Goal: Information Seeking & Learning: Learn about a topic

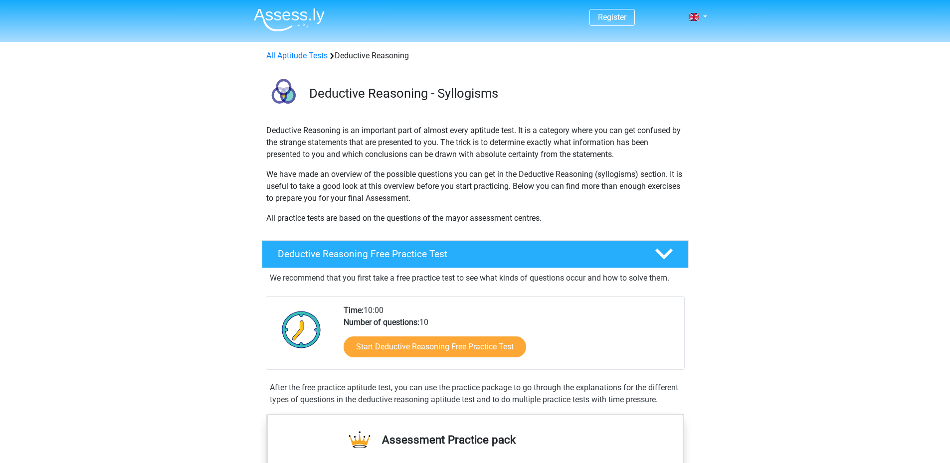
scroll to position [100, 0]
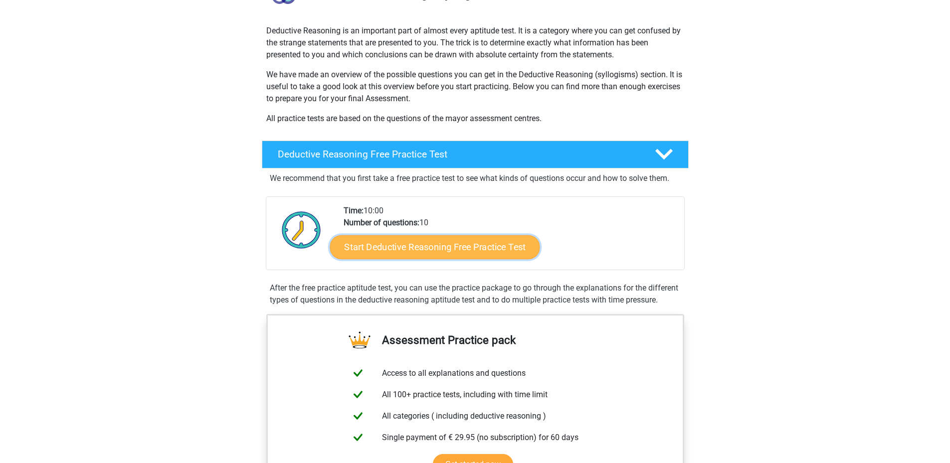
click at [470, 249] on link "Start Deductive Reasoning Free Practice Test" at bounding box center [435, 247] width 210 height 24
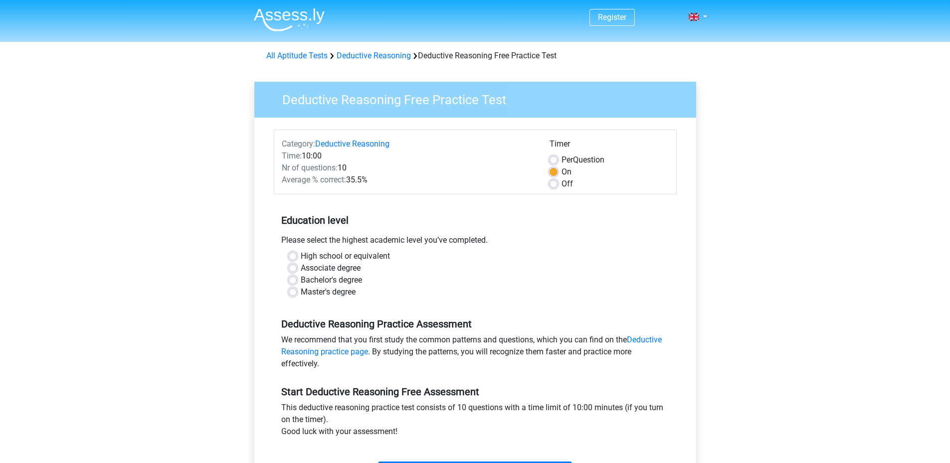
scroll to position [50, 0]
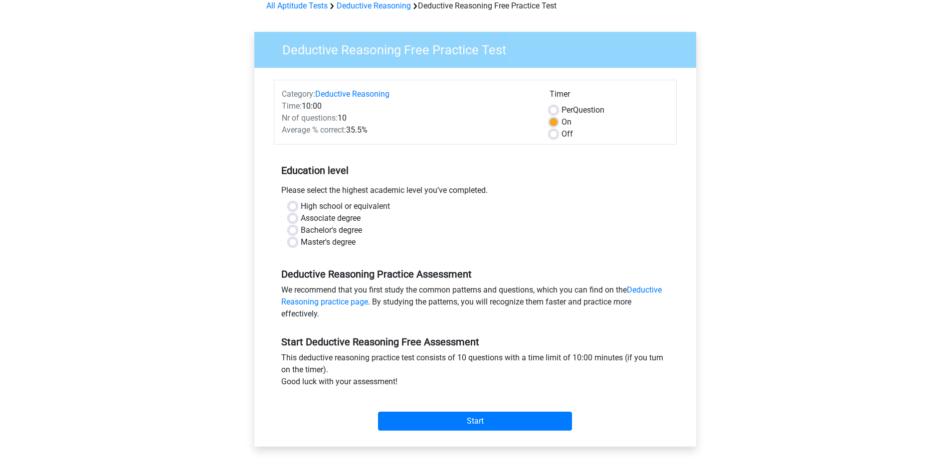
click at [301, 205] on label "High school or equivalent" at bounding box center [345, 207] width 89 height 12
click at [293, 205] on input "High school or equivalent" at bounding box center [293, 206] width 8 height 10
radio input "true"
click at [513, 421] on input "Start" at bounding box center [475, 421] width 194 height 19
click at [469, 426] on input "Start" at bounding box center [475, 421] width 194 height 19
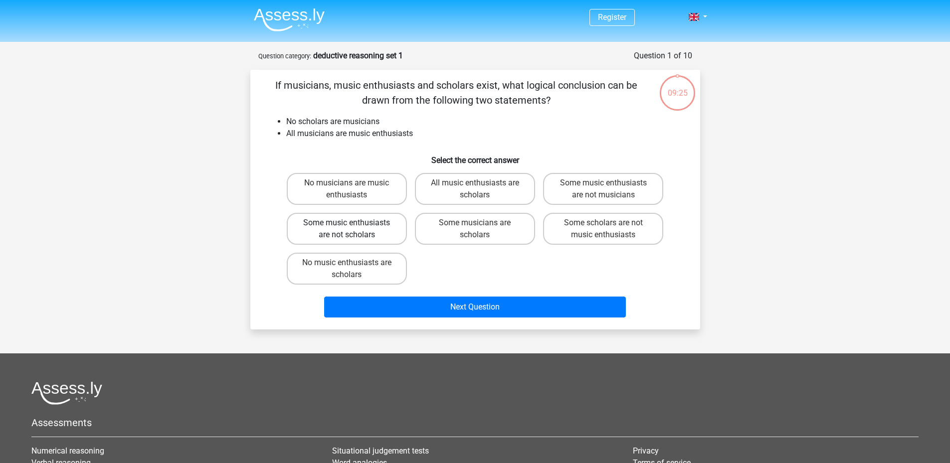
click at [382, 233] on label "Some music enthusiasts are not scholars" at bounding box center [347, 229] width 120 height 32
click at [353, 229] on input "Some music enthusiasts are not scholars" at bounding box center [350, 226] width 6 height 6
radio input "true"
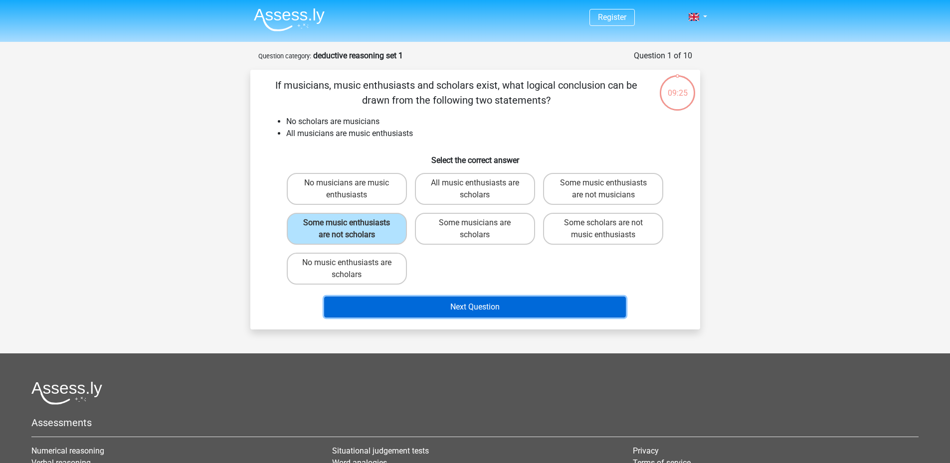
click at [451, 306] on button "Next Question" at bounding box center [475, 307] width 302 height 21
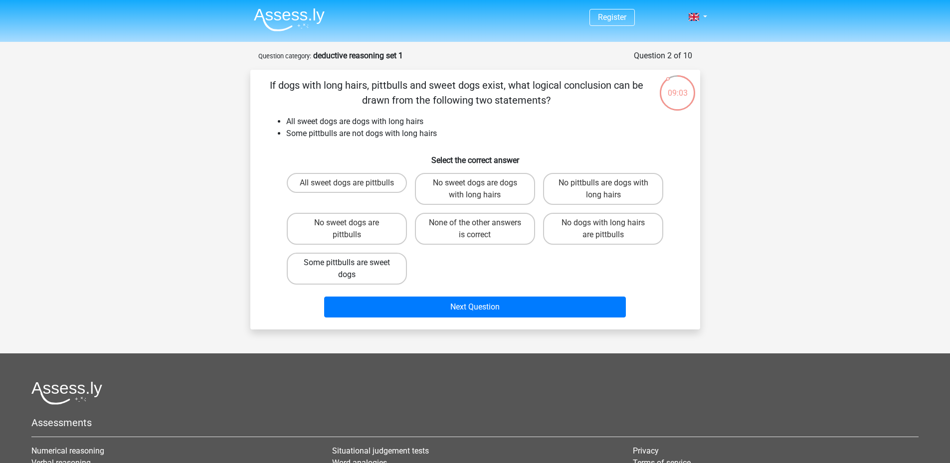
click at [378, 276] on label "Some pittbulls are sweet dogs" at bounding box center [347, 269] width 120 height 32
click at [353, 269] on input "Some pittbulls are sweet dogs" at bounding box center [350, 266] width 6 height 6
radio input "true"
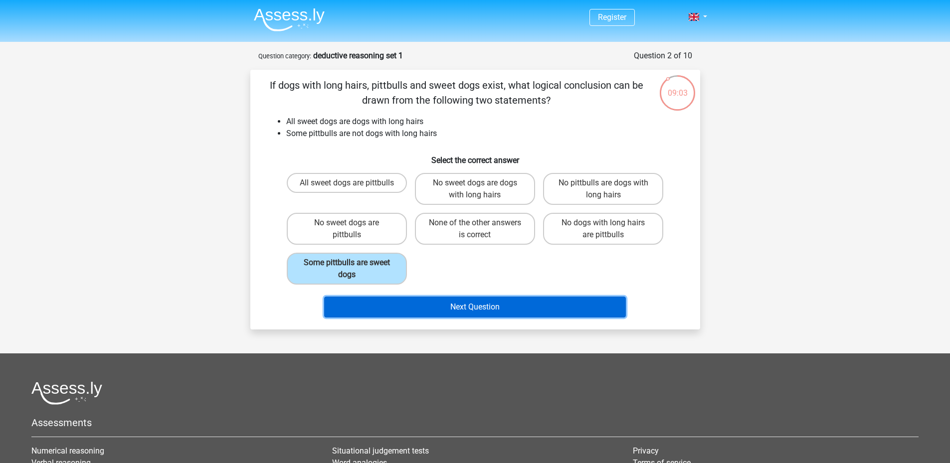
click at [409, 314] on button "Next Question" at bounding box center [475, 307] width 302 height 21
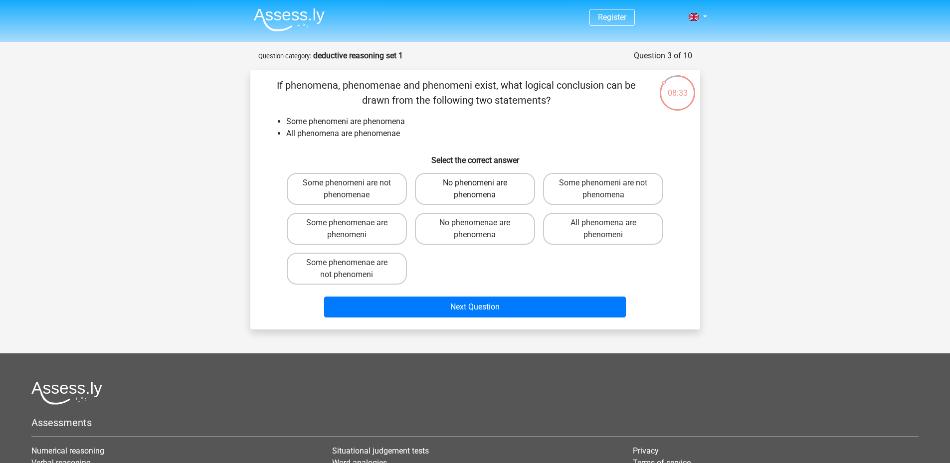
click at [464, 198] on label "No phenomeni are phenomena" at bounding box center [475, 189] width 120 height 32
click at [475, 190] on input "No phenomeni are phenomena" at bounding box center [478, 186] width 6 height 6
radio input "true"
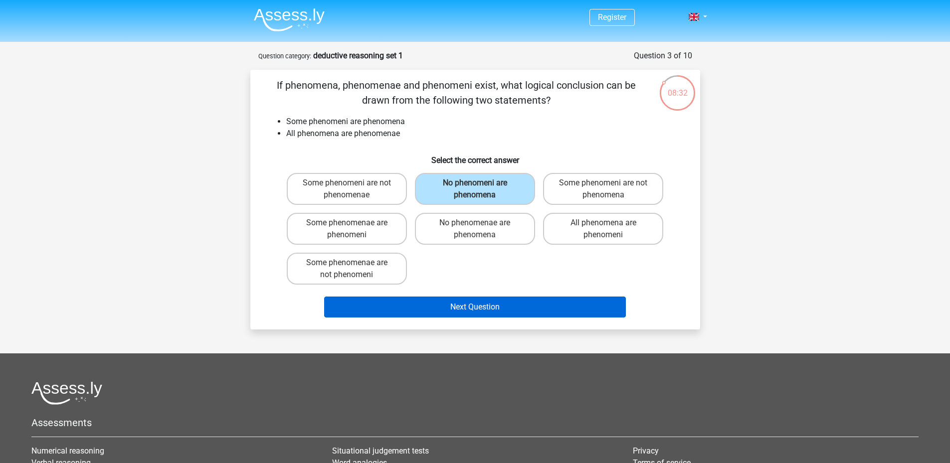
drag, startPoint x: 460, startPoint y: 295, endPoint x: 463, endPoint y: 304, distance: 9.5
click at [460, 295] on div "Next Question" at bounding box center [475, 305] width 418 height 33
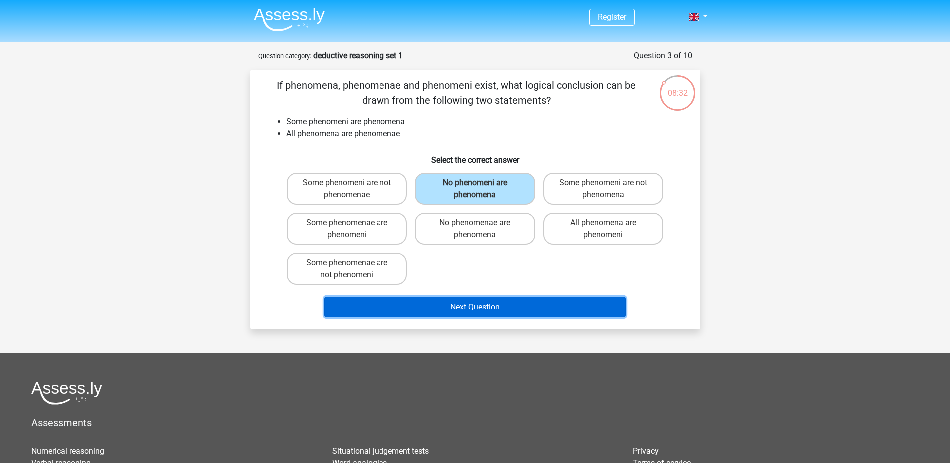
click at [463, 304] on button "Next Question" at bounding box center [475, 307] width 302 height 21
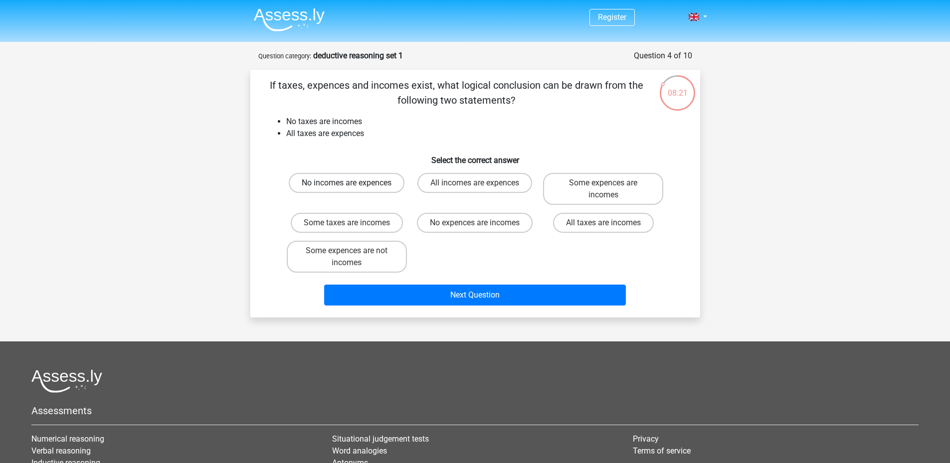
click at [363, 181] on label "No incomes are expences" at bounding box center [347, 183] width 116 height 20
click at [353, 183] on input "No incomes are expences" at bounding box center [350, 186] width 6 height 6
radio input "true"
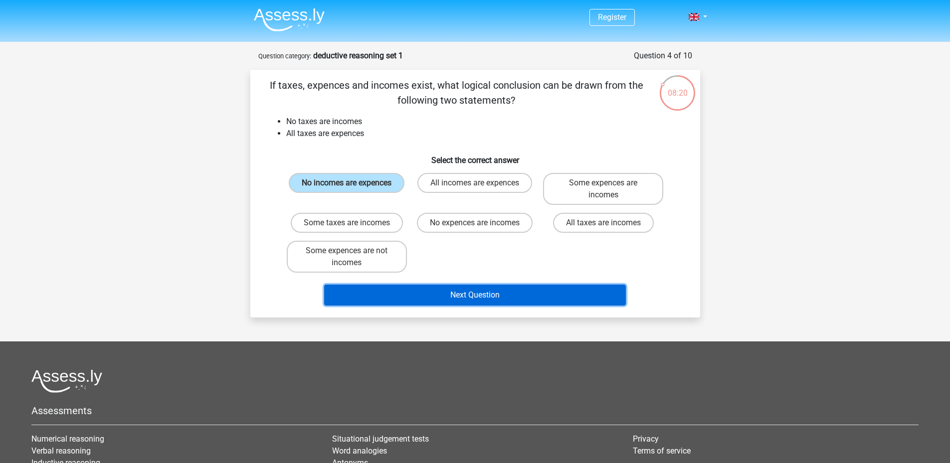
click at [467, 291] on button "Next Question" at bounding box center [475, 295] width 302 height 21
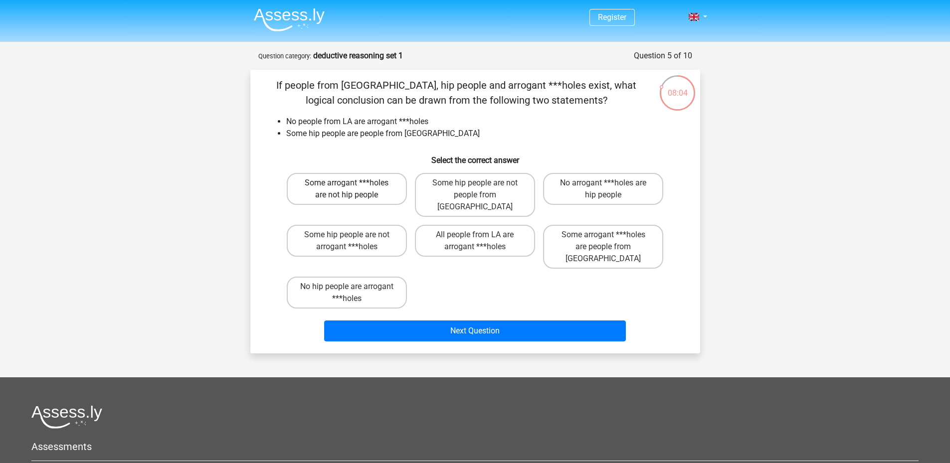
click at [373, 190] on label "Some arrogant ***holes are not hip people" at bounding box center [347, 189] width 120 height 32
click at [353, 190] on input "Some arrogant ***holes are not hip people" at bounding box center [350, 186] width 6 height 6
radio input "true"
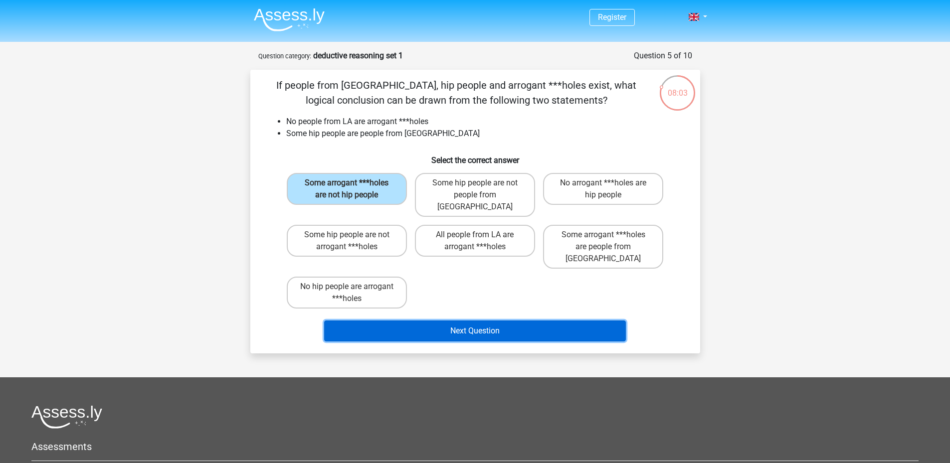
click at [396, 321] on button "Next Question" at bounding box center [475, 331] width 302 height 21
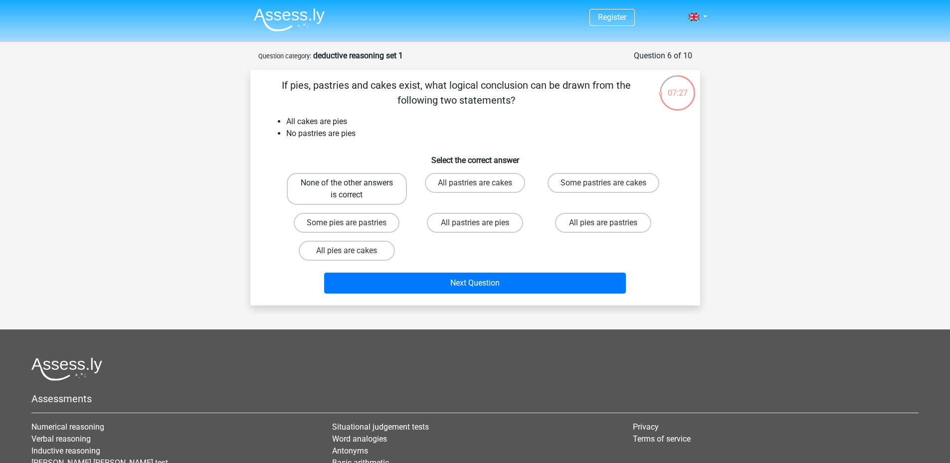
click at [358, 190] on label "None of the other answers is correct" at bounding box center [347, 189] width 120 height 32
click at [353, 190] on input "None of the other answers is correct" at bounding box center [350, 186] width 6 height 6
radio input "true"
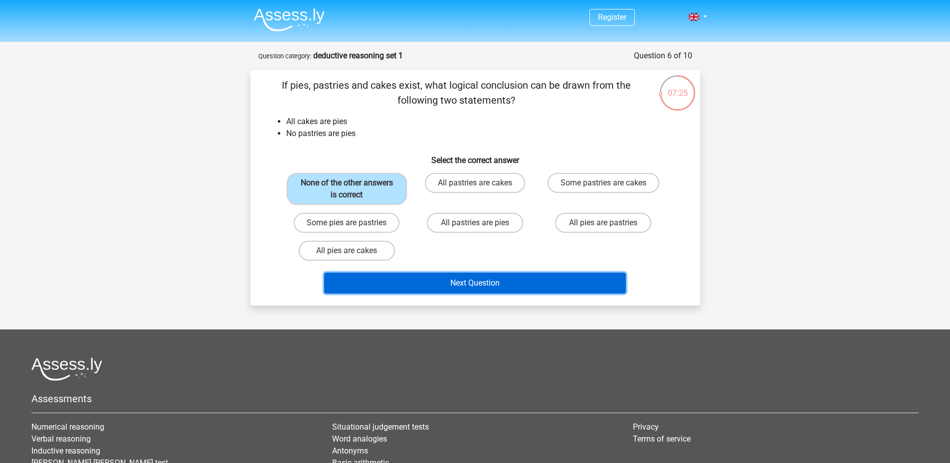
click at [441, 279] on button "Next Question" at bounding box center [475, 283] width 302 height 21
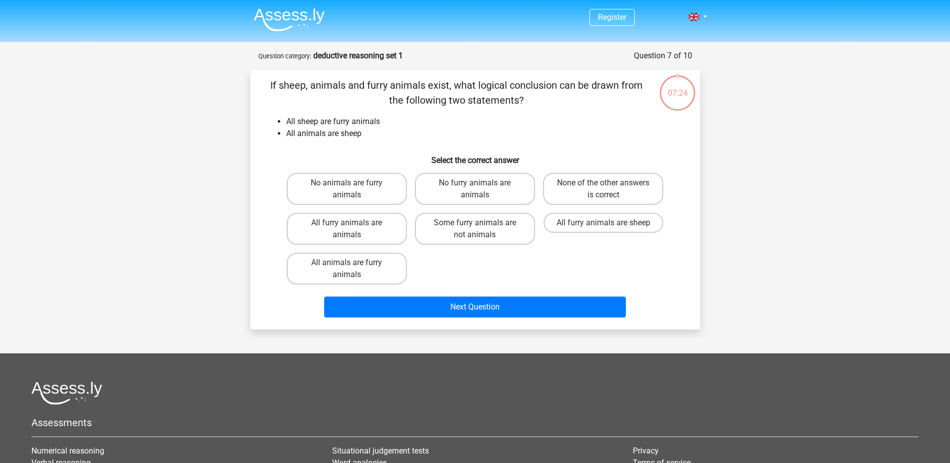
scroll to position [50, 0]
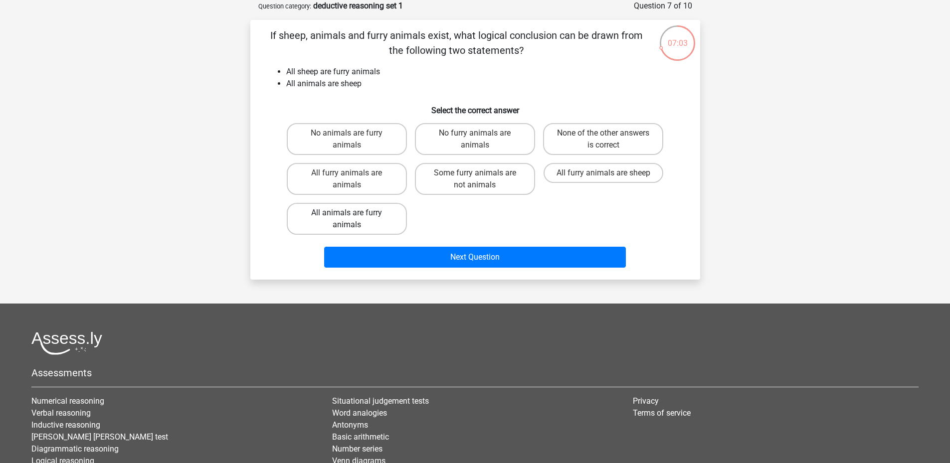
click at [395, 219] on label "All animals are furry animals" at bounding box center [347, 219] width 120 height 32
click at [353, 219] on input "All animals are furry animals" at bounding box center [350, 216] width 6 height 6
radio input "true"
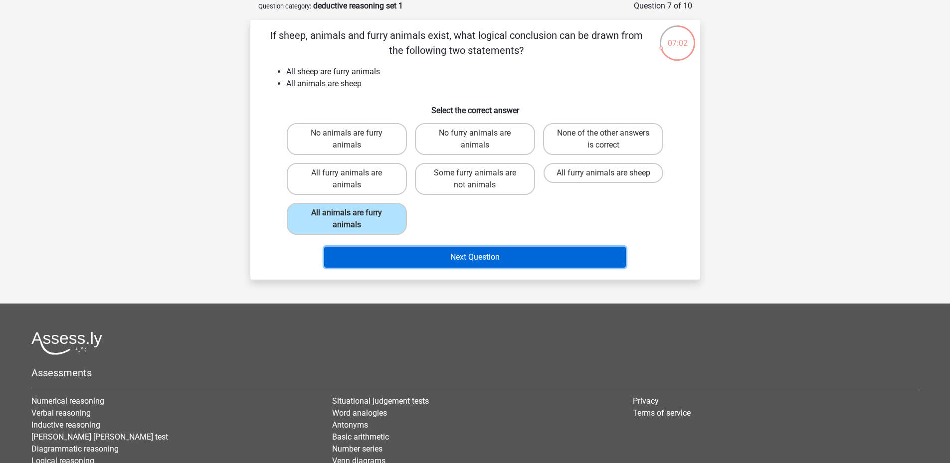
click at [433, 260] on button "Next Question" at bounding box center [475, 257] width 302 height 21
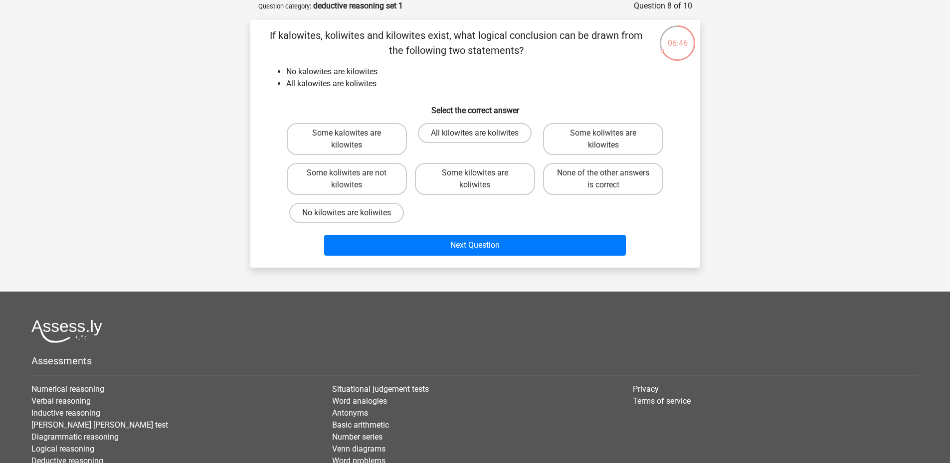
click at [354, 218] on label "No kilowites are koliwites" at bounding box center [346, 213] width 115 height 20
click at [353, 218] on input "No kilowites are koliwites" at bounding box center [350, 216] width 6 height 6
radio input "true"
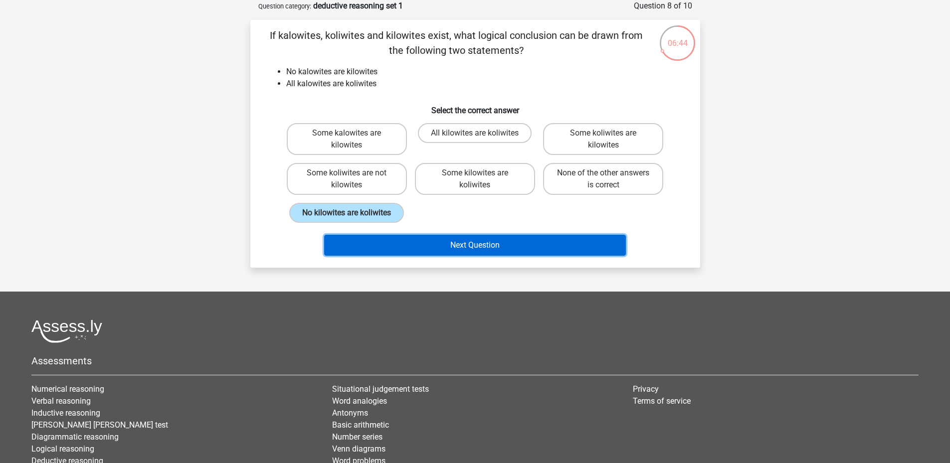
click at [387, 244] on button "Next Question" at bounding box center [475, 245] width 302 height 21
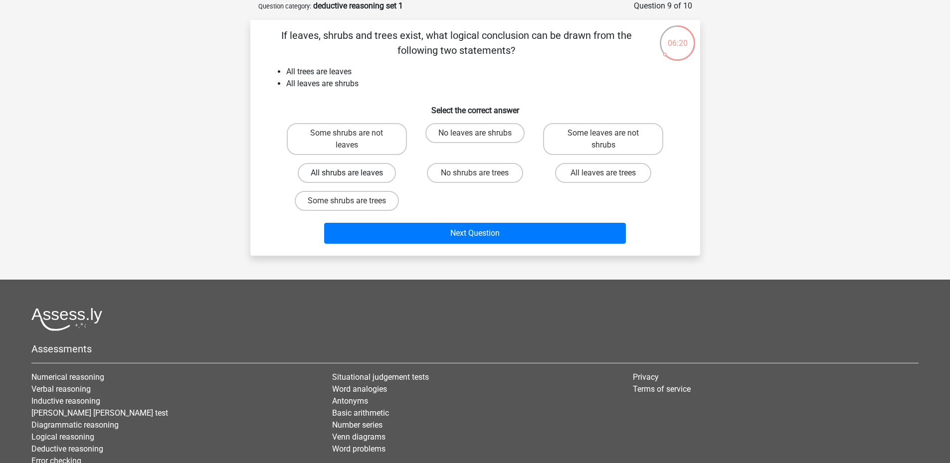
click at [371, 175] on label "All shrubs are leaves" at bounding box center [347, 173] width 98 height 20
click at [353, 175] on input "All shrubs are leaves" at bounding box center [350, 176] width 6 height 6
radio input "true"
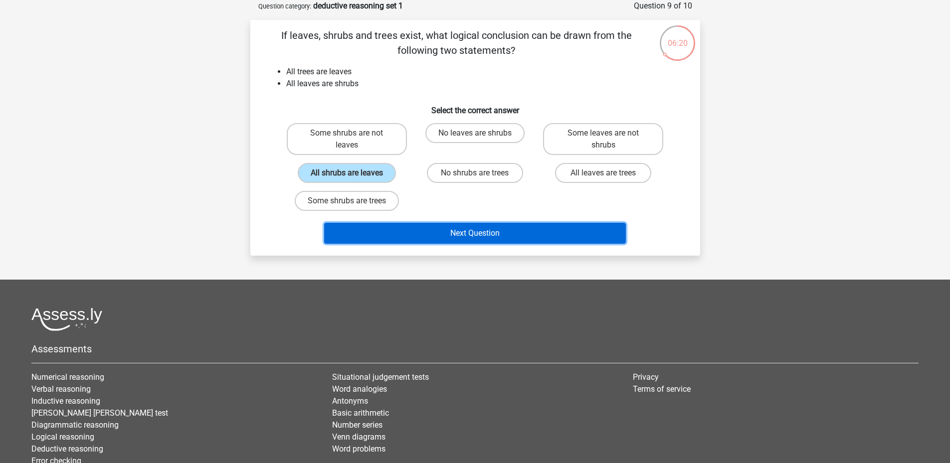
click at [408, 227] on button "Next Question" at bounding box center [475, 233] width 302 height 21
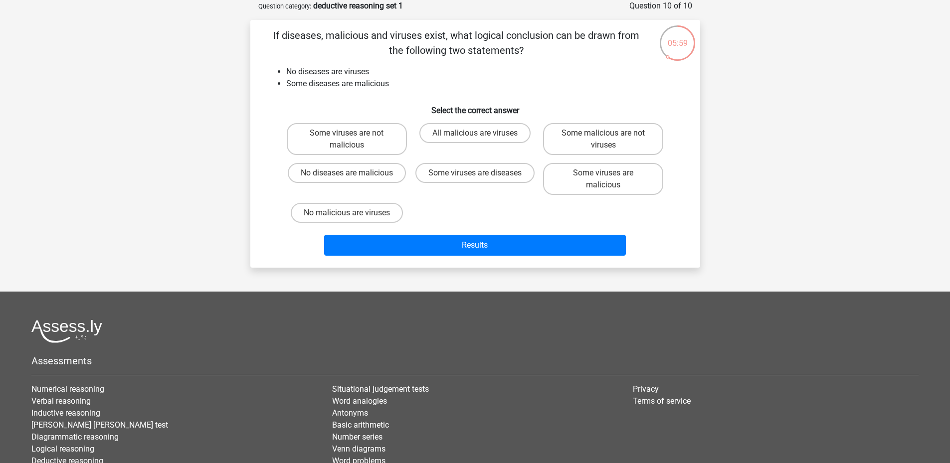
click at [352, 134] on input "Some viruses are not malicious" at bounding box center [350, 136] width 6 height 6
radio input "true"
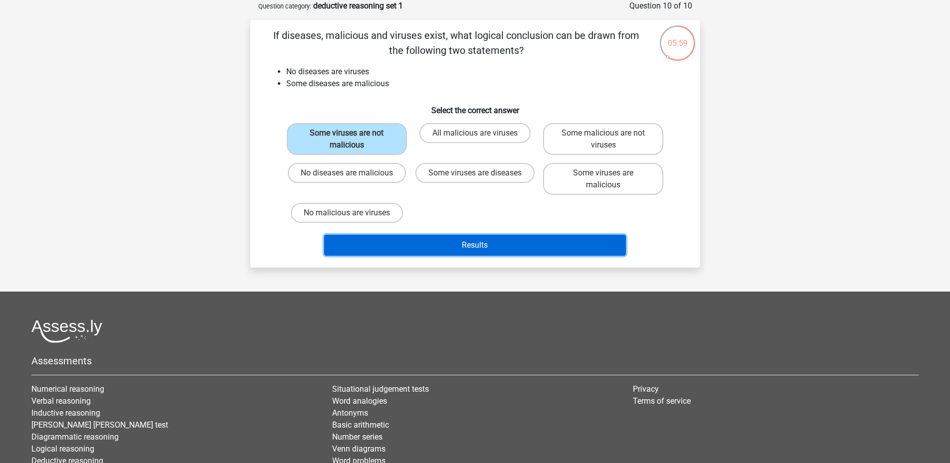
click at [419, 243] on button "Results" at bounding box center [475, 245] width 302 height 21
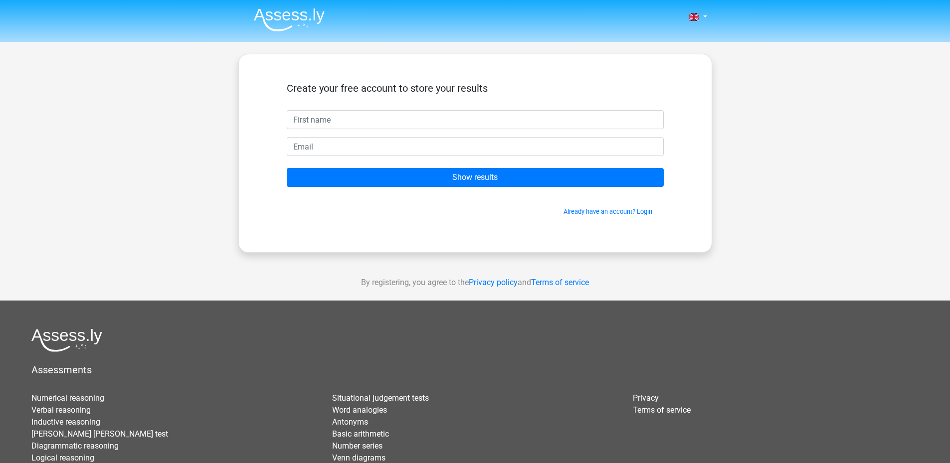
click at [388, 131] on form "Create your free account to store your results Show results Already have an acc…" at bounding box center [475, 149] width 377 height 134
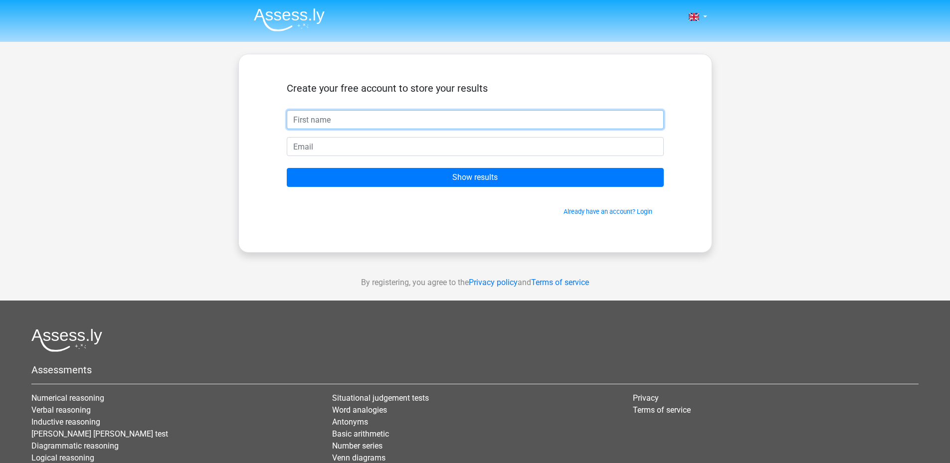
click at [384, 126] on input "text" at bounding box center [475, 119] width 377 height 19
type input "[PERSON_NAME]"
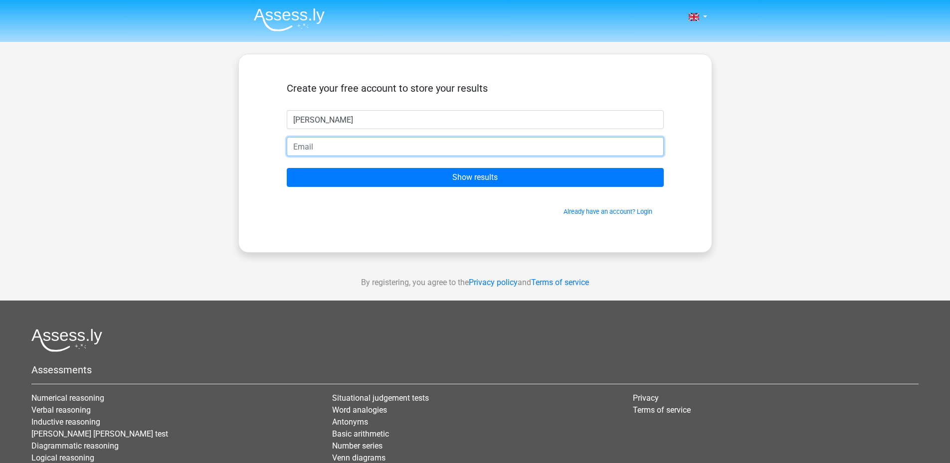
click at [386, 149] on input "email" at bounding box center [475, 146] width 377 height 19
type input "martin.leedu1@gmail.com"
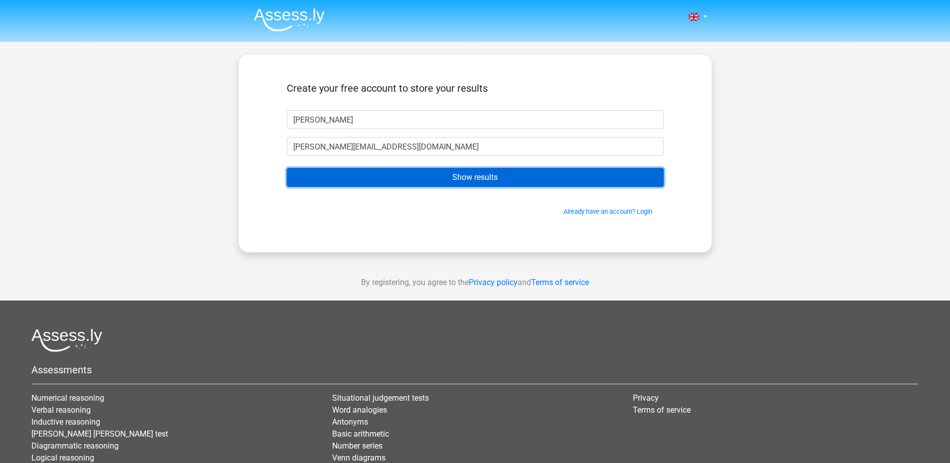
click at [408, 178] on input "Show results" at bounding box center [475, 177] width 377 height 19
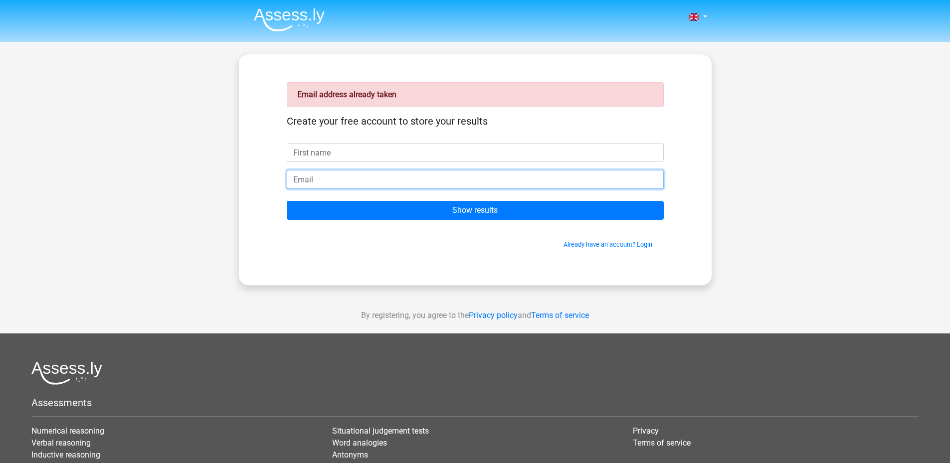
click at [396, 186] on input "email" at bounding box center [475, 179] width 377 height 19
type input "[PERSON_NAME][EMAIL_ADDRESS][DOMAIN_NAME]"
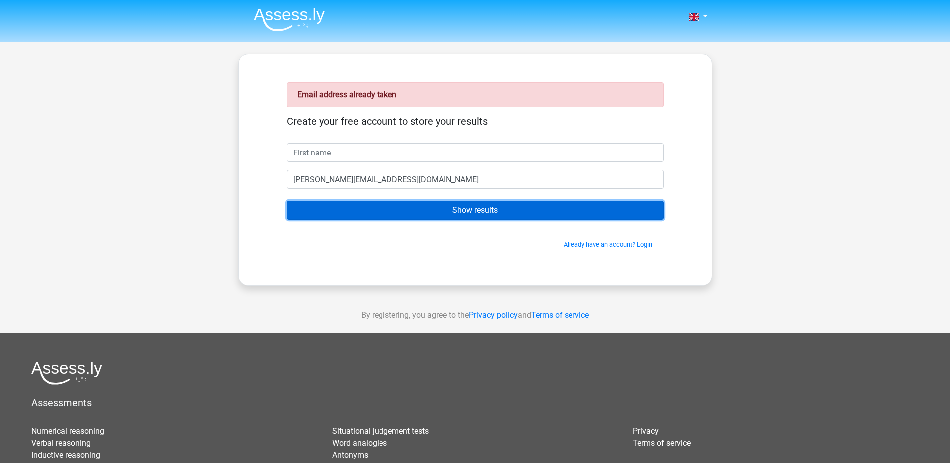
click at [393, 206] on input "Show results" at bounding box center [475, 210] width 377 height 19
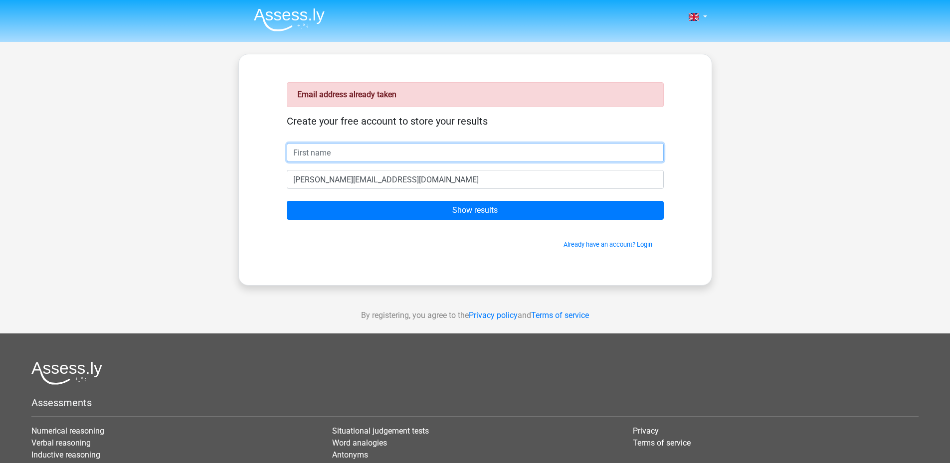
click at [400, 157] on input "text" at bounding box center [475, 152] width 377 height 19
type input "[PERSON_NAME]"
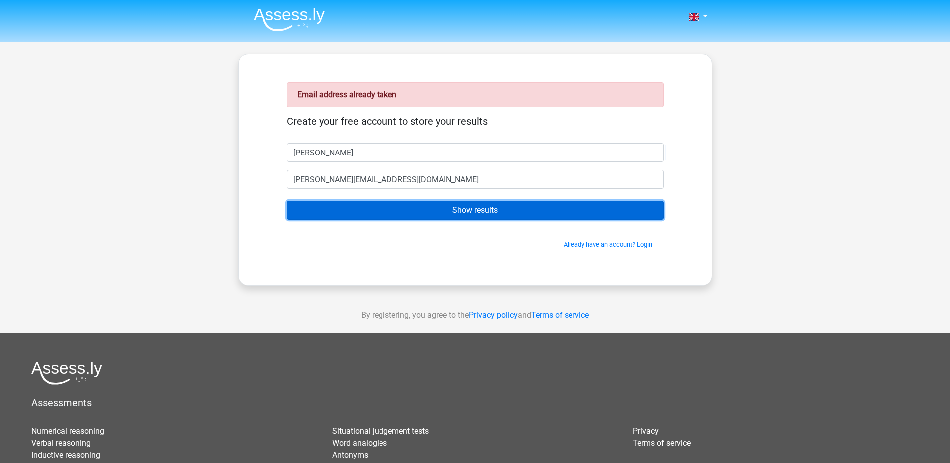
click at [405, 212] on input "Show results" at bounding box center [475, 210] width 377 height 19
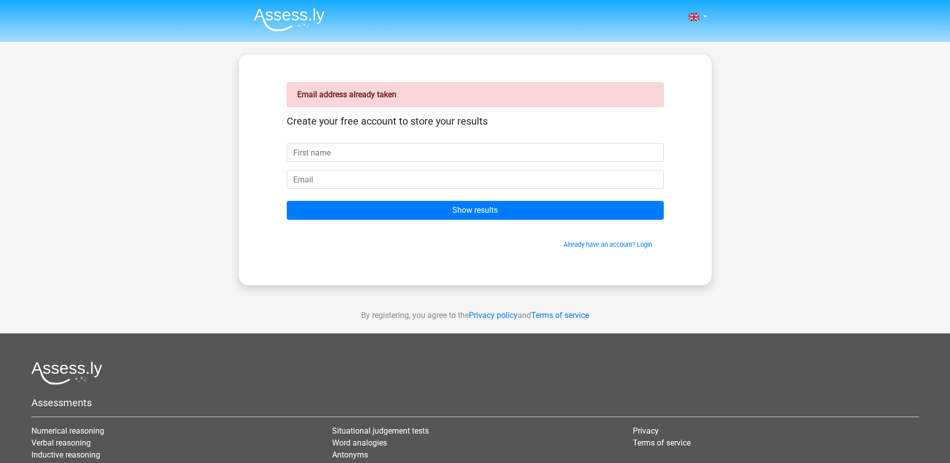
click at [618, 249] on span "Already have an account? Login" at bounding box center [475, 244] width 369 height 9
click at [615, 242] on link "Already have an account? Login" at bounding box center [608, 244] width 89 height 7
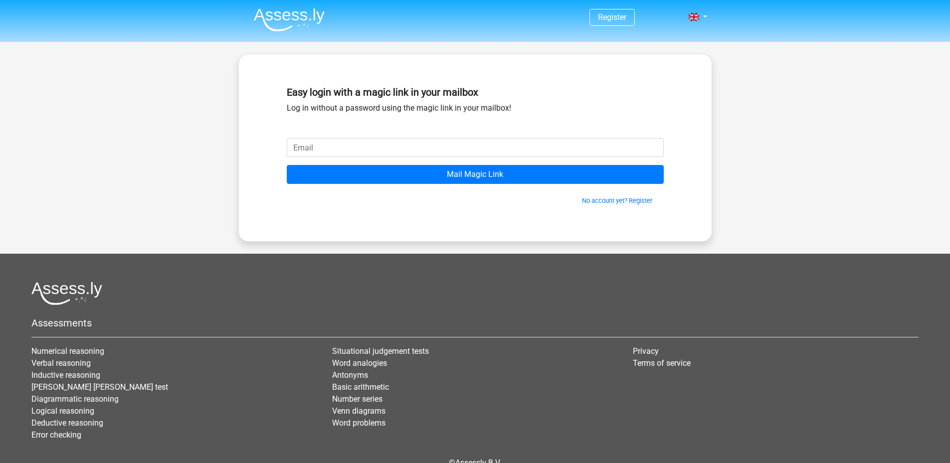
drag, startPoint x: 0, startPoint y: 0, endPoint x: 420, endPoint y: 157, distance: 448.3
click at [420, 157] on input "email" at bounding box center [475, 147] width 377 height 19
type input "[PERSON_NAME][EMAIL_ADDRESS][DOMAIN_NAME]"
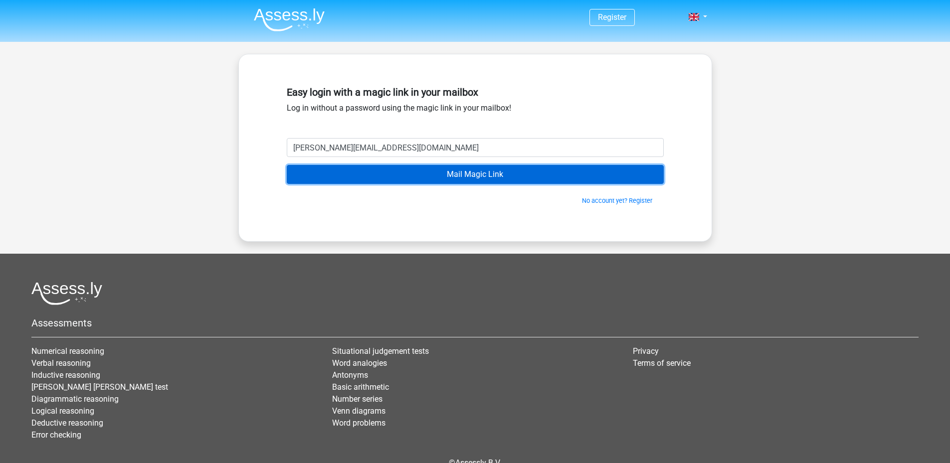
click at [432, 182] on input "Mail Magic Link" at bounding box center [475, 174] width 377 height 19
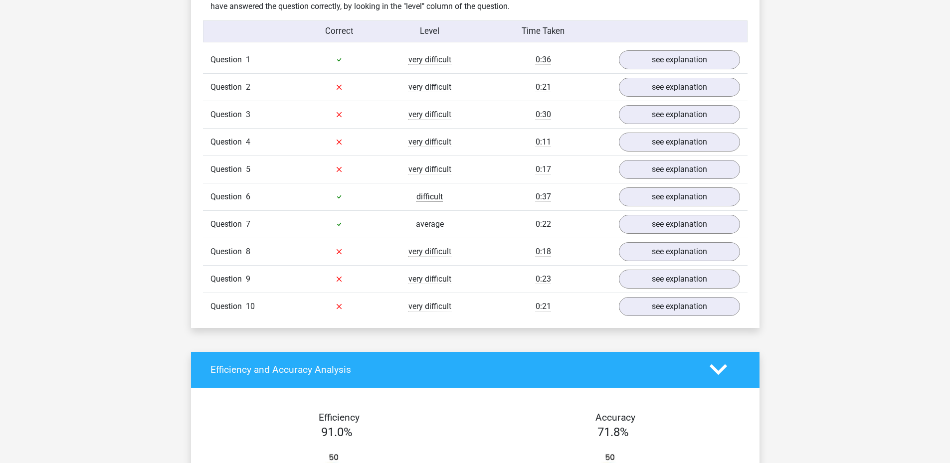
scroll to position [748, 0]
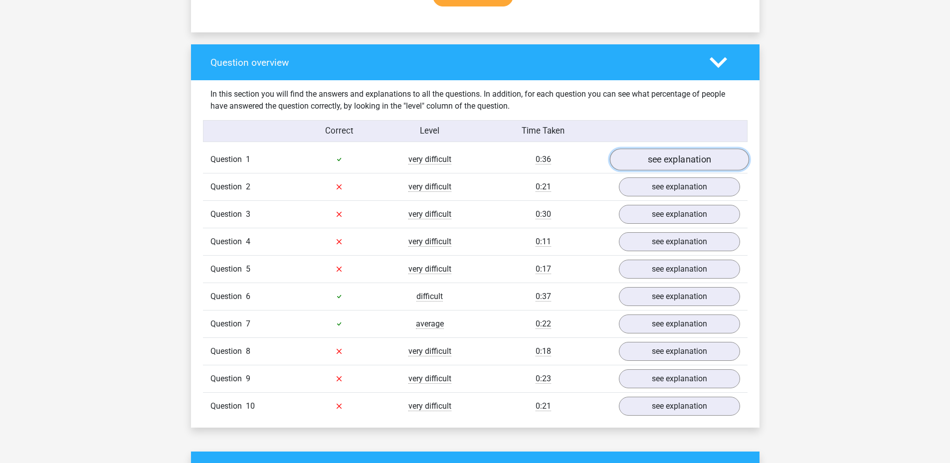
click at [668, 160] on link "see explanation" at bounding box center [679, 160] width 139 height 22
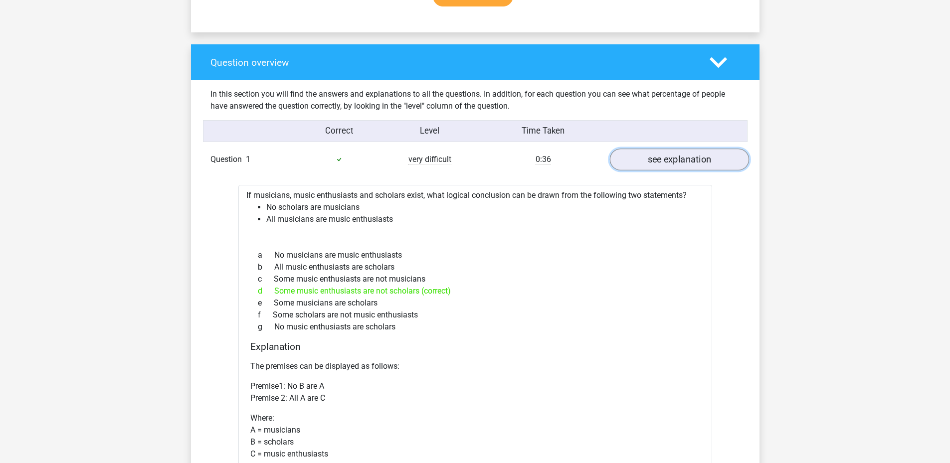
click at [668, 160] on link "see explanation" at bounding box center [679, 160] width 139 height 22
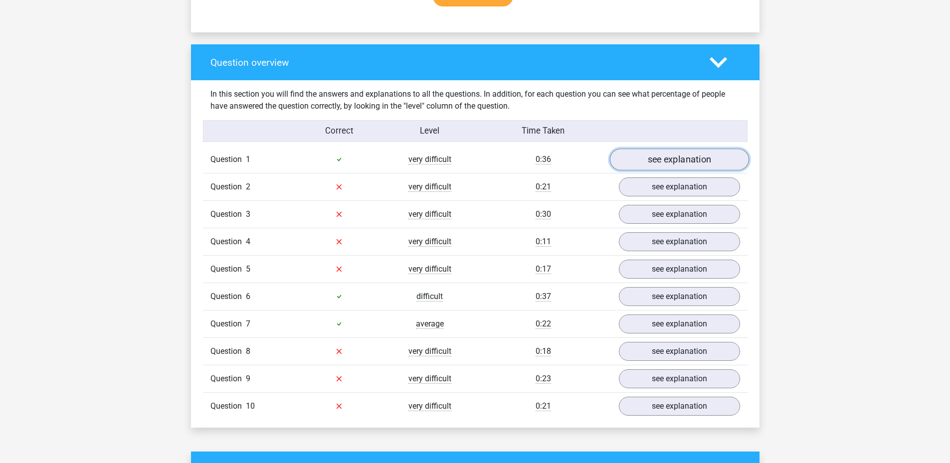
click at [661, 164] on link "see explanation" at bounding box center [679, 160] width 139 height 22
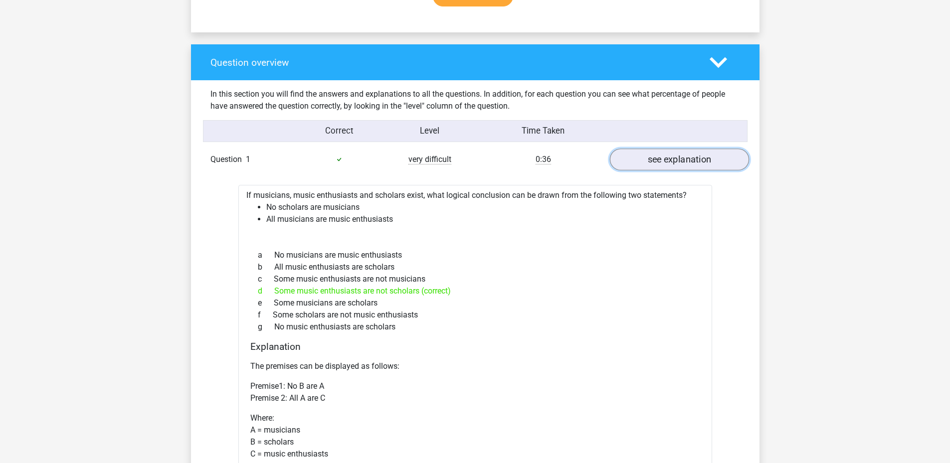
click at [641, 159] on link "see explanation" at bounding box center [679, 160] width 139 height 22
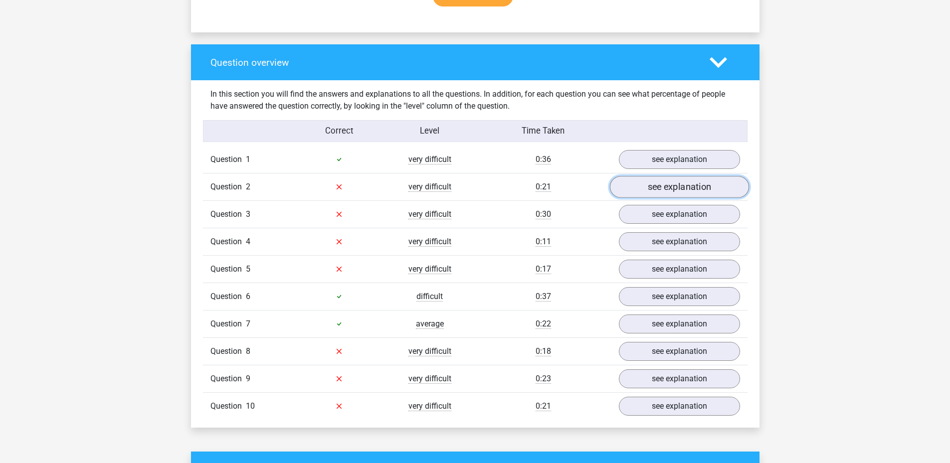
click at [637, 186] on link "see explanation" at bounding box center [679, 187] width 139 height 22
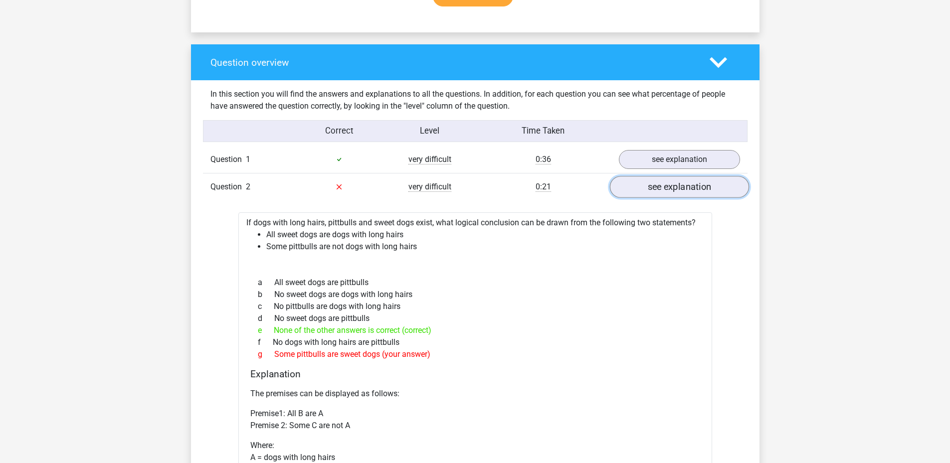
click at [637, 186] on link "see explanation" at bounding box center [679, 187] width 139 height 22
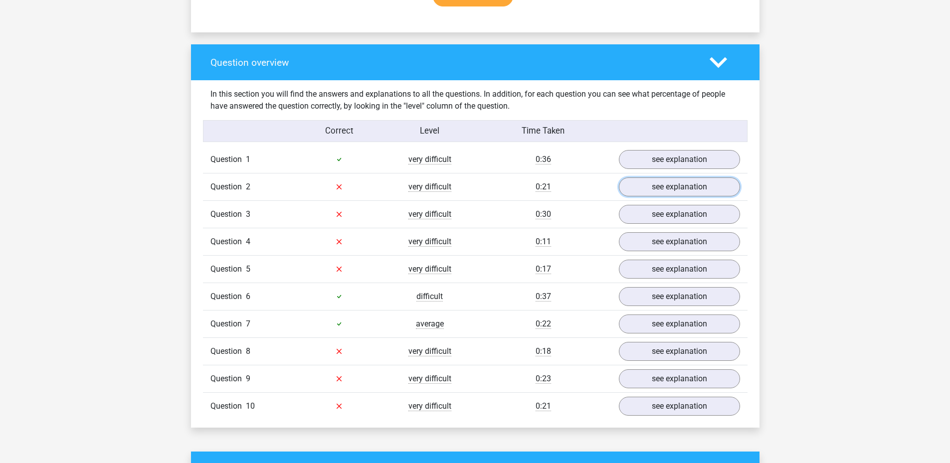
scroll to position [798, 0]
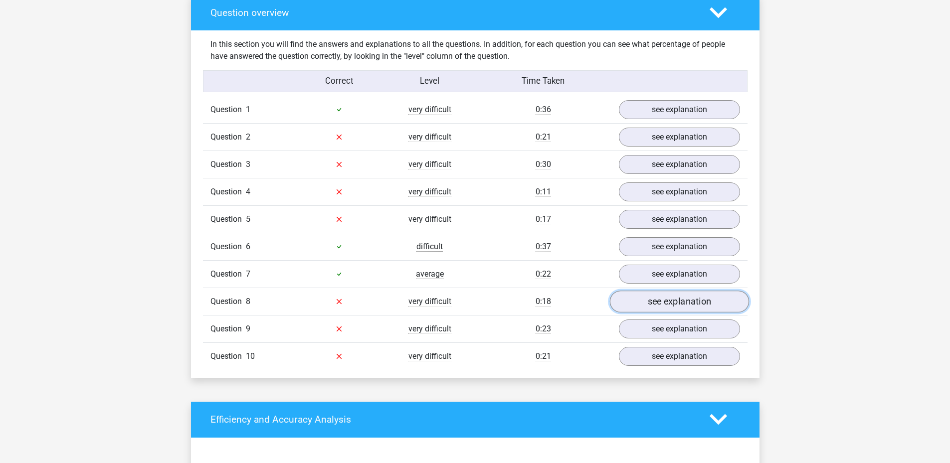
click at [646, 301] on link "see explanation" at bounding box center [679, 302] width 139 height 22
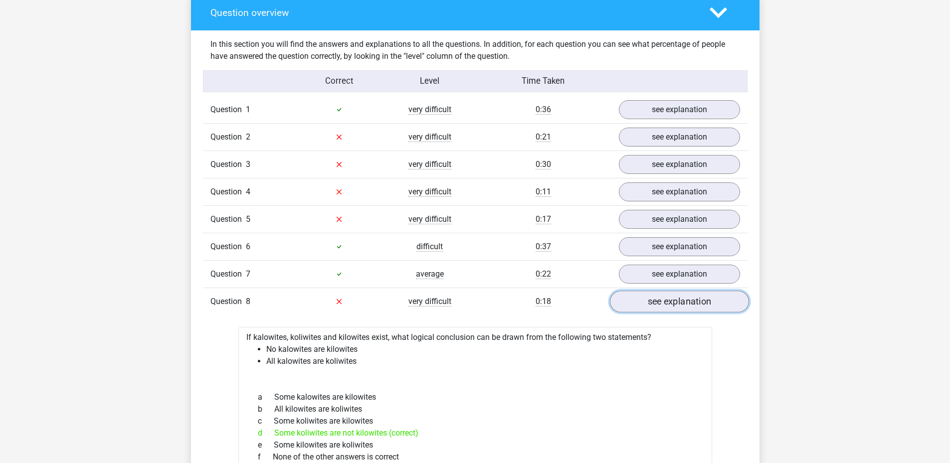
scroll to position [898, 0]
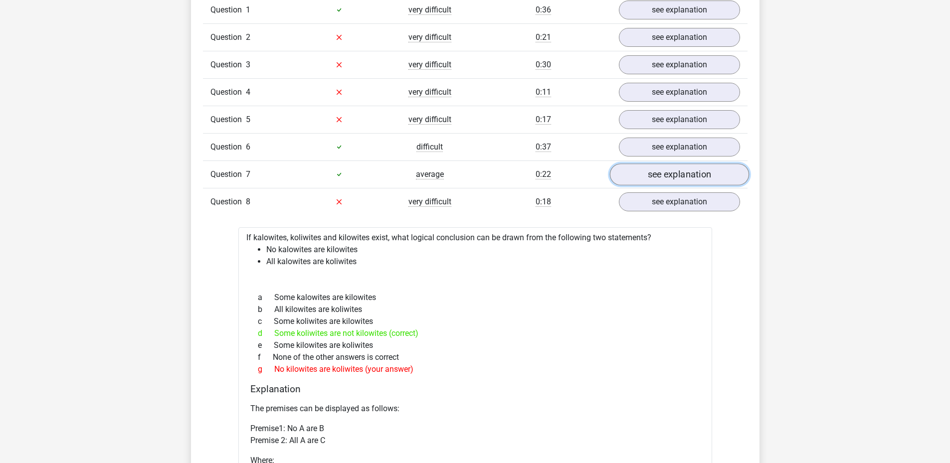
click at [664, 175] on link "see explanation" at bounding box center [679, 175] width 139 height 22
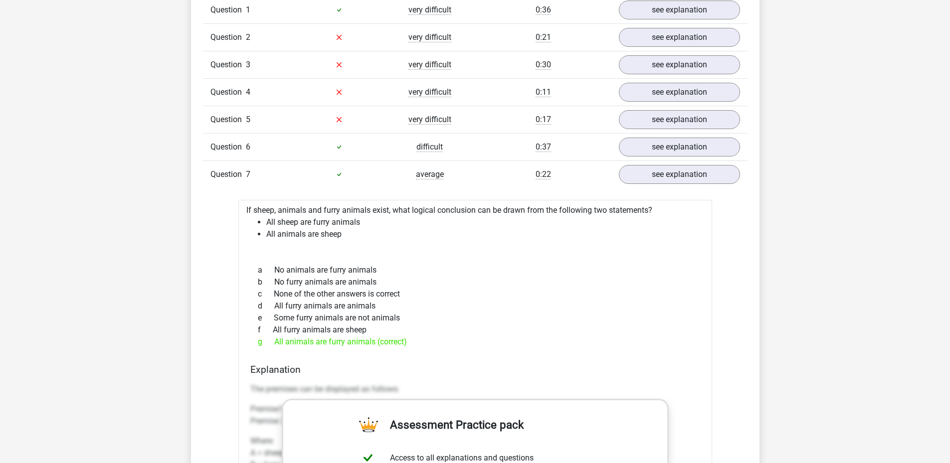
click at [661, 162] on div "Question 7 average 0:22 see explanation" at bounding box center [475, 174] width 545 height 27
click at [660, 153] on link "see explanation" at bounding box center [679, 147] width 139 height 22
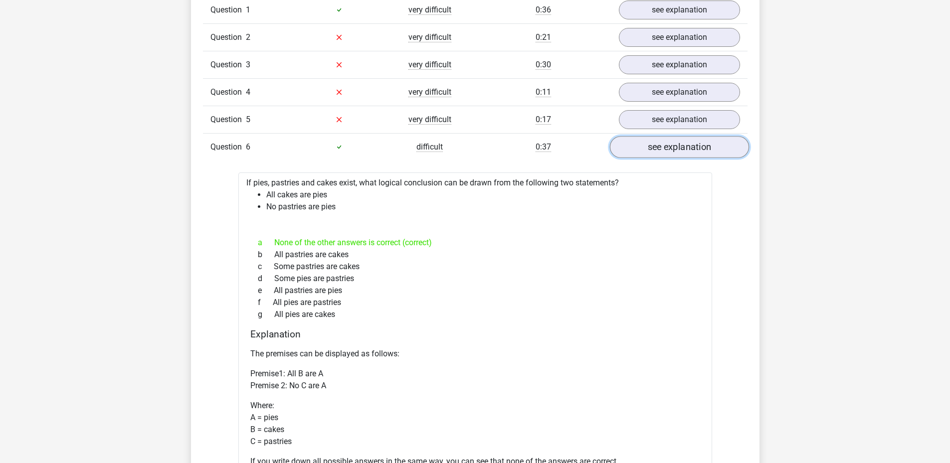
click at [656, 151] on link "see explanation" at bounding box center [679, 147] width 139 height 22
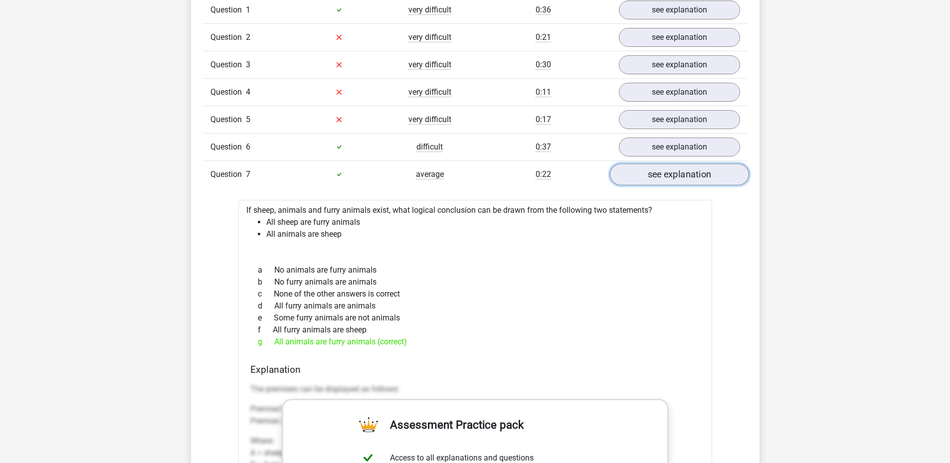
click at [660, 172] on link "see explanation" at bounding box center [679, 175] width 139 height 22
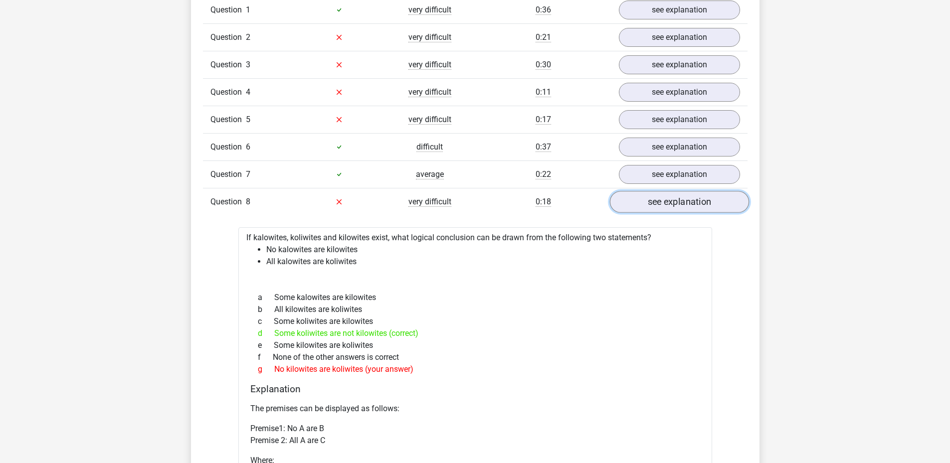
click at [667, 205] on link "see explanation" at bounding box center [679, 202] width 139 height 22
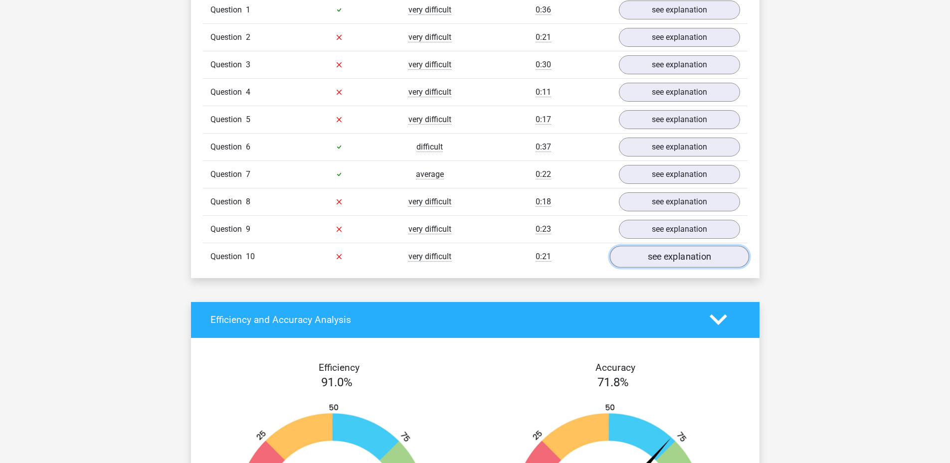
click at [665, 255] on link "see explanation" at bounding box center [679, 257] width 139 height 22
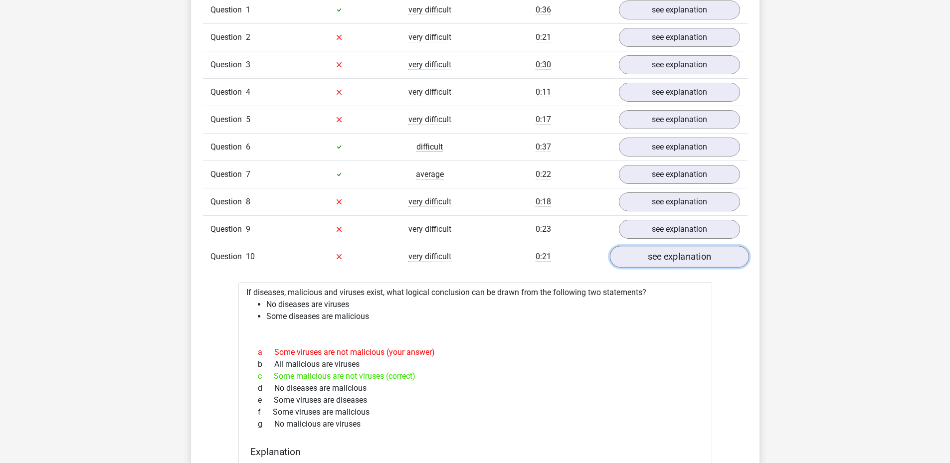
click at [665, 255] on link "see explanation" at bounding box center [679, 257] width 139 height 22
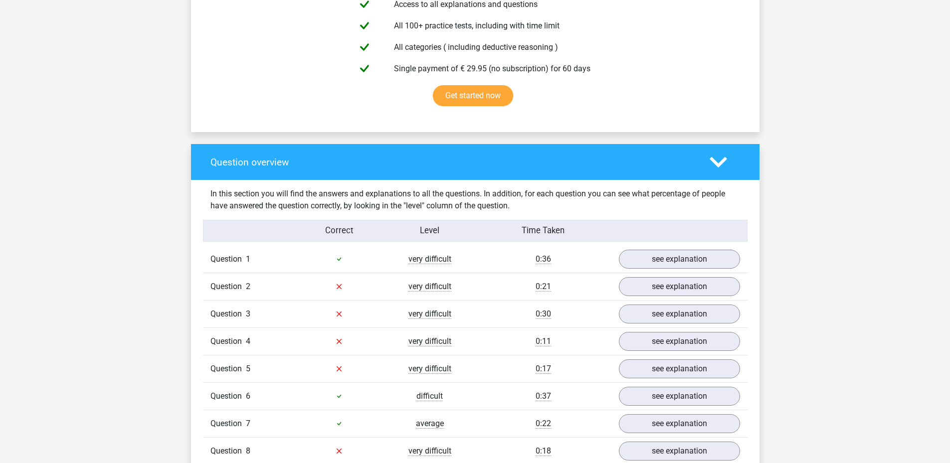
scroll to position [748, 0]
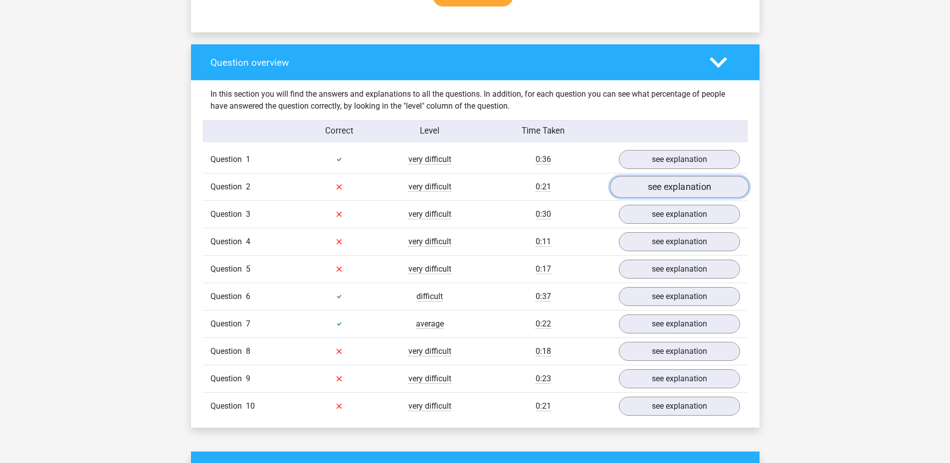
click at [685, 193] on link "see explanation" at bounding box center [679, 187] width 139 height 22
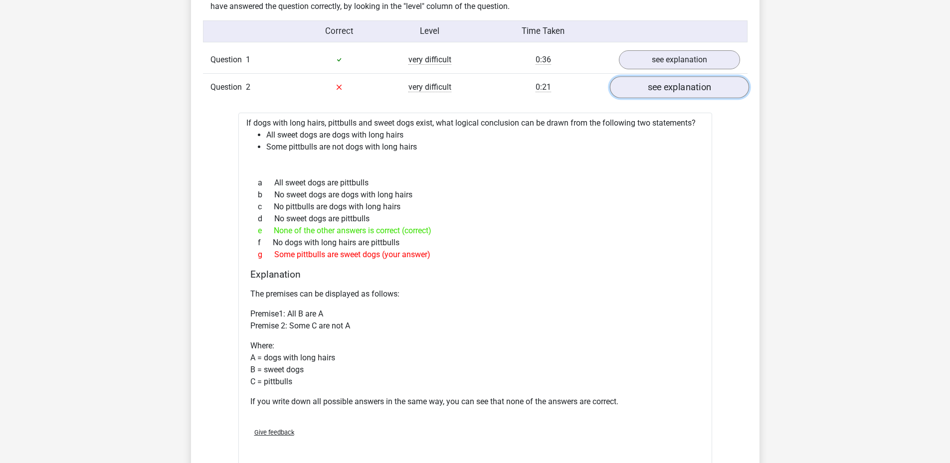
scroll to position [798, 0]
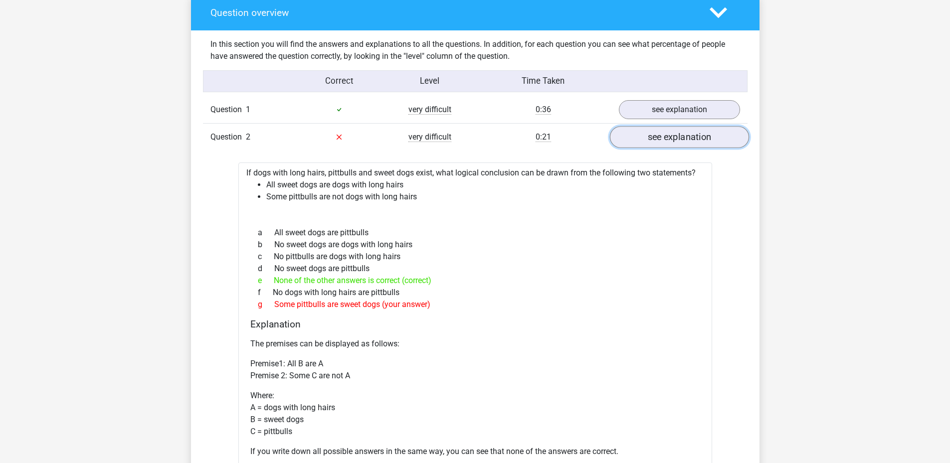
click at [690, 136] on link "see explanation" at bounding box center [679, 137] width 139 height 22
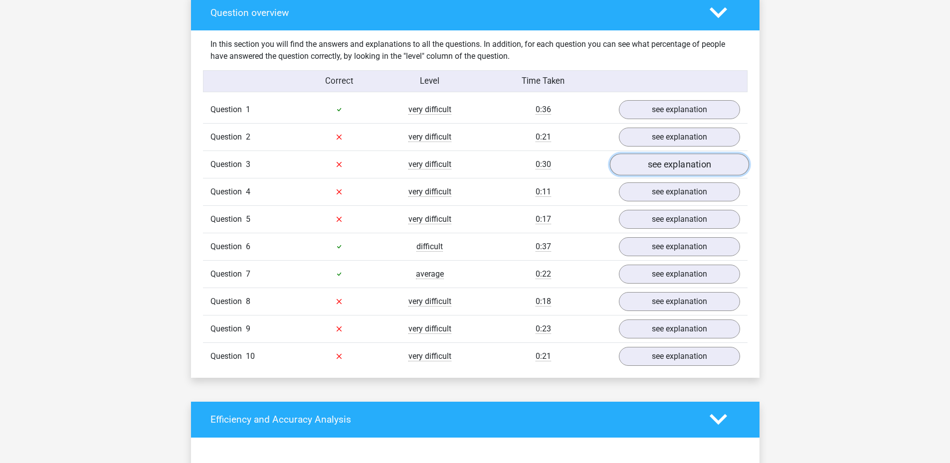
click at [692, 168] on link "see explanation" at bounding box center [679, 165] width 139 height 22
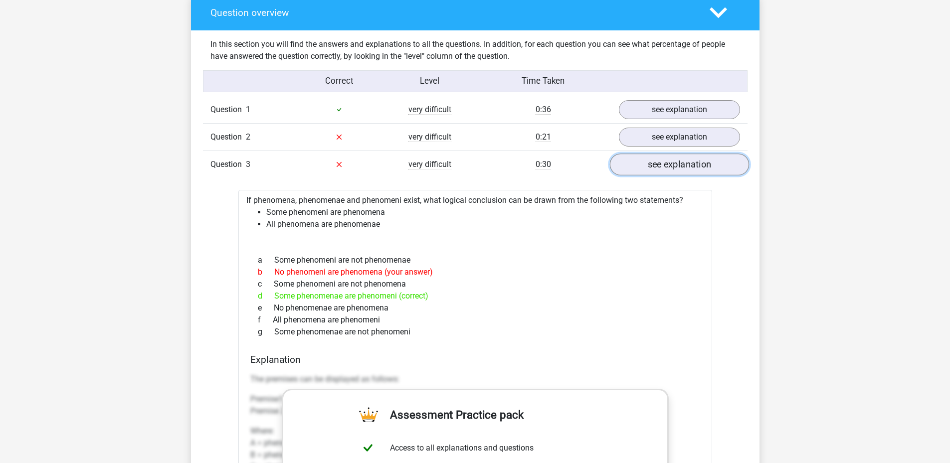
click at [692, 168] on link "see explanation" at bounding box center [679, 165] width 139 height 22
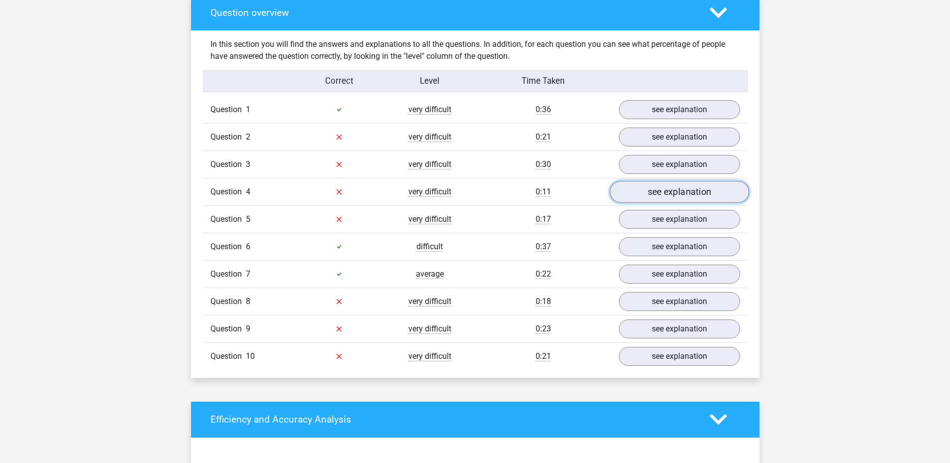
click at [699, 191] on link "see explanation" at bounding box center [679, 192] width 139 height 22
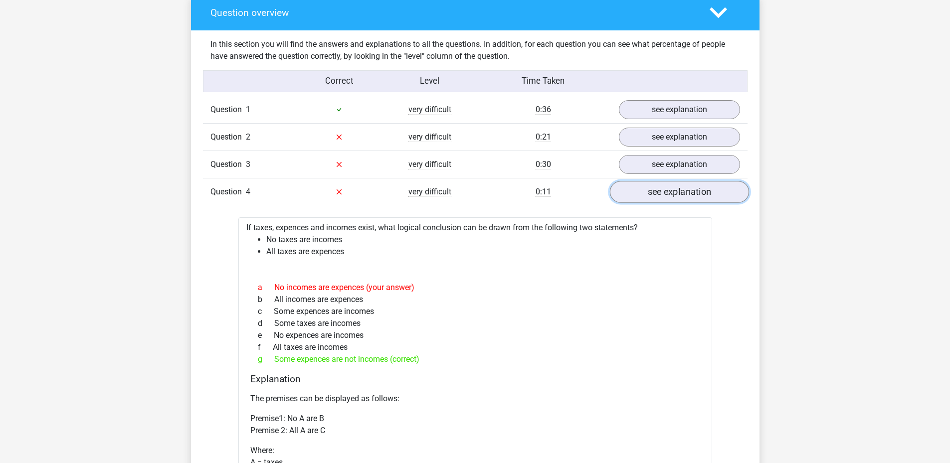
click at [706, 192] on link "see explanation" at bounding box center [679, 192] width 139 height 22
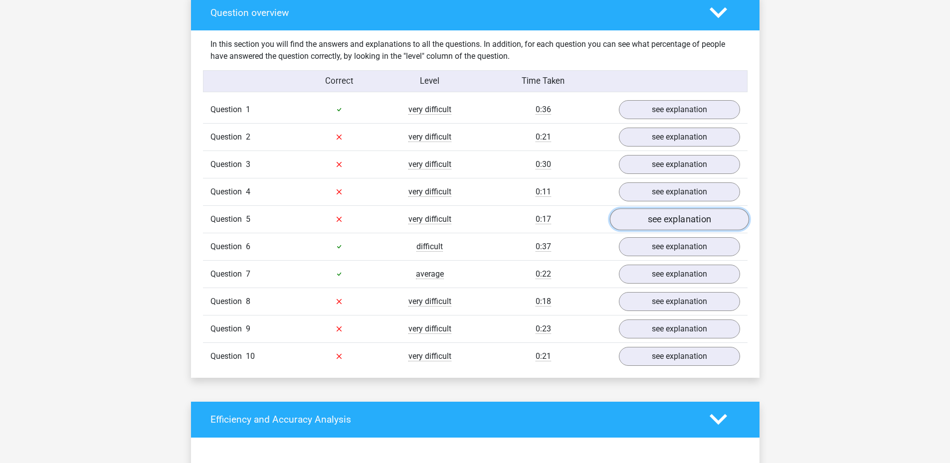
click at [703, 221] on link "see explanation" at bounding box center [679, 220] width 139 height 22
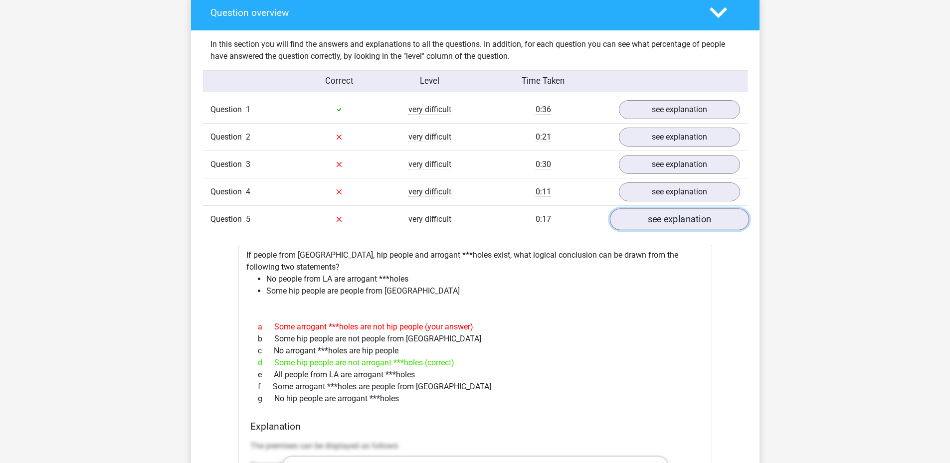
click at [700, 220] on link "see explanation" at bounding box center [679, 220] width 139 height 22
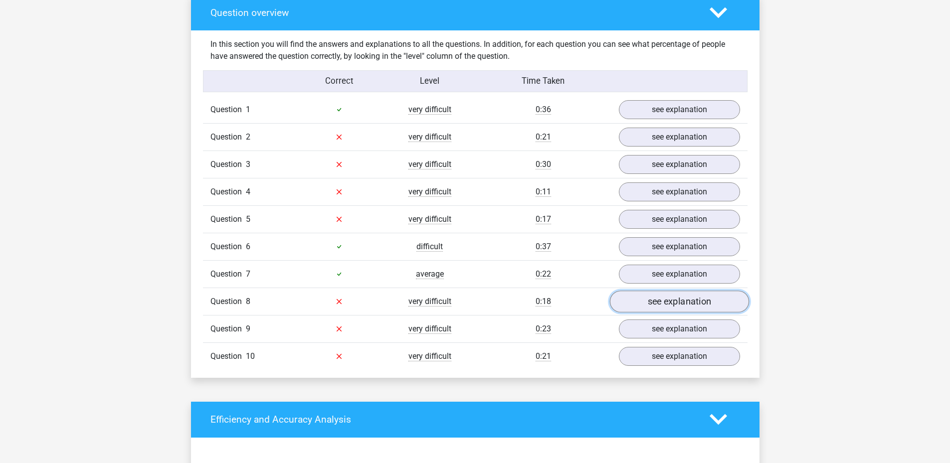
click at [696, 305] on link "see explanation" at bounding box center [679, 302] width 139 height 22
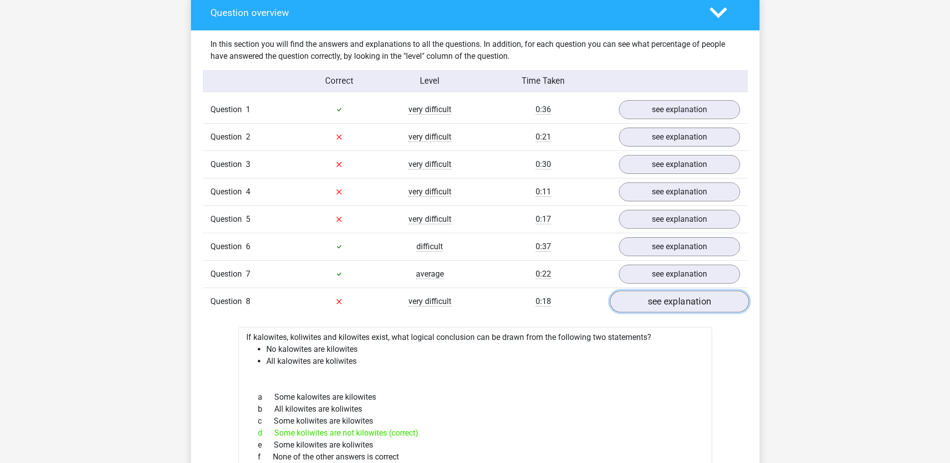
scroll to position [848, 0]
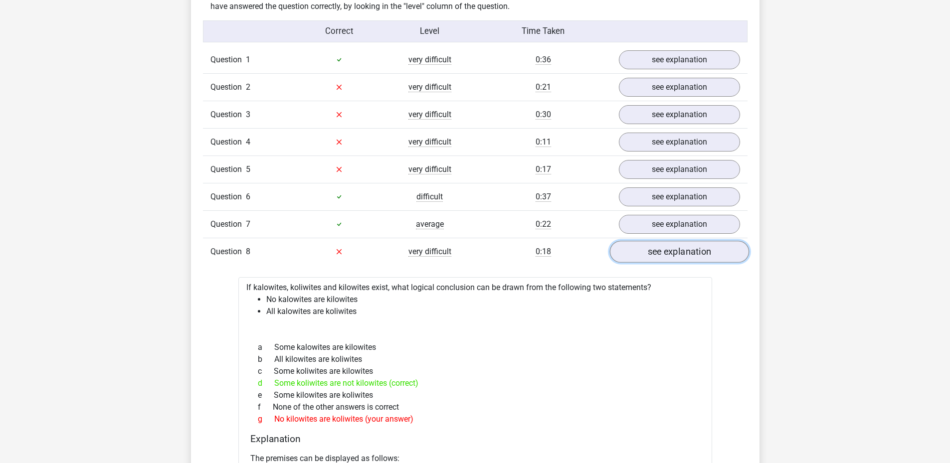
click at [693, 248] on link "see explanation" at bounding box center [679, 252] width 139 height 22
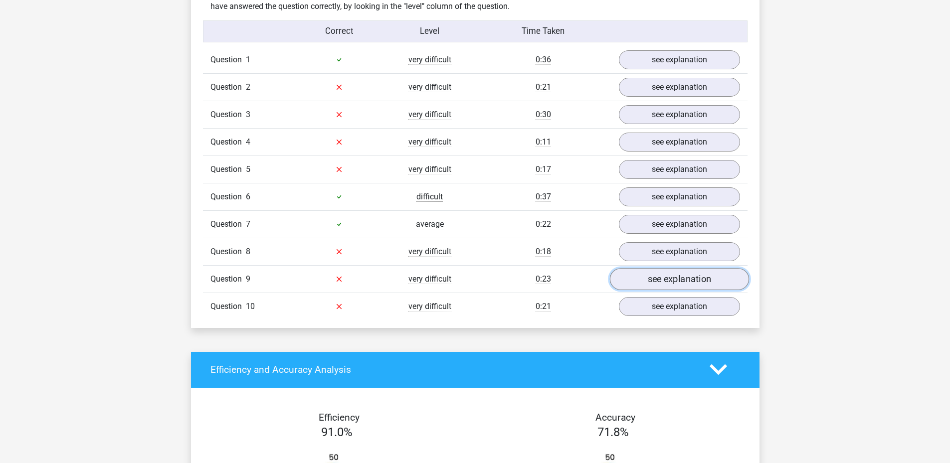
click at [683, 283] on link "see explanation" at bounding box center [679, 279] width 139 height 22
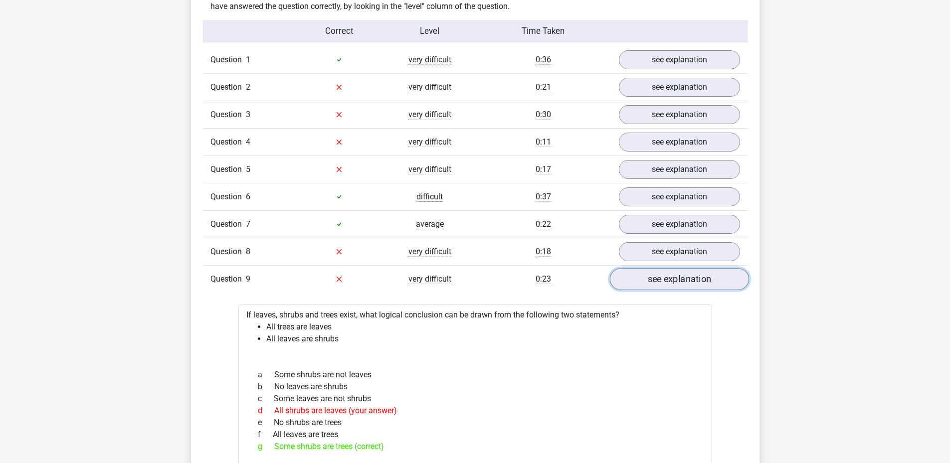
click at [685, 281] on link "see explanation" at bounding box center [679, 279] width 139 height 22
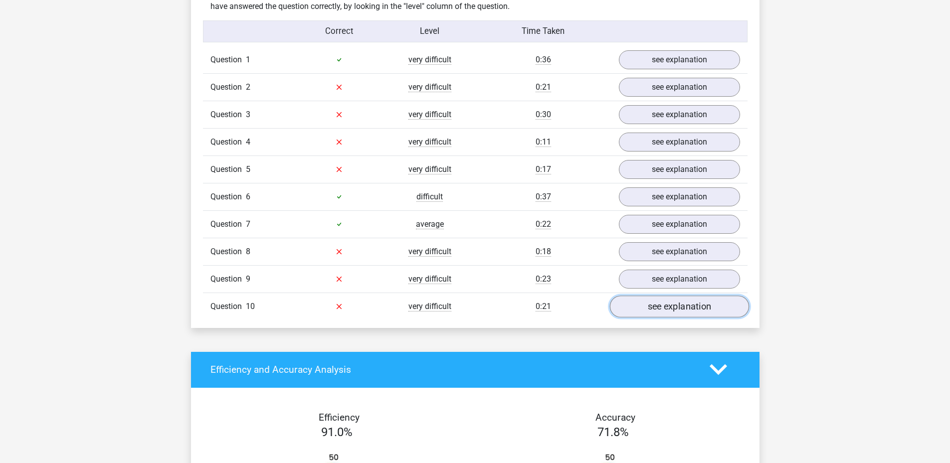
click at [691, 303] on link "see explanation" at bounding box center [679, 307] width 139 height 22
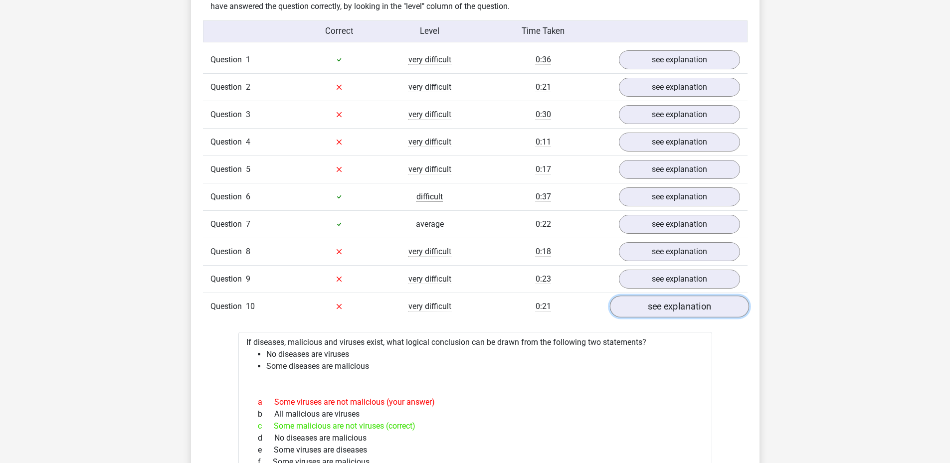
scroll to position [898, 0]
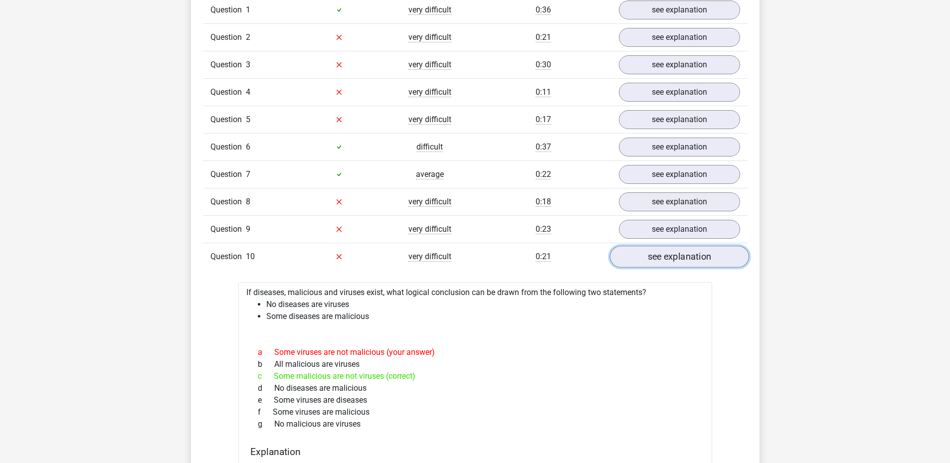
click at [691, 264] on link "see explanation" at bounding box center [679, 257] width 139 height 22
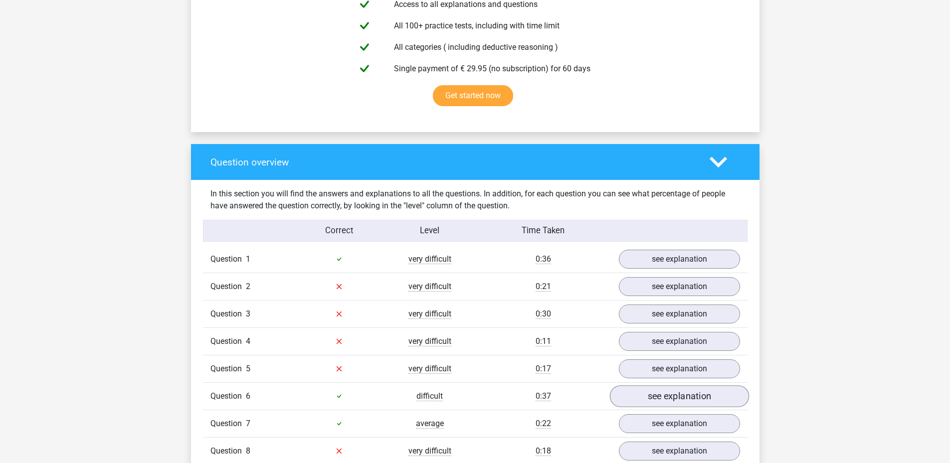
scroll to position [748, 0]
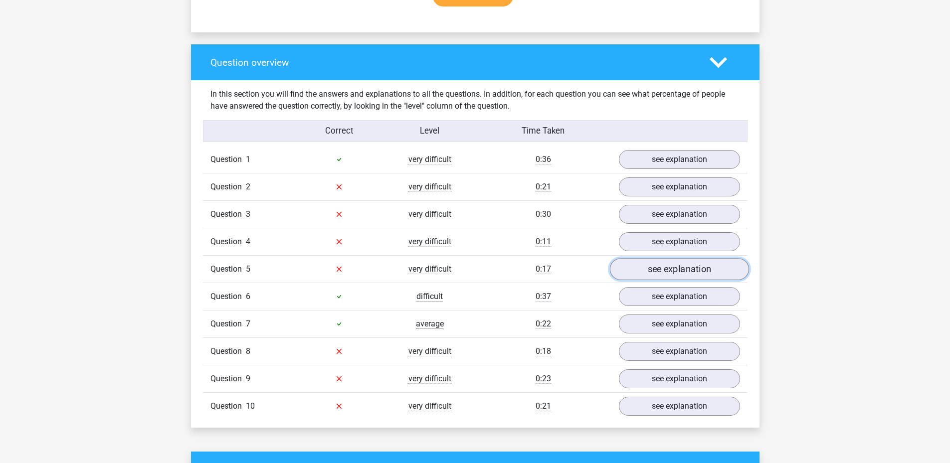
click at [671, 263] on link "see explanation" at bounding box center [679, 269] width 139 height 22
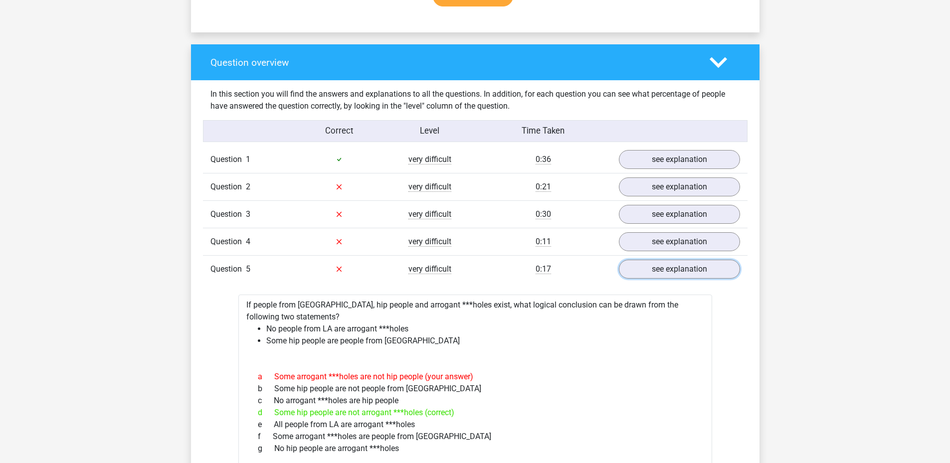
scroll to position [798, 0]
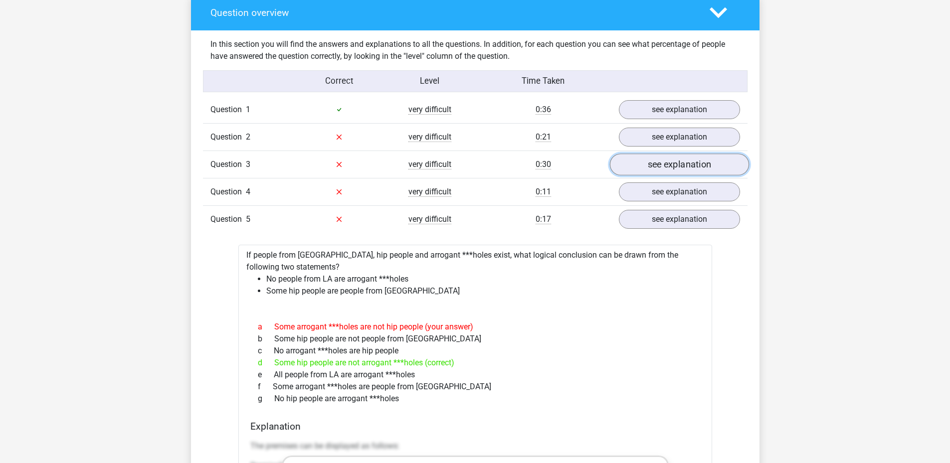
click at [649, 162] on link "see explanation" at bounding box center [679, 165] width 139 height 22
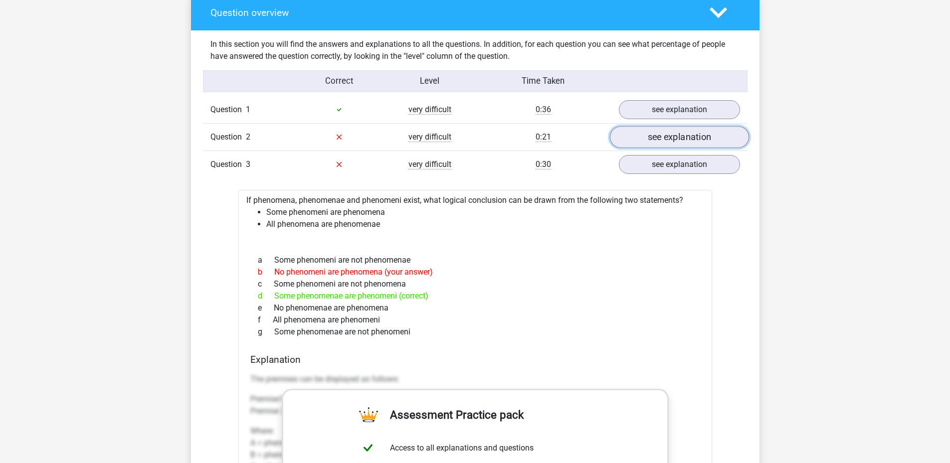
click at [659, 140] on link "see explanation" at bounding box center [679, 137] width 139 height 22
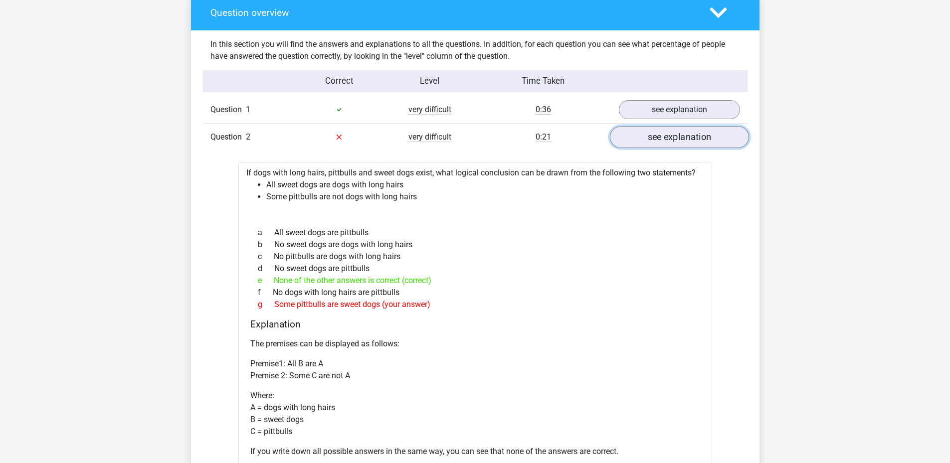
click at [667, 138] on link "see explanation" at bounding box center [679, 137] width 139 height 22
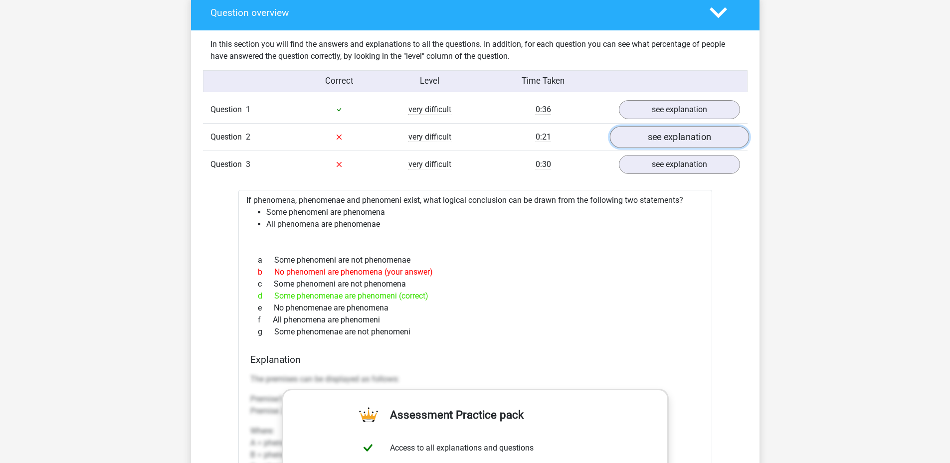
click at [666, 137] on link "see explanation" at bounding box center [679, 137] width 139 height 22
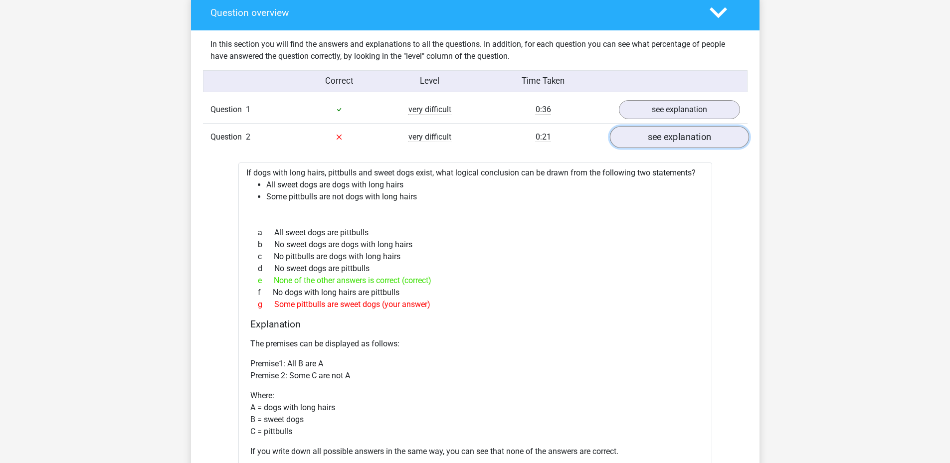
click at [667, 138] on link "see explanation" at bounding box center [679, 137] width 139 height 22
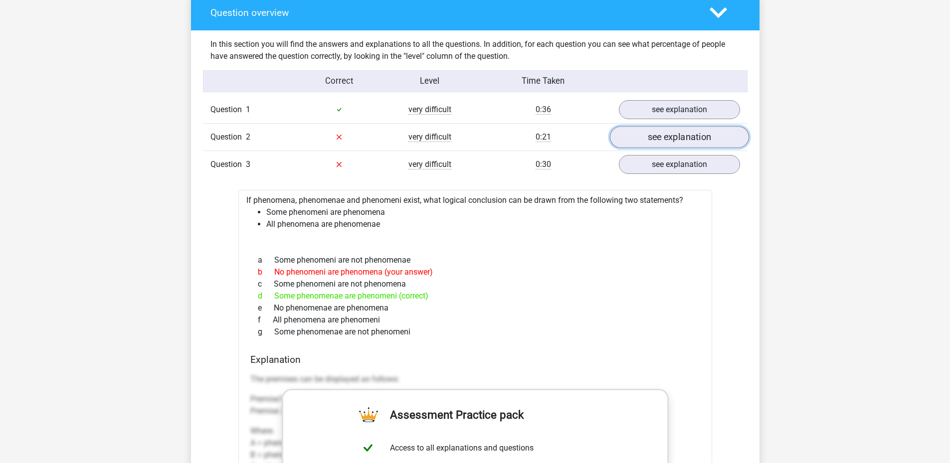
click at [667, 139] on link "see explanation" at bounding box center [679, 137] width 139 height 22
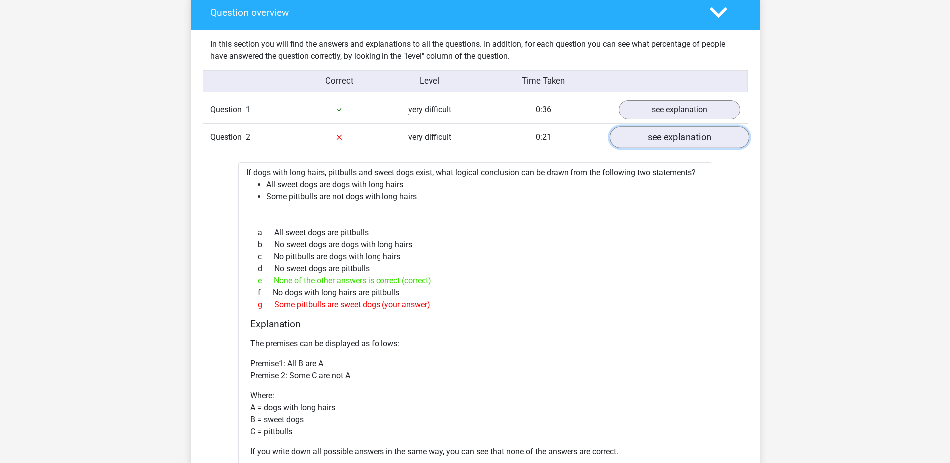
click at [665, 139] on link "see explanation" at bounding box center [679, 137] width 139 height 22
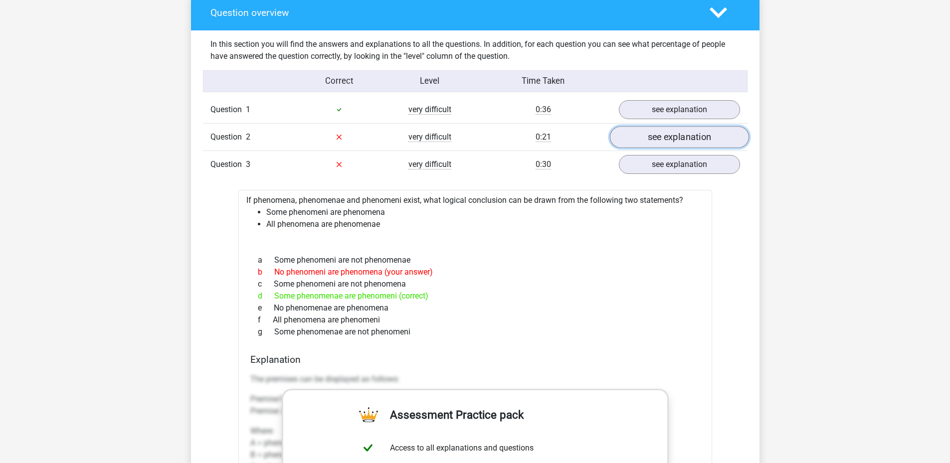
click at [673, 143] on link "see explanation" at bounding box center [679, 137] width 139 height 22
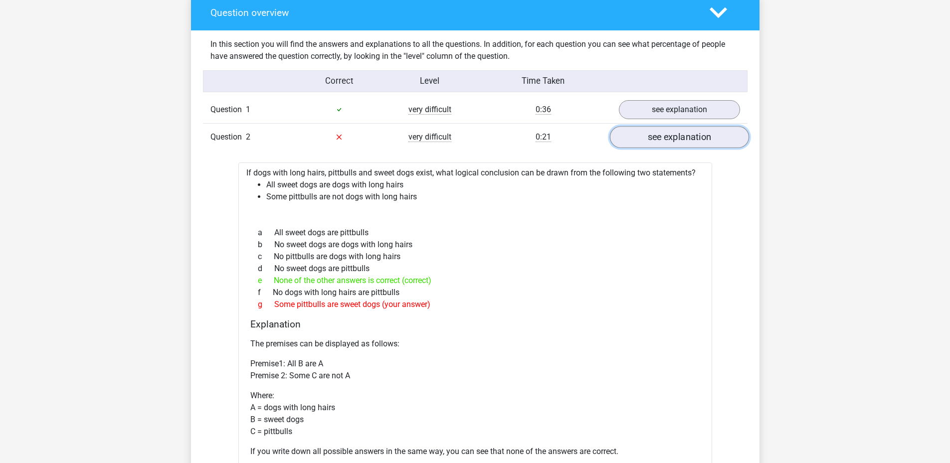
click at [673, 144] on link "see explanation" at bounding box center [679, 137] width 139 height 22
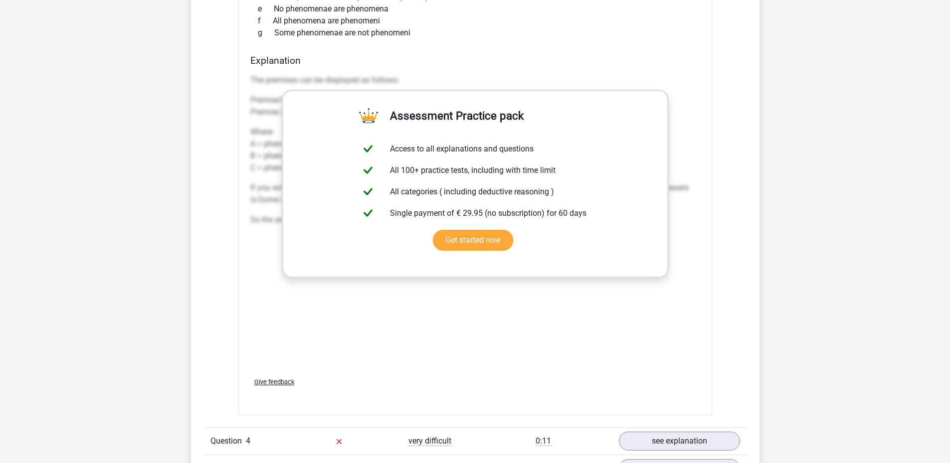
scroll to position [848, 0]
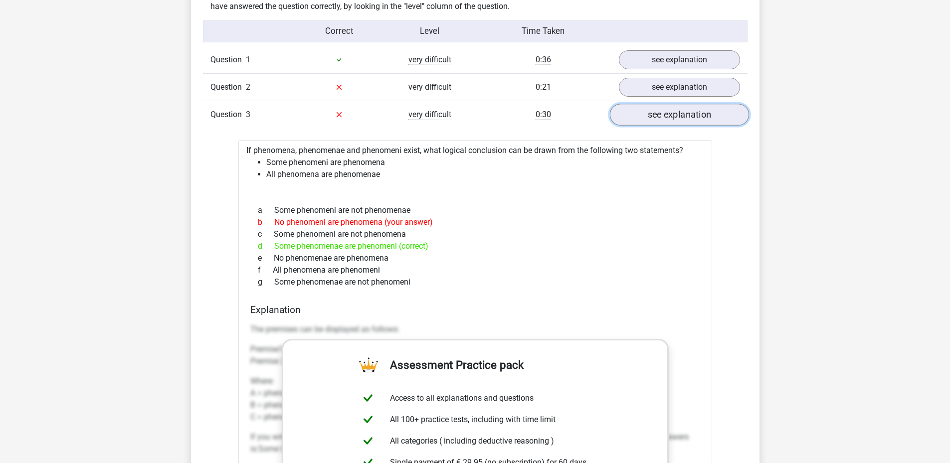
click at [669, 116] on link "see explanation" at bounding box center [679, 115] width 139 height 22
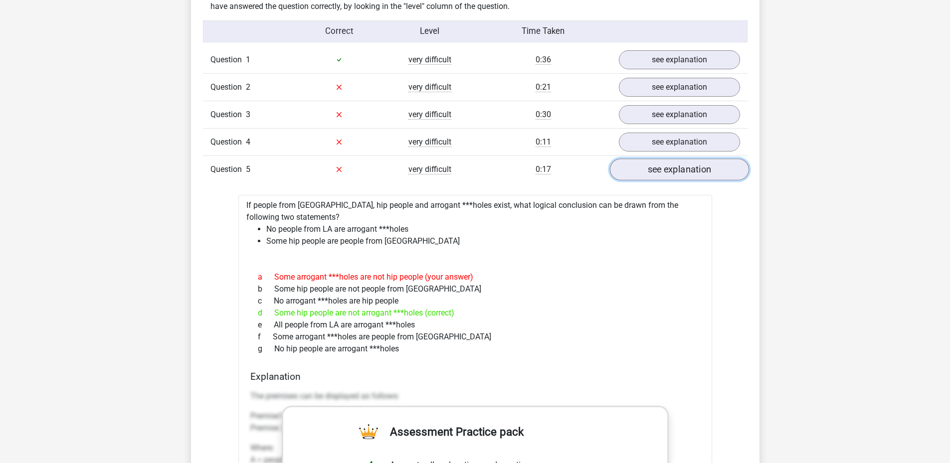
click at [663, 180] on link "see explanation" at bounding box center [679, 170] width 139 height 22
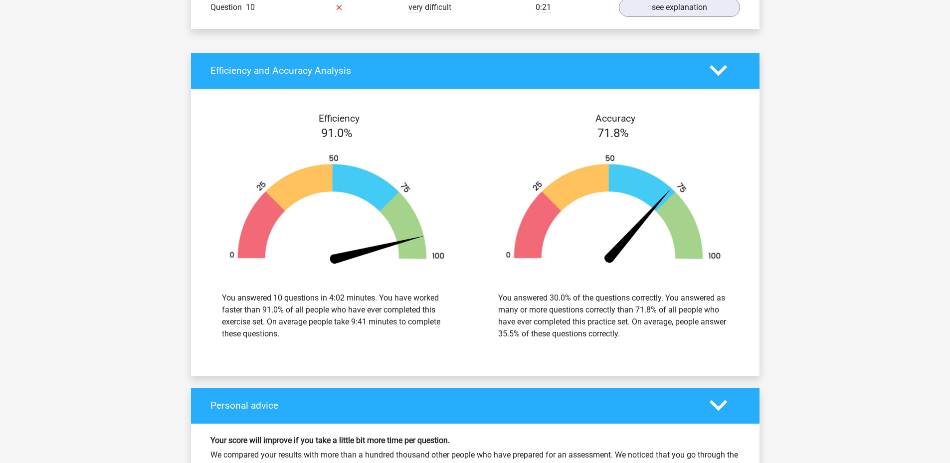
scroll to position [1197, 0]
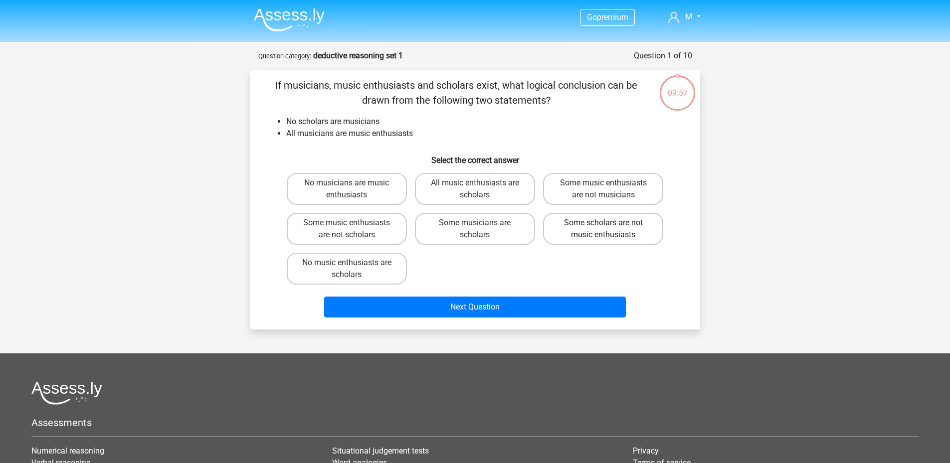
click at [581, 231] on label "Some scholars are not music enthusiasts" at bounding box center [603, 229] width 120 height 32
click at [604, 229] on input "Some scholars are not music enthusiasts" at bounding box center [607, 226] width 6 height 6
radio input "true"
click at [379, 231] on label "Some music enthusiasts are not scholars" at bounding box center [347, 229] width 120 height 32
click at [353, 229] on input "Some music enthusiasts are not scholars" at bounding box center [350, 226] width 6 height 6
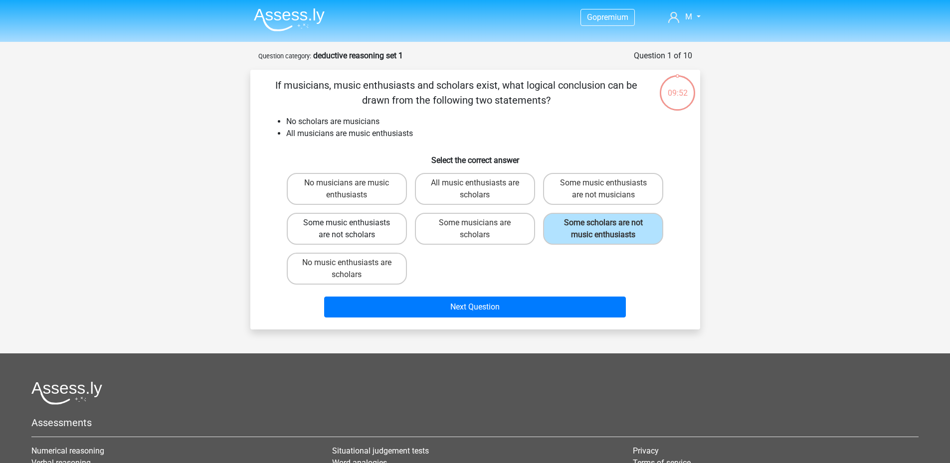
radio input "true"
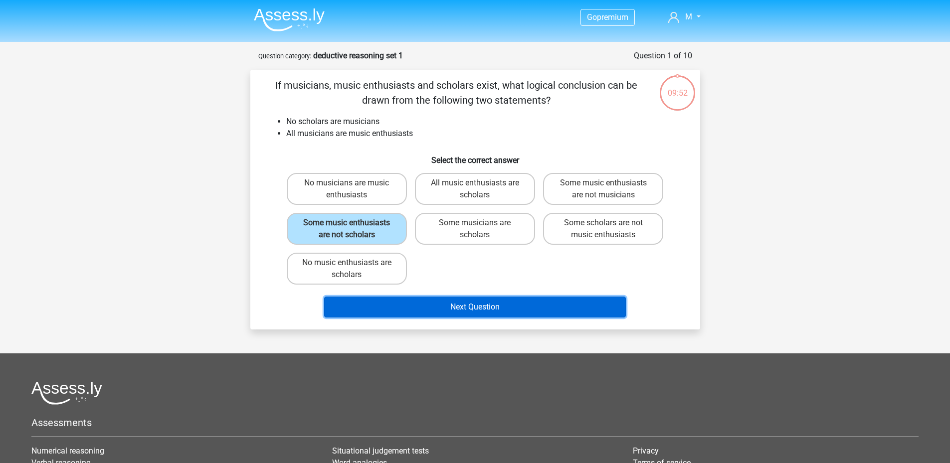
click at [469, 305] on button "Next Question" at bounding box center [475, 307] width 302 height 21
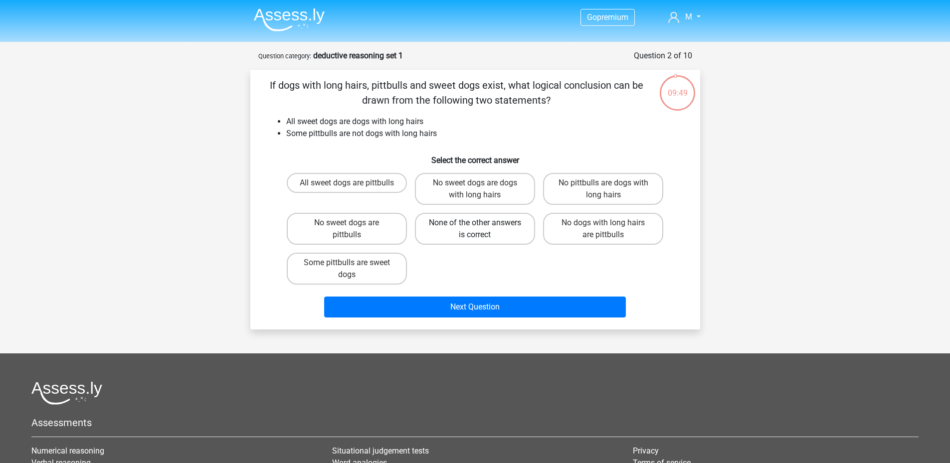
click at [487, 236] on label "None of the other answers is correct" at bounding box center [475, 229] width 120 height 32
click at [481, 229] on input "None of the other answers is correct" at bounding box center [478, 226] width 6 height 6
radio input "true"
click at [497, 296] on div "Next Question" at bounding box center [475, 305] width 418 height 33
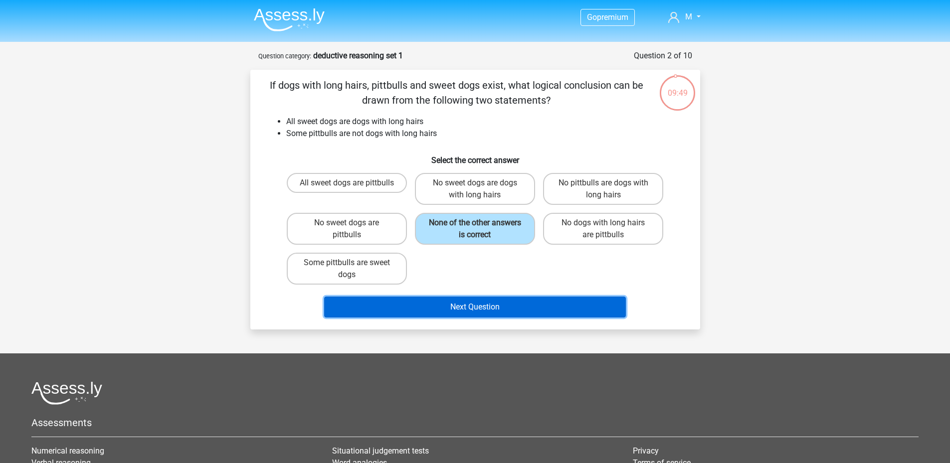
click at [499, 303] on button "Next Question" at bounding box center [475, 307] width 302 height 21
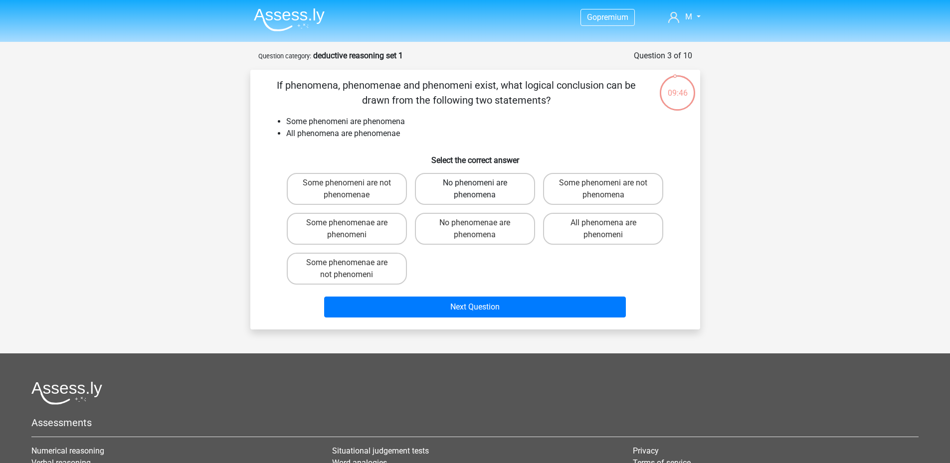
click at [505, 187] on label "No phenomeni are phenomena" at bounding box center [475, 189] width 120 height 32
click at [481, 187] on input "No phenomeni are phenomena" at bounding box center [478, 186] width 6 height 6
radio input "true"
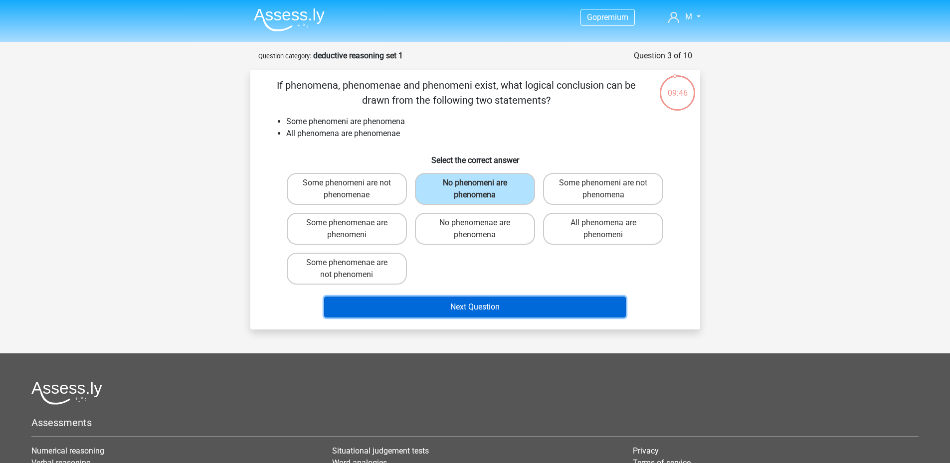
click at [501, 303] on button "Next Question" at bounding box center [475, 307] width 302 height 21
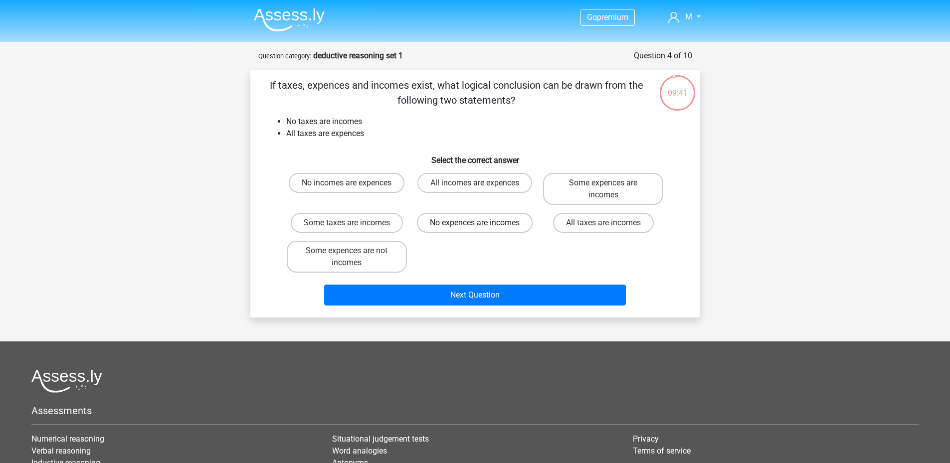
click at [482, 223] on label "No expences are incomes" at bounding box center [475, 223] width 116 height 20
click at [481, 223] on input "No expences are incomes" at bounding box center [478, 226] width 6 height 6
radio input "true"
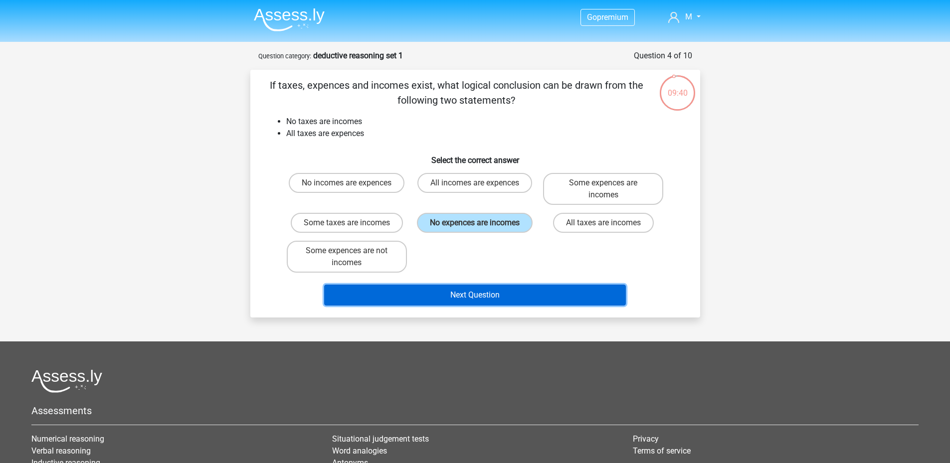
click at [497, 297] on button "Next Question" at bounding box center [475, 295] width 302 height 21
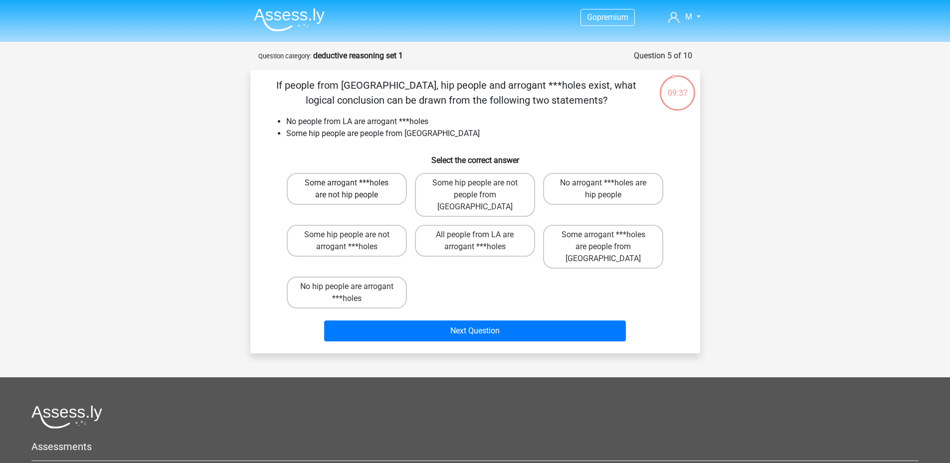
click at [350, 176] on label "Some arrogant ***holes are not hip people" at bounding box center [347, 189] width 120 height 32
click at [350, 183] on input "Some arrogant ***holes are not hip people" at bounding box center [350, 186] width 6 height 6
radio input "true"
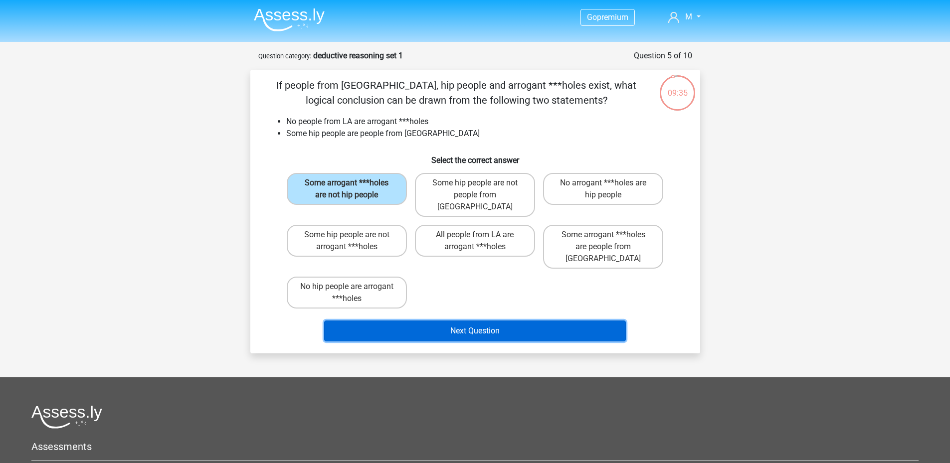
click at [446, 321] on button "Next Question" at bounding box center [475, 331] width 302 height 21
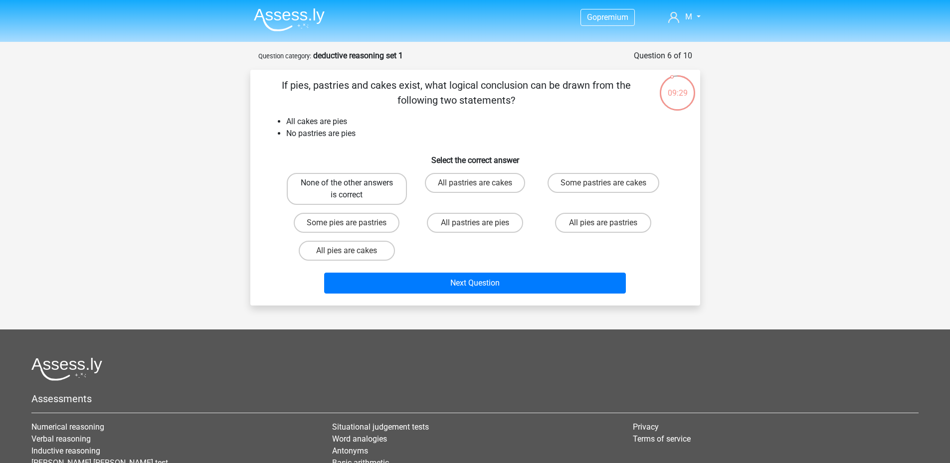
click at [389, 188] on label "None of the other answers is correct" at bounding box center [347, 189] width 120 height 32
click at [353, 188] on input "None of the other answers is correct" at bounding box center [350, 186] width 6 height 6
radio input "true"
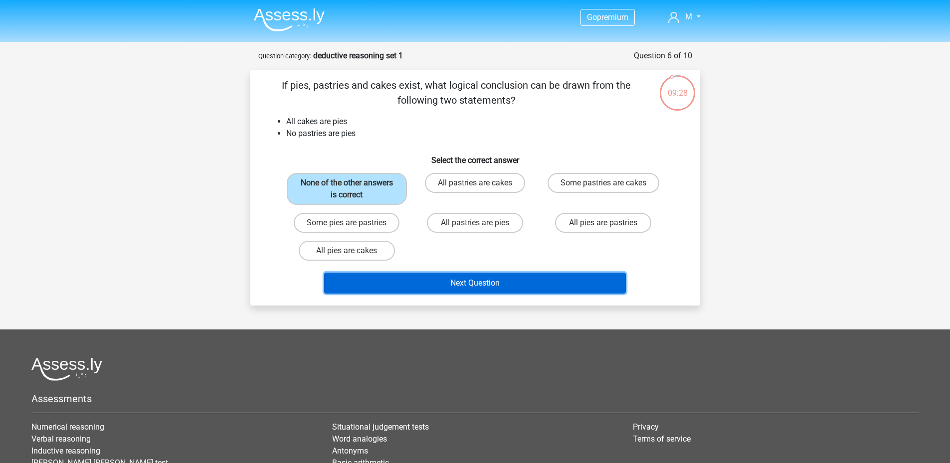
click at [443, 278] on button "Next Question" at bounding box center [475, 283] width 302 height 21
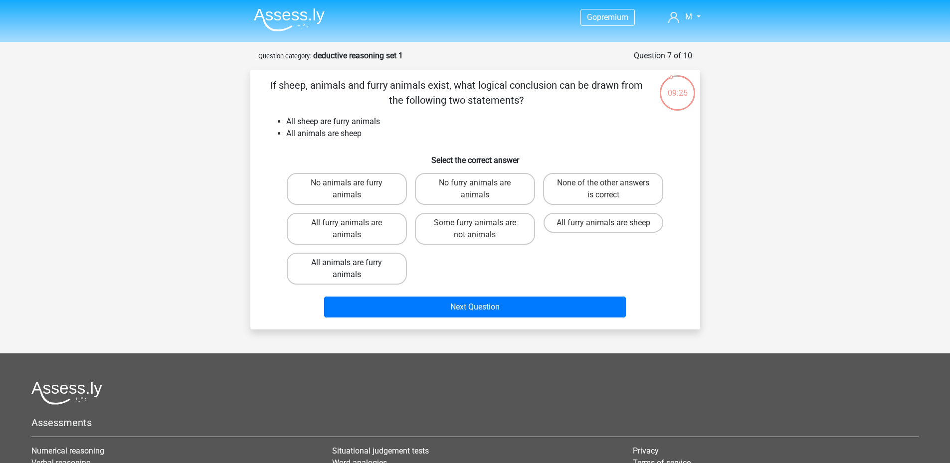
click at [383, 266] on label "All animals are furry animals" at bounding box center [347, 269] width 120 height 32
click at [353, 266] on input "All animals are furry animals" at bounding box center [350, 266] width 6 height 6
radio input "true"
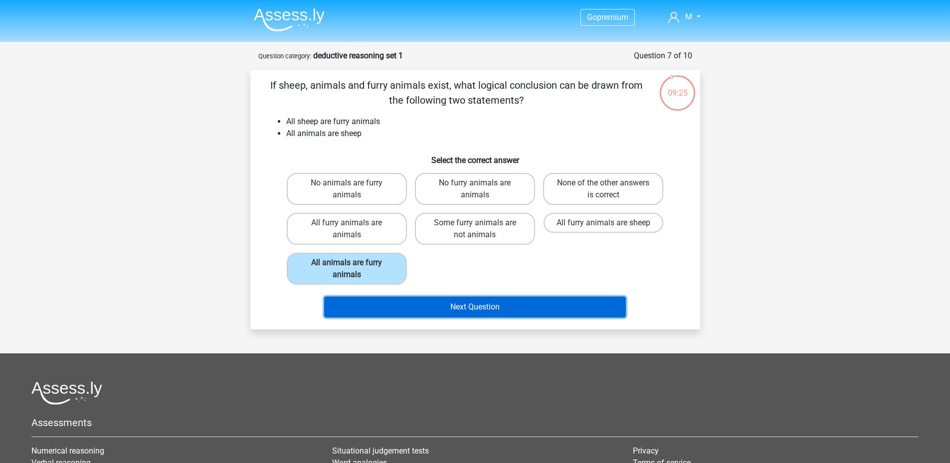
click at [438, 306] on button "Next Question" at bounding box center [475, 307] width 302 height 21
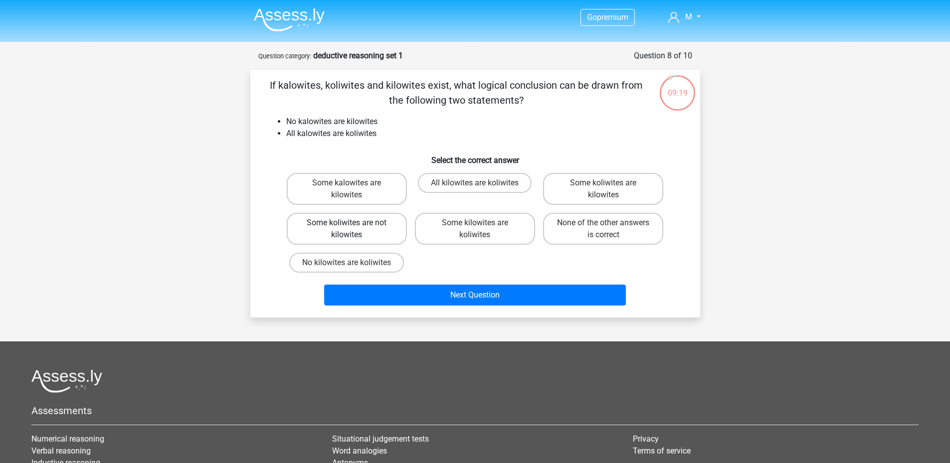
click at [383, 233] on label "Some koliwites are not kilowites" at bounding box center [347, 229] width 120 height 32
click at [353, 229] on input "Some koliwites are not kilowites" at bounding box center [350, 226] width 6 height 6
radio input "true"
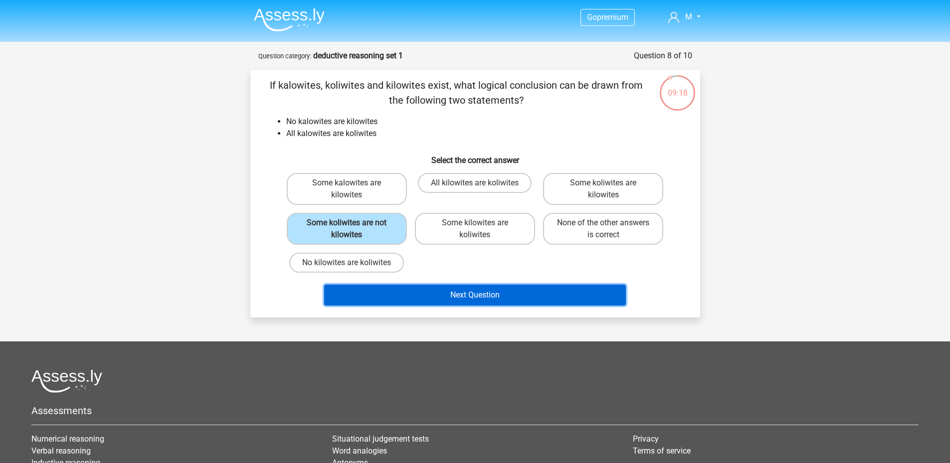
click at [461, 292] on button "Next Question" at bounding box center [475, 295] width 302 height 21
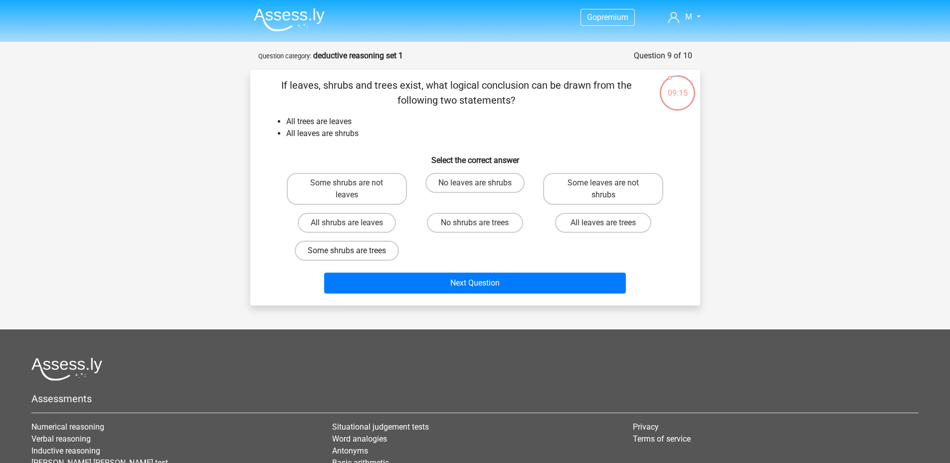
click at [392, 249] on label "Some shrubs are trees" at bounding box center [347, 251] width 104 height 20
click at [353, 251] on input "Some shrubs are trees" at bounding box center [350, 254] width 6 height 6
radio input "true"
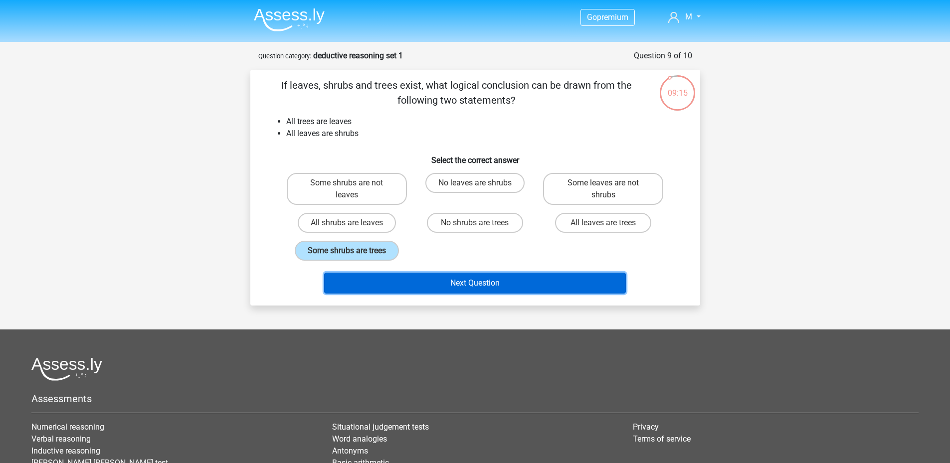
click at [426, 283] on button "Next Question" at bounding box center [475, 283] width 302 height 21
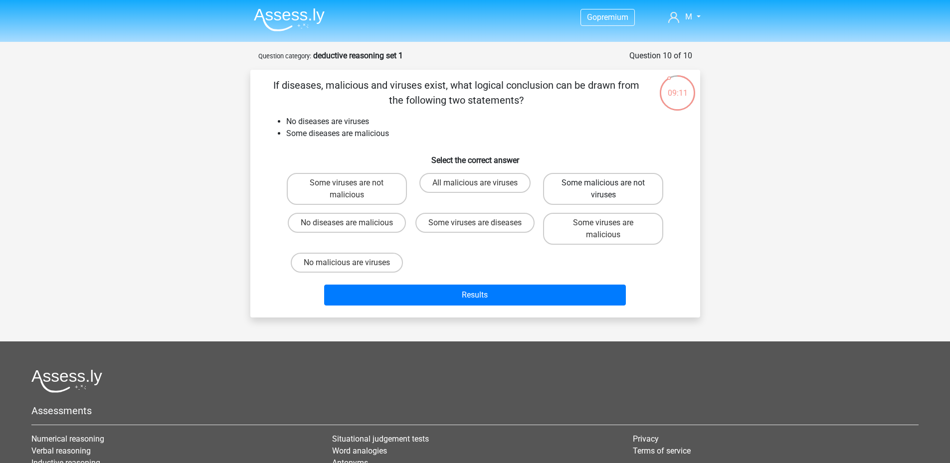
click at [570, 200] on label "Some malicious are not viruses" at bounding box center [603, 189] width 120 height 32
click at [604, 190] on input "Some malicious are not viruses" at bounding box center [607, 186] width 6 height 6
radio input "true"
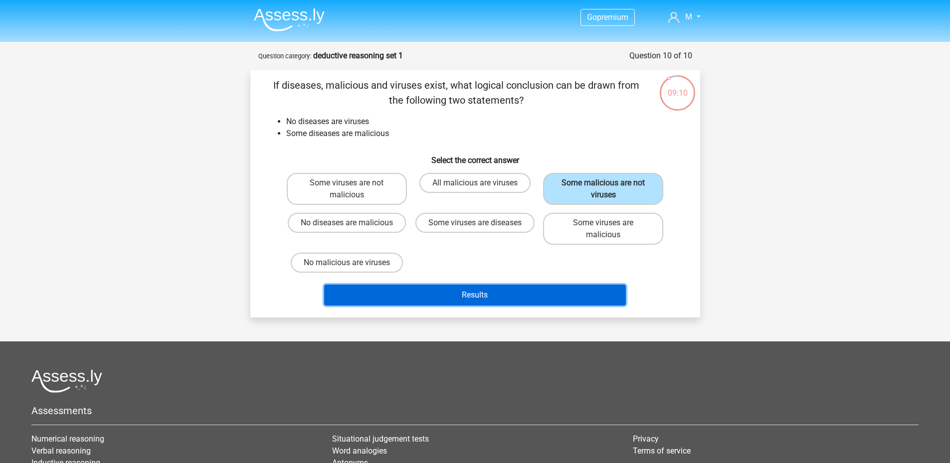
click at [533, 292] on button "Results" at bounding box center [475, 295] width 302 height 21
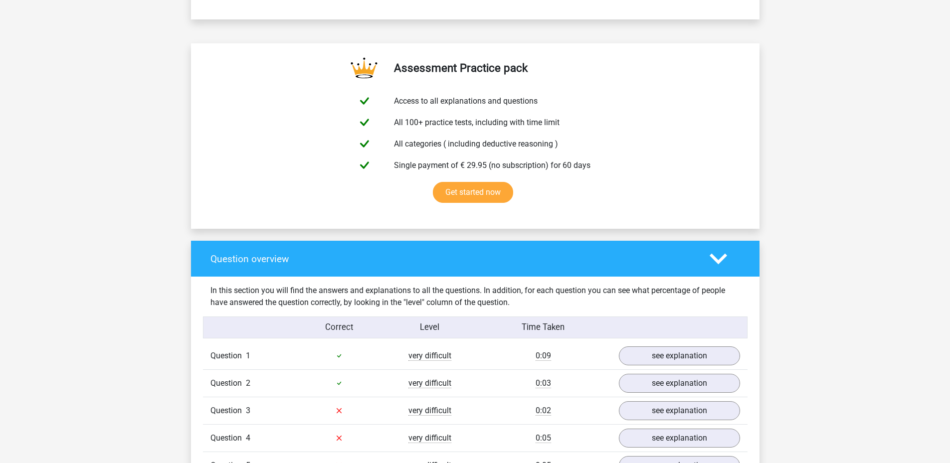
scroll to position [649, 0]
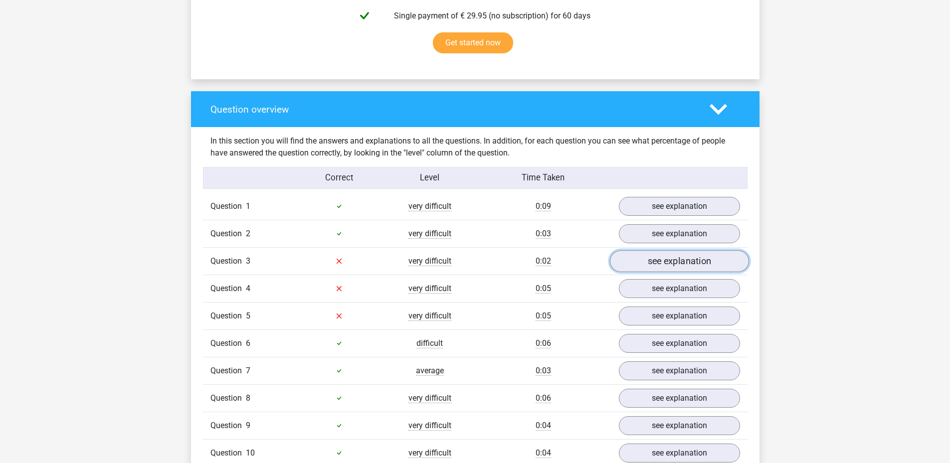
click at [653, 266] on link "see explanation" at bounding box center [679, 261] width 139 height 22
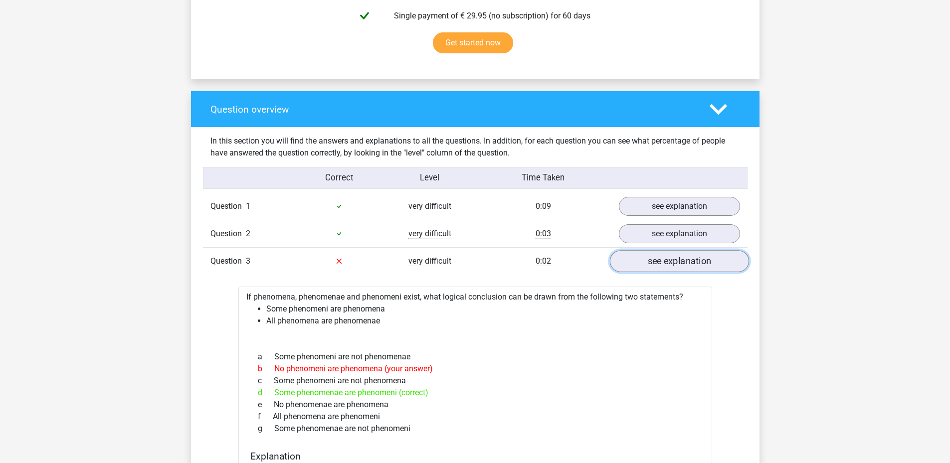
click at [673, 254] on link "see explanation" at bounding box center [679, 261] width 139 height 22
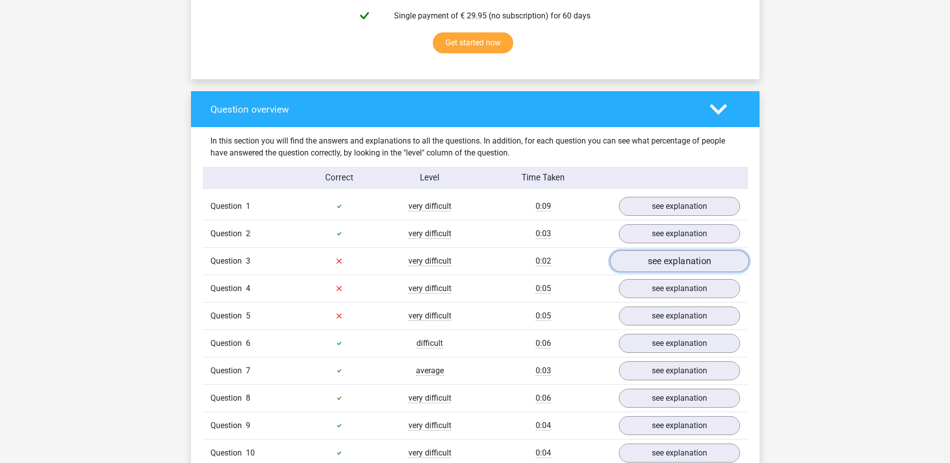
scroll to position [698, 0]
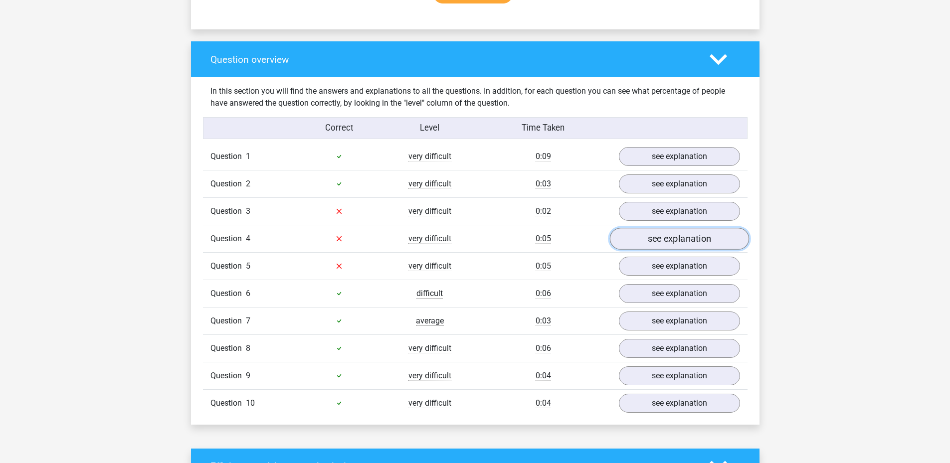
click at [674, 241] on link "see explanation" at bounding box center [679, 239] width 139 height 22
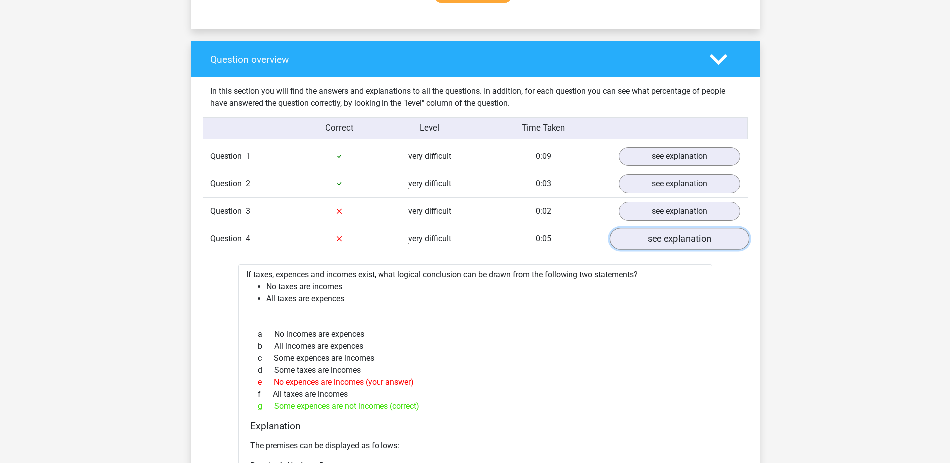
click at [674, 241] on link "see explanation" at bounding box center [679, 239] width 139 height 22
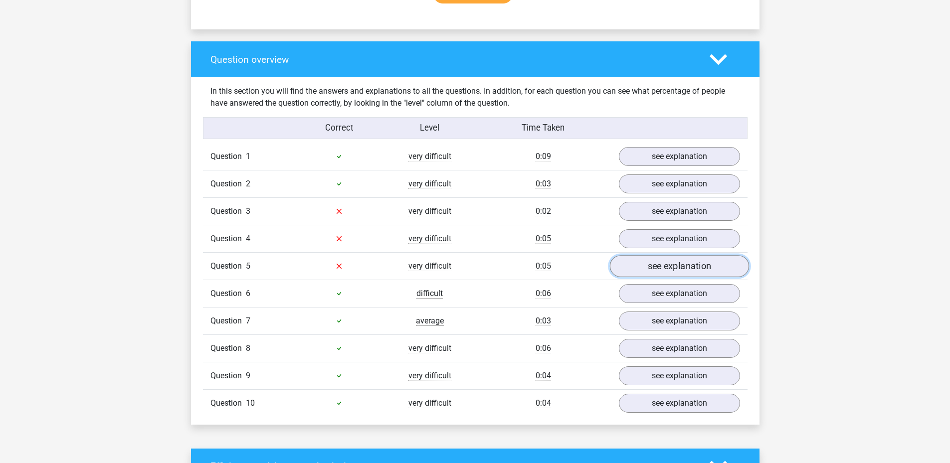
click at [679, 270] on link "see explanation" at bounding box center [679, 266] width 139 height 22
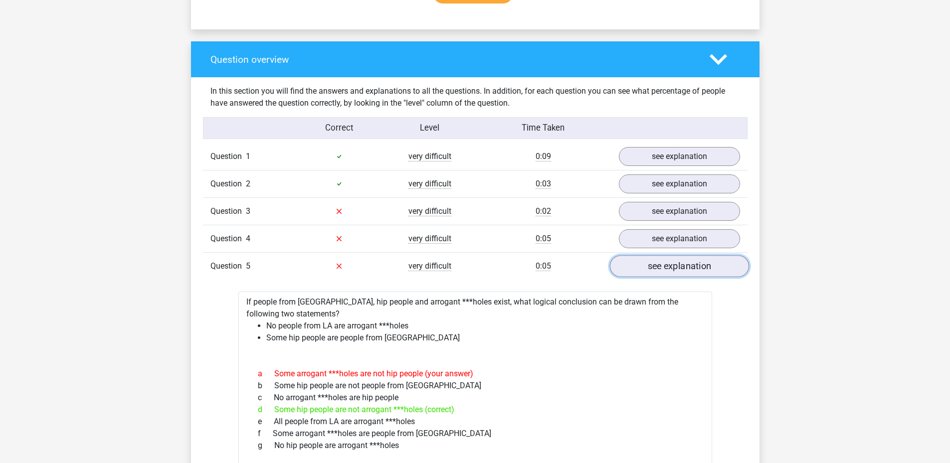
click at [680, 264] on link "see explanation" at bounding box center [679, 266] width 139 height 22
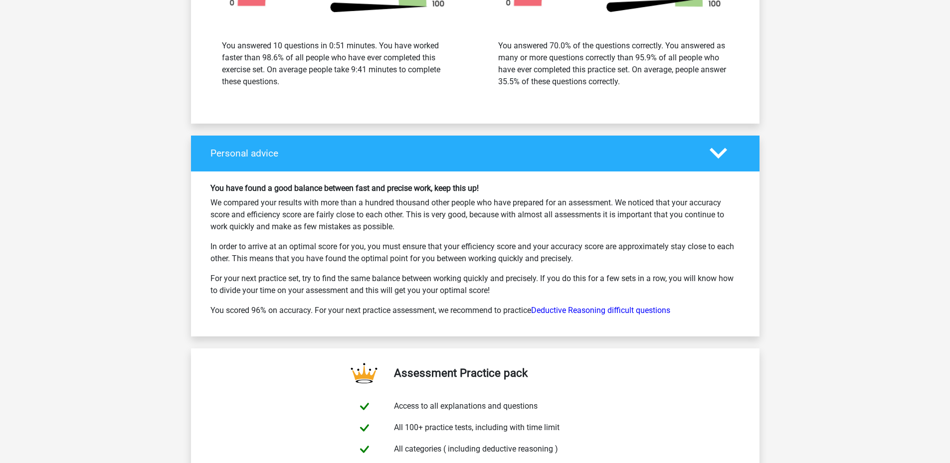
scroll to position [1297, 0]
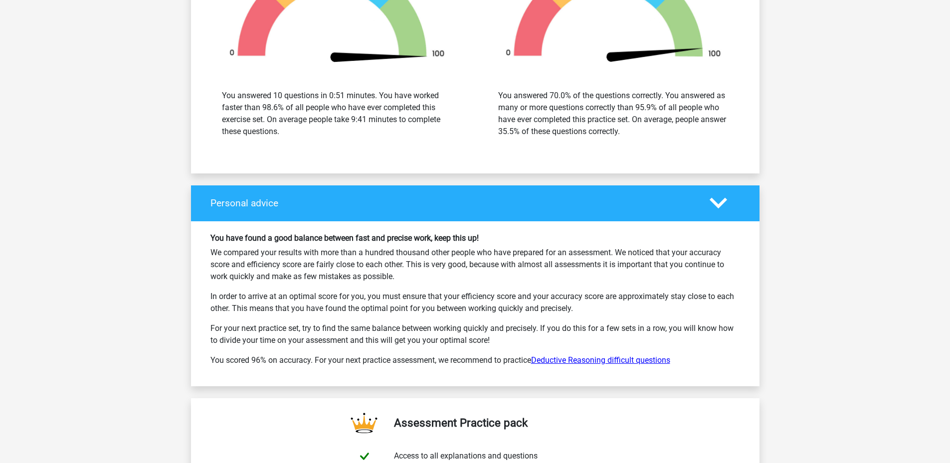
click at [620, 365] on link "Deductive Reasoning difficult questions" at bounding box center [600, 360] width 139 height 9
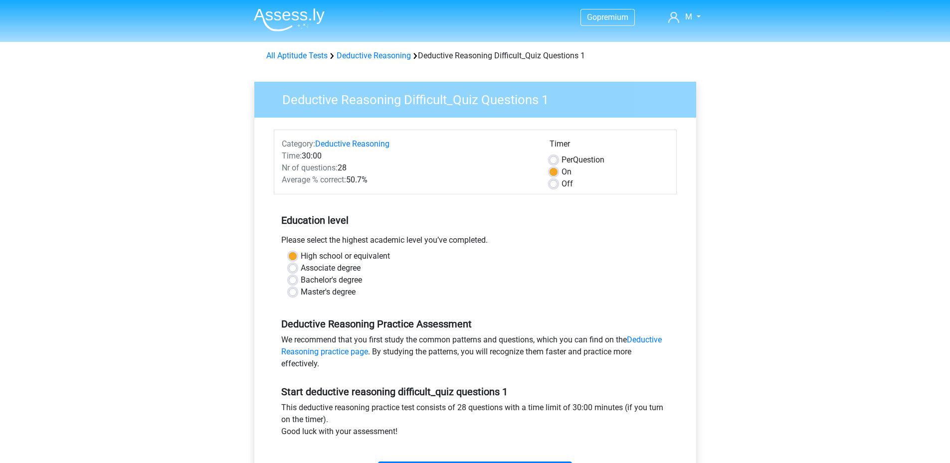
scroll to position [50, 0]
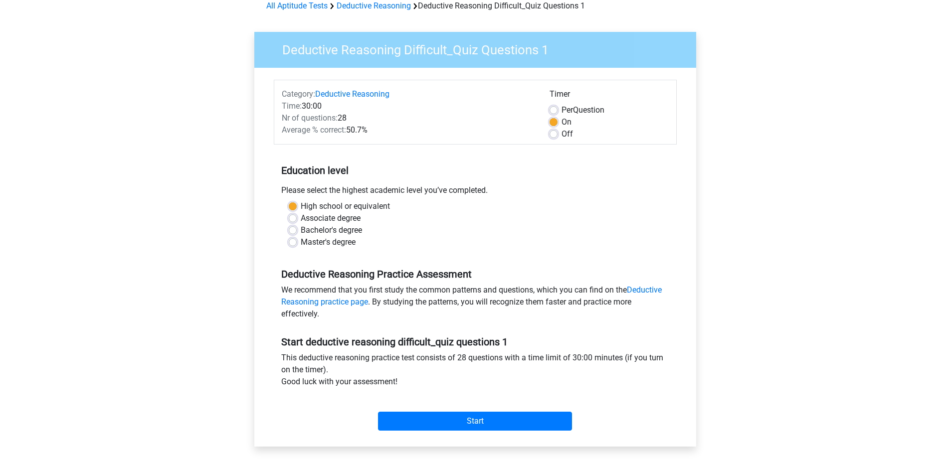
click at [301, 239] on label "Master's degree" at bounding box center [328, 242] width 55 height 12
click at [294, 239] on input "Master's degree" at bounding box center [293, 241] width 8 height 10
radio input "true"
click at [550, 214] on div "Associate degree" at bounding box center [475, 219] width 373 height 12
click at [488, 423] on input "Start" at bounding box center [475, 421] width 194 height 19
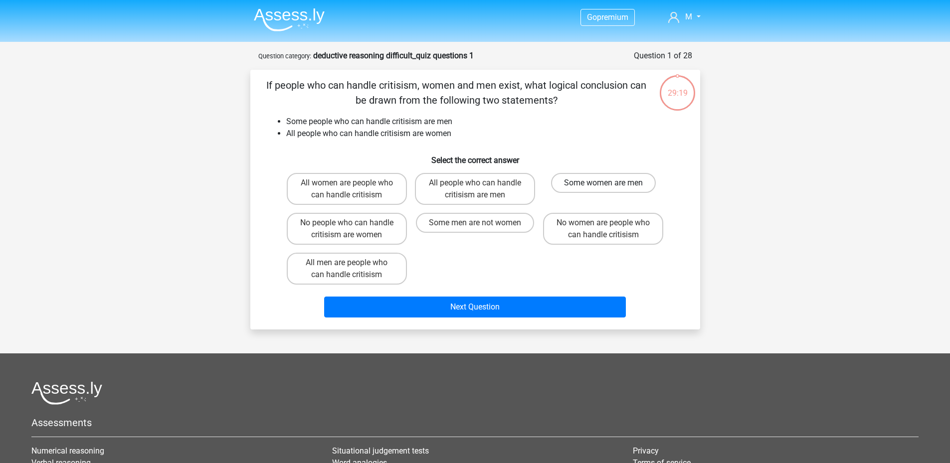
click at [570, 182] on label "Some women are men" at bounding box center [603, 183] width 105 height 20
click at [604, 183] on input "Some women are men" at bounding box center [607, 186] width 6 height 6
radio input "true"
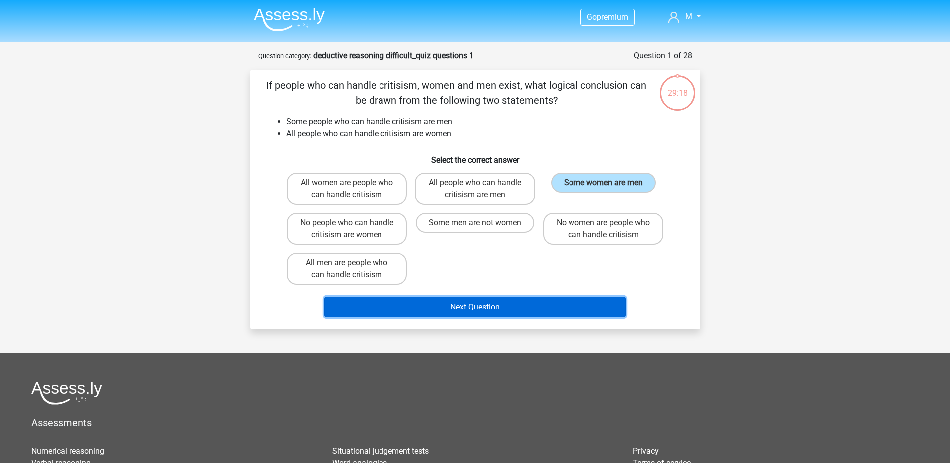
click at [506, 307] on button "Next Question" at bounding box center [475, 307] width 302 height 21
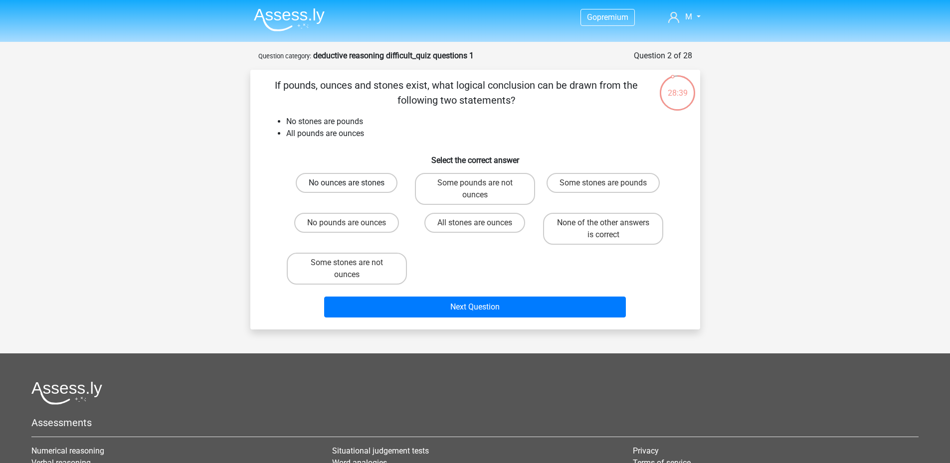
click at [371, 181] on label "No ounces are stones" at bounding box center [347, 183] width 102 height 20
click at [353, 183] on input "No ounces are stones" at bounding box center [350, 186] width 6 height 6
radio input "true"
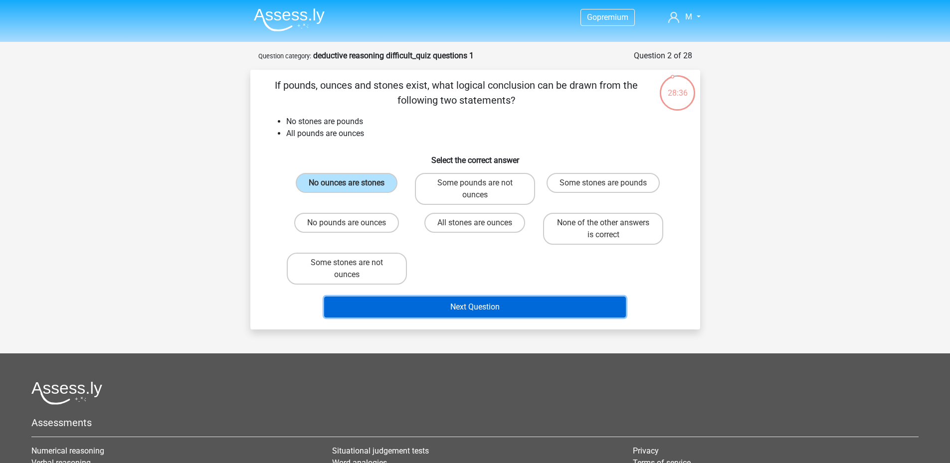
click at [445, 305] on button "Next Question" at bounding box center [475, 307] width 302 height 21
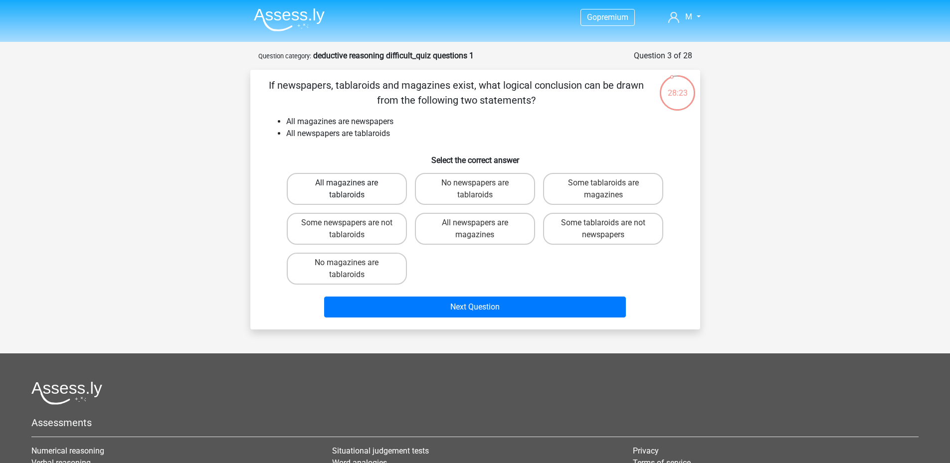
click at [378, 186] on label "All magazines are tablaroids" at bounding box center [347, 189] width 120 height 32
click at [353, 186] on input "All magazines are tablaroids" at bounding box center [350, 186] width 6 height 6
radio input "true"
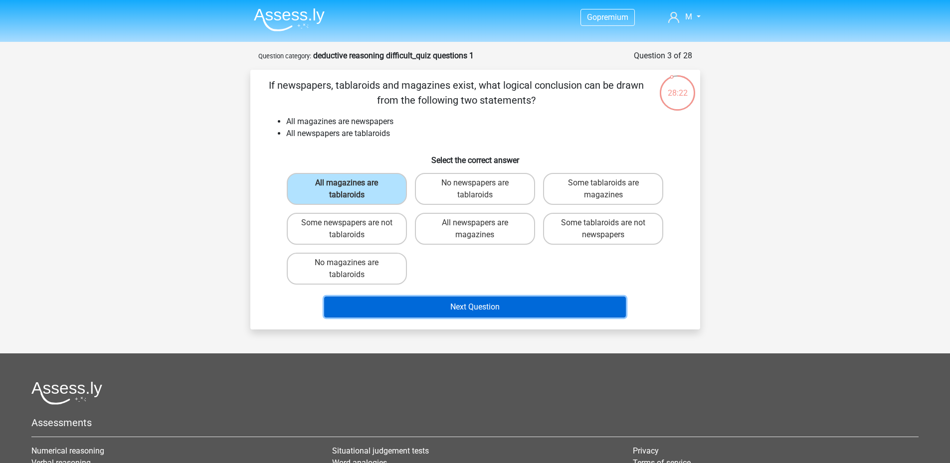
click at [436, 313] on button "Next Question" at bounding box center [475, 307] width 302 height 21
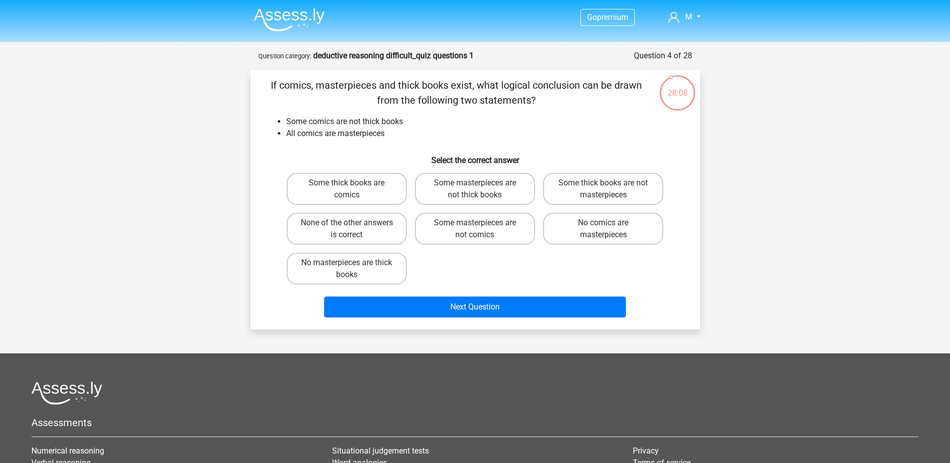
click at [478, 185] on input "Some masterpieces are not thick books" at bounding box center [478, 186] width 6 height 6
radio input "true"
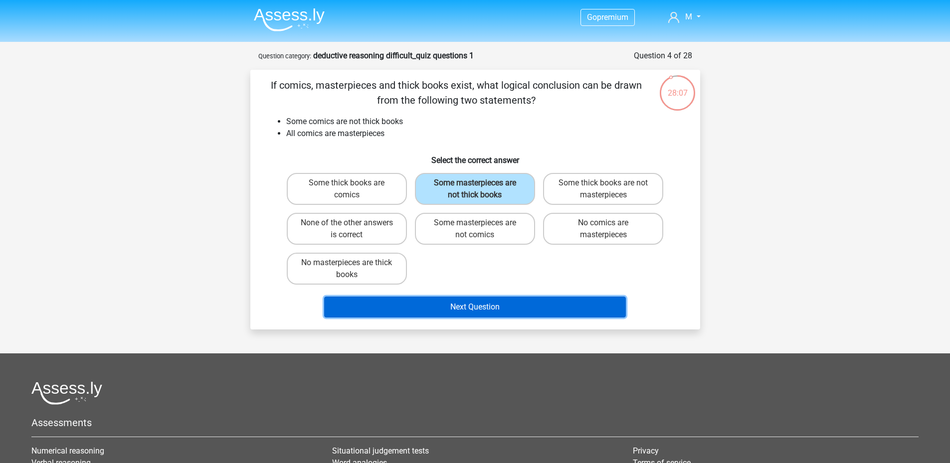
click at [492, 311] on button "Next Question" at bounding box center [475, 307] width 302 height 21
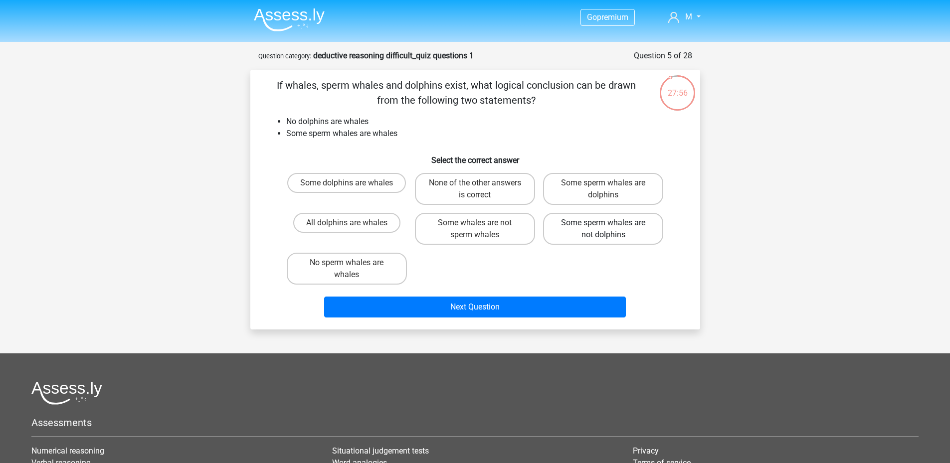
click at [591, 225] on label "Some sperm whales are not dolphins" at bounding box center [603, 229] width 120 height 32
click at [604, 225] on input "Some sperm whales are not dolphins" at bounding box center [607, 226] width 6 height 6
radio input "true"
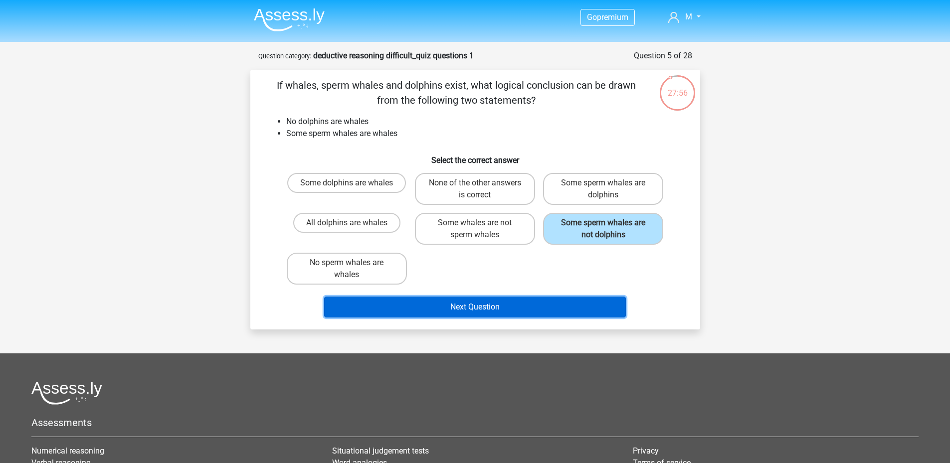
click at [535, 303] on button "Next Question" at bounding box center [475, 307] width 302 height 21
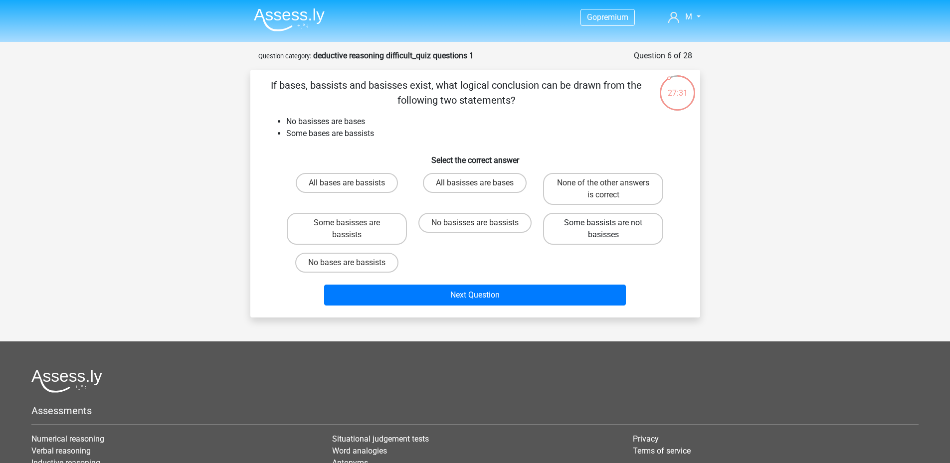
click at [634, 239] on label "Some bassists are not basisses" at bounding box center [603, 229] width 120 height 32
click at [610, 229] on input "Some bassists are not basisses" at bounding box center [607, 226] width 6 height 6
radio input "true"
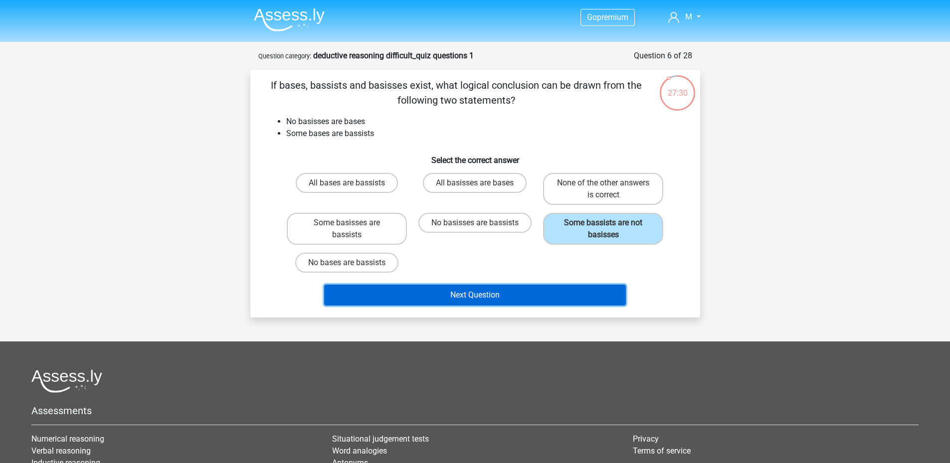
click at [554, 288] on button "Next Question" at bounding box center [475, 295] width 302 height 21
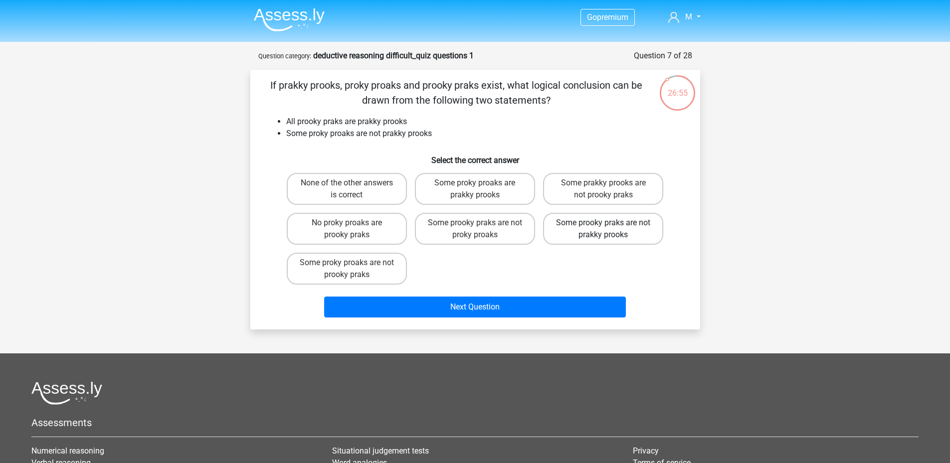
click at [631, 234] on label "Some prooky praks are not prakky prooks" at bounding box center [603, 229] width 120 height 32
click at [610, 229] on input "Some prooky praks are not prakky prooks" at bounding box center [607, 226] width 6 height 6
radio input "true"
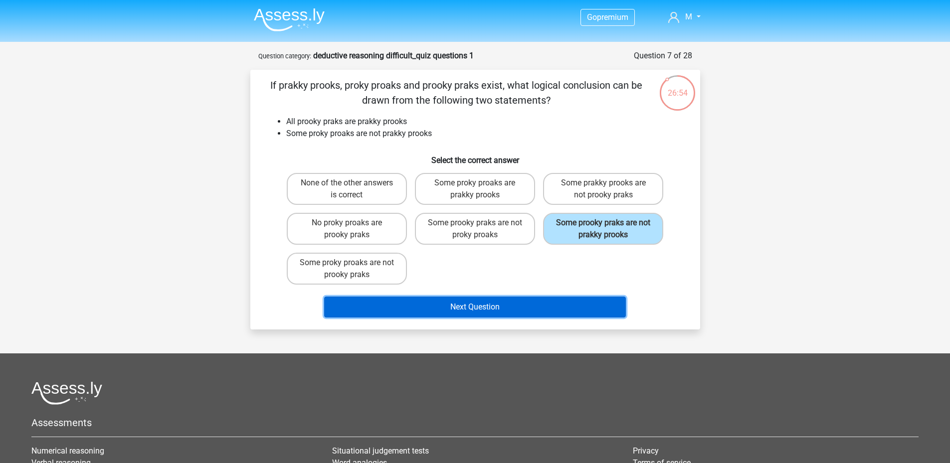
click at [564, 306] on button "Next Question" at bounding box center [475, 307] width 302 height 21
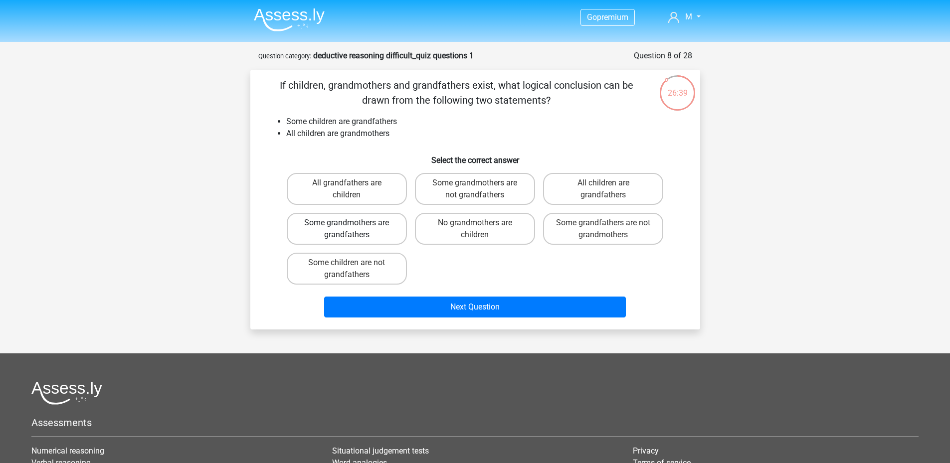
click at [386, 234] on label "Some grandmothers are grandfathers" at bounding box center [347, 229] width 120 height 32
click at [353, 229] on input "Some grandmothers are grandfathers" at bounding box center [350, 226] width 6 height 6
radio input "true"
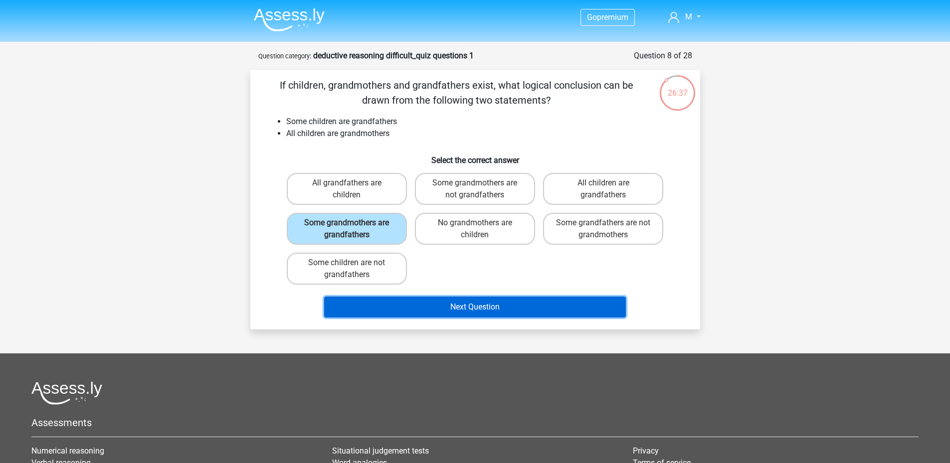
click at [424, 307] on button "Next Question" at bounding box center [475, 307] width 302 height 21
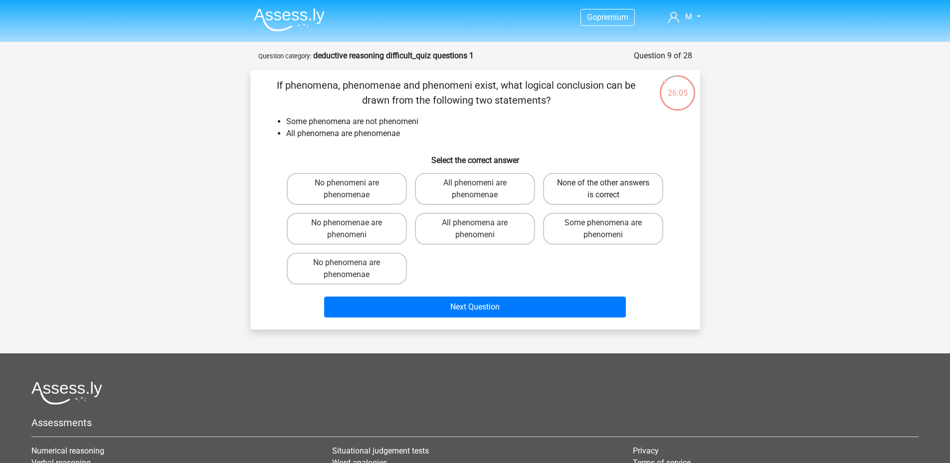
click at [592, 184] on label "None of the other answers is correct" at bounding box center [603, 189] width 120 height 32
click at [604, 184] on input "None of the other answers is correct" at bounding box center [607, 186] width 6 height 6
radio input "true"
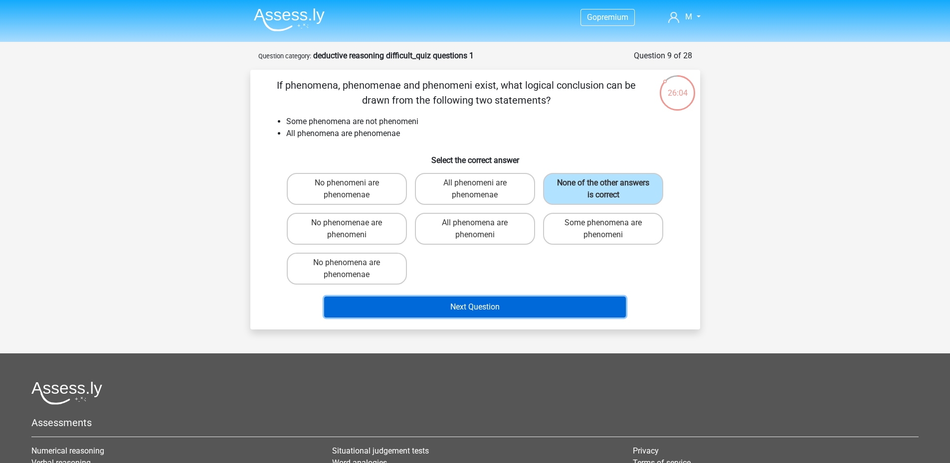
click at [522, 308] on button "Next Question" at bounding box center [475, 307] width 302 height 21
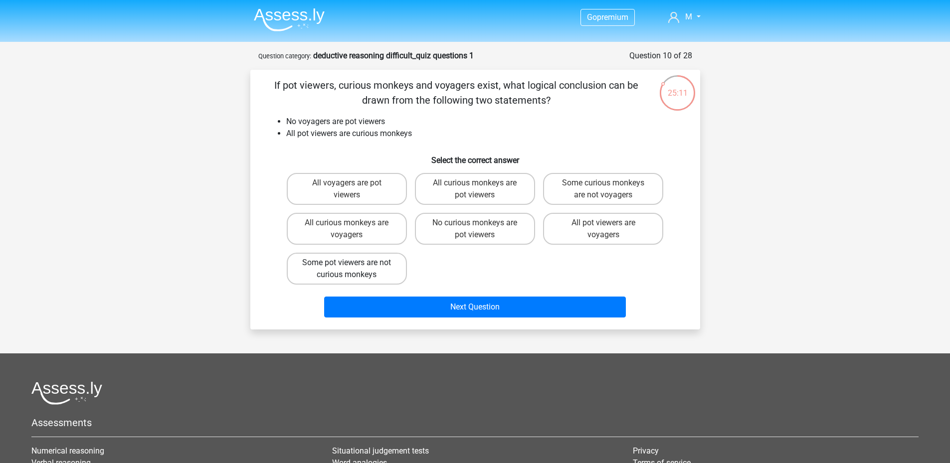
click at [376, 271] on label "Some pot viewers are not curious monkeys" at bounding box center [347, 269] width 120 height 32
click at [353, 269] on input "Some pot viewers are not curious monkeys" at bounding box center [350, 266] width 6 height 6
radio input "true"
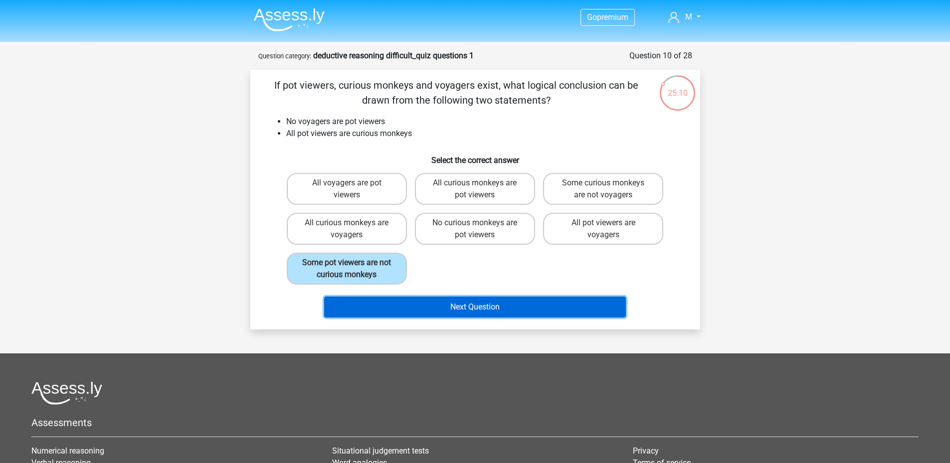
click at [397, 305] on button "Next Question" at bounding box center [475, 307] width 302 height 21
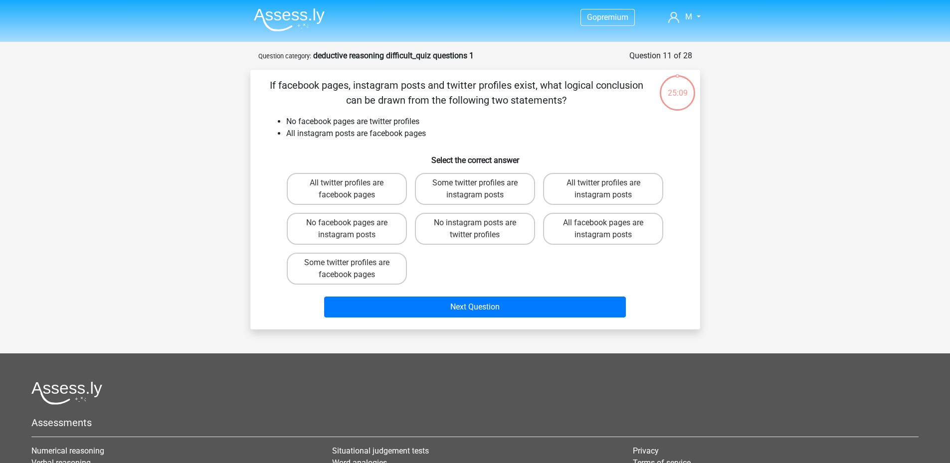
scroll to position [50, 0]
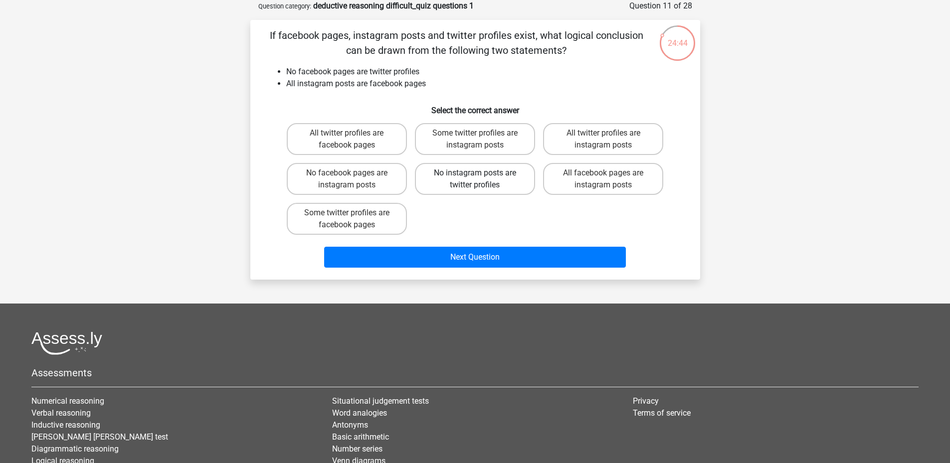
click at [508, 186] on label "No instagram posts are twitter profiles" at bounding box center [475, 179] width 120 height 32
click at [481, 180] on input "No instagram posts are twitter profiles" at bounding box center [478, 176] width 6 height 6
radio input "true"
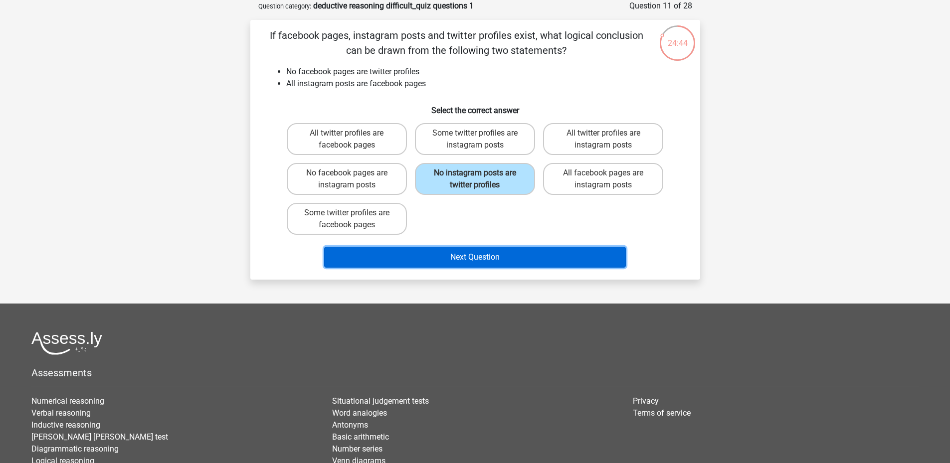
click at [535, 258] on button "Next Question" at bounding box center [475, 257] width 302 height 21
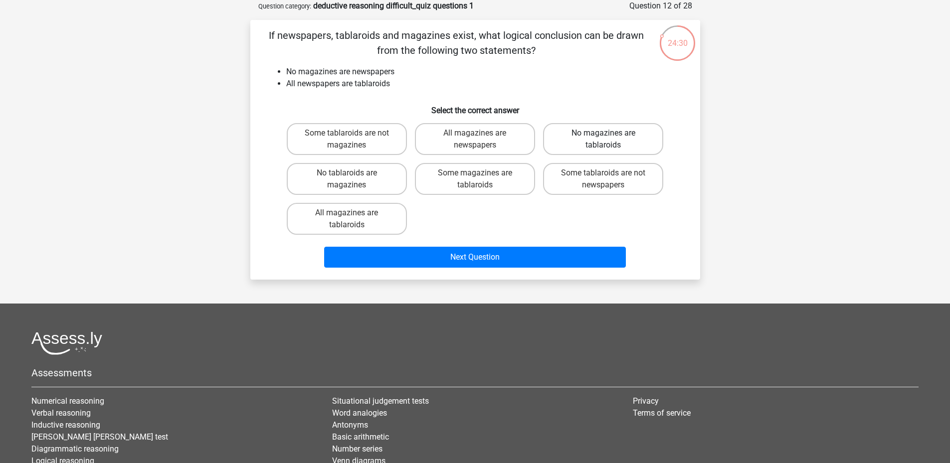
click at [616, 134] on label "No magazines are tablaroids" at bounding box center [603, 139] width 120 height 32
click at [610, 134] on input "No magazines are tablaroids" at bounding box center [607, 136] width 6 height 6
radio input "true"
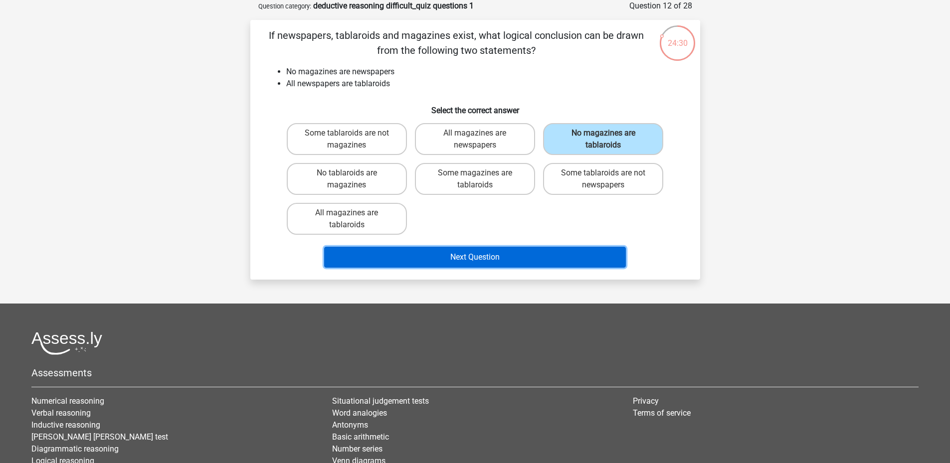
click at [579, 259] on button "Next Question" at bounding box center [475, 257] width 302 height 21
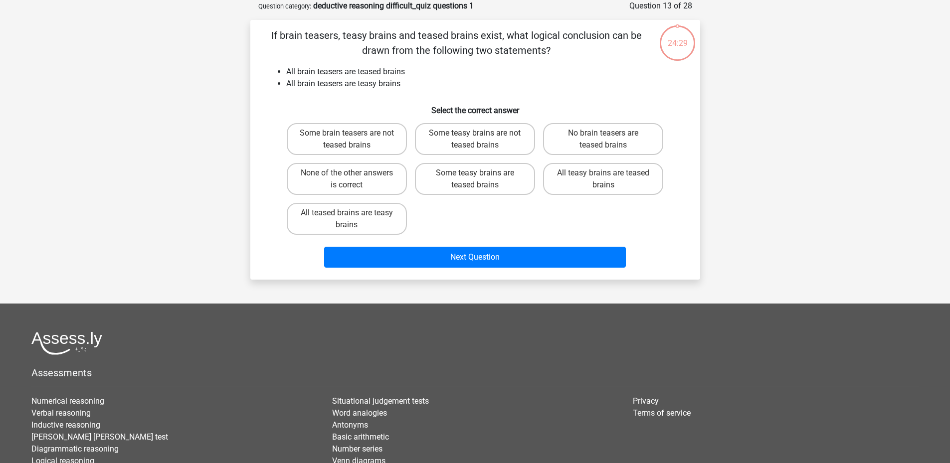
scroll to position [0, 0]
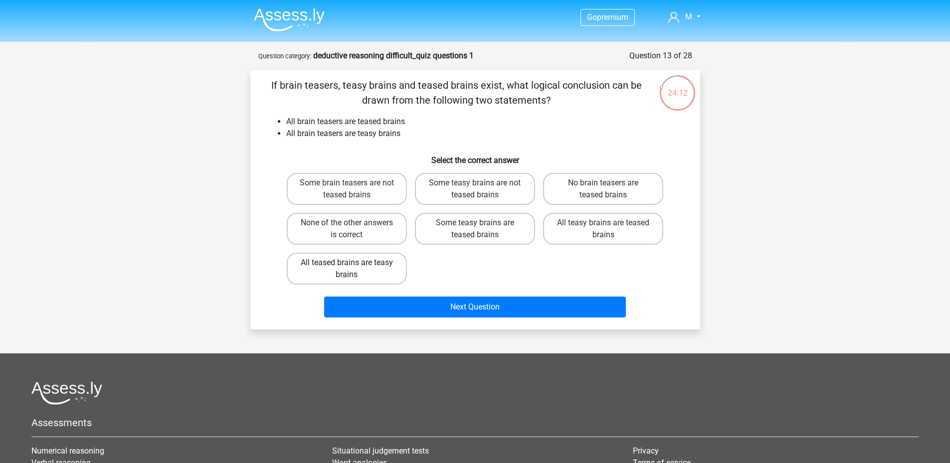
click at [376, 268] on label "All teased brains are teasy brains" at bounding box center [347, 269] width 120 height 32
click at [353, 268] on input "All teased brains are teasy brains" at bounding box center [350, 266] width 6 height 6
radio input "true"
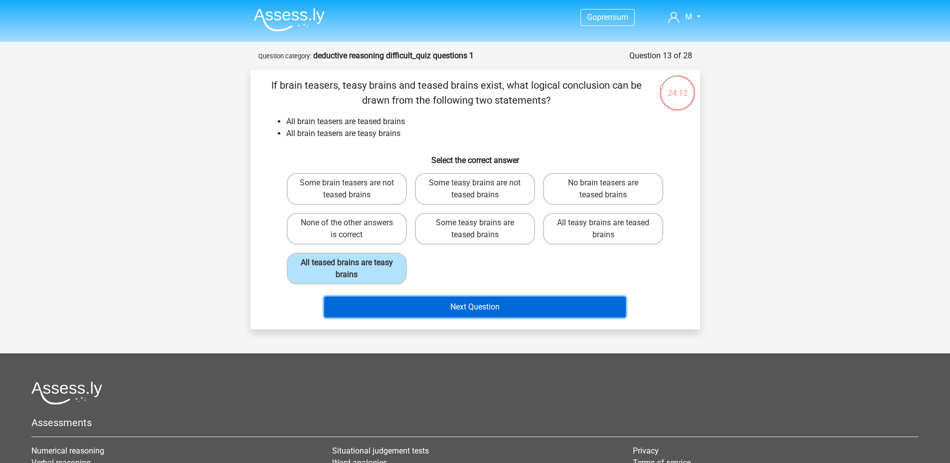
click at [398, 301] on button "Next Question" at bounding box center [475, 307] width 302 height 21
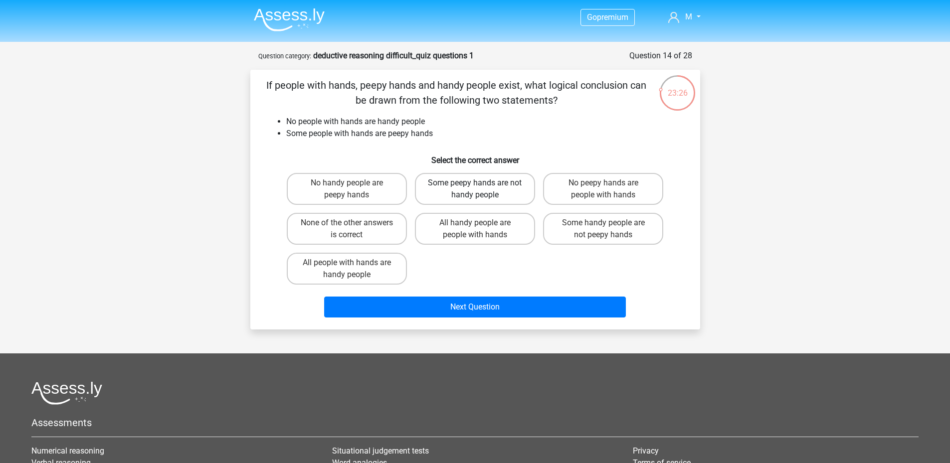
click at [493, 192] on label "Some peepy hands are not handy people" at bounding box center [475, 189] width 120 height 32
click at [481, 190] on input "Some peepy hands are not handy people" at bounding box center [478, 186] width 6 height 6
radio input "true"
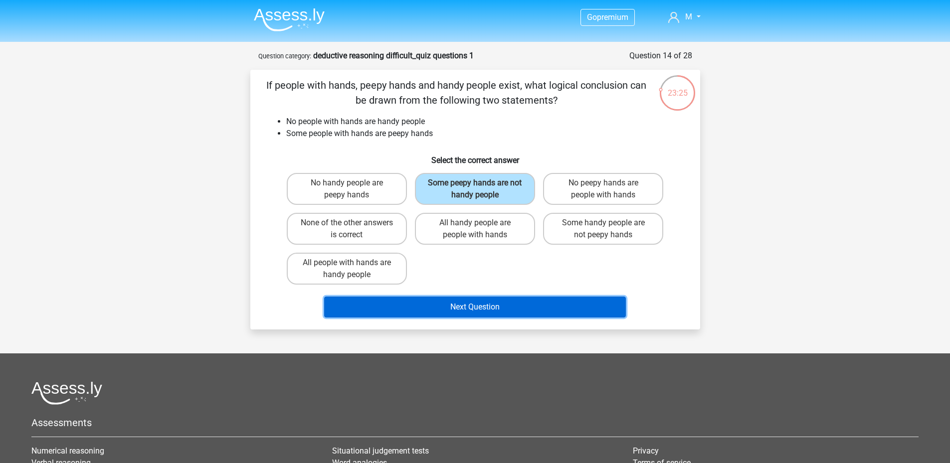
click at [525, 298] on button "Next Question" at bounding box center [475, 307] width 302 height 21
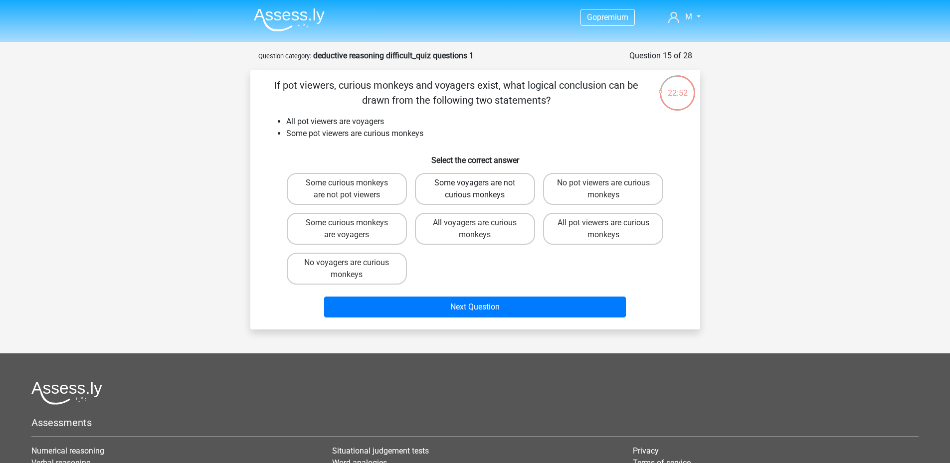
click at [495, 195] on label "Some voyagers are not curious monkeys" at bounding box center [475, 189] width 120 height 32
click at [481, 190] on input "Some voyagers are not curious monkeys" at bounding box center [478, 186] width 6 height 6
radio input "true"
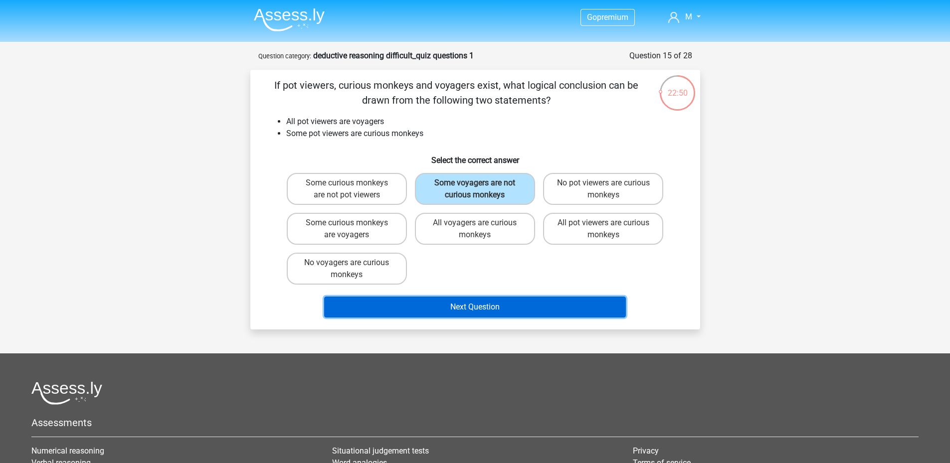
click at [515, 303] on button "Next Question" at bounding box center [475, 307] width 302 height 21
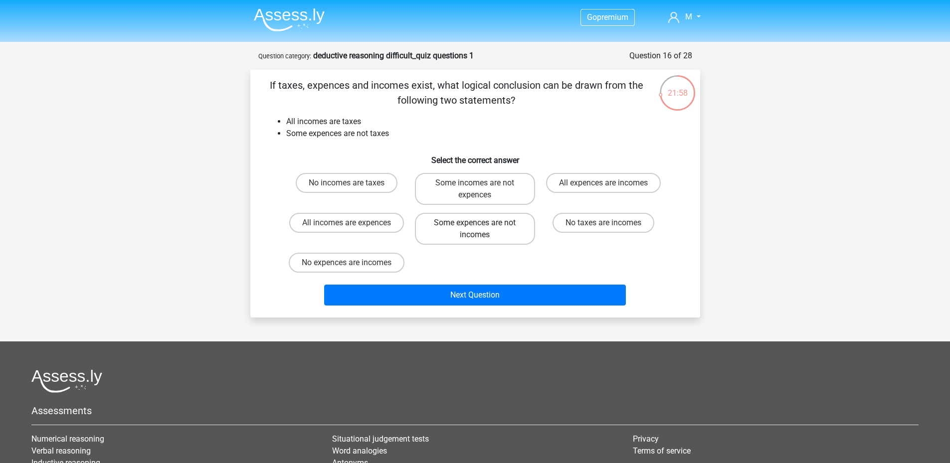
click at [503, 233] on label "Some expences are not incomes" at bounding box center [475, 229] width 120 height 32
click at [481, 229] on input "Some expences are not incomes" at bounding box center [478, 226] width 6 height 6
radio input "true"
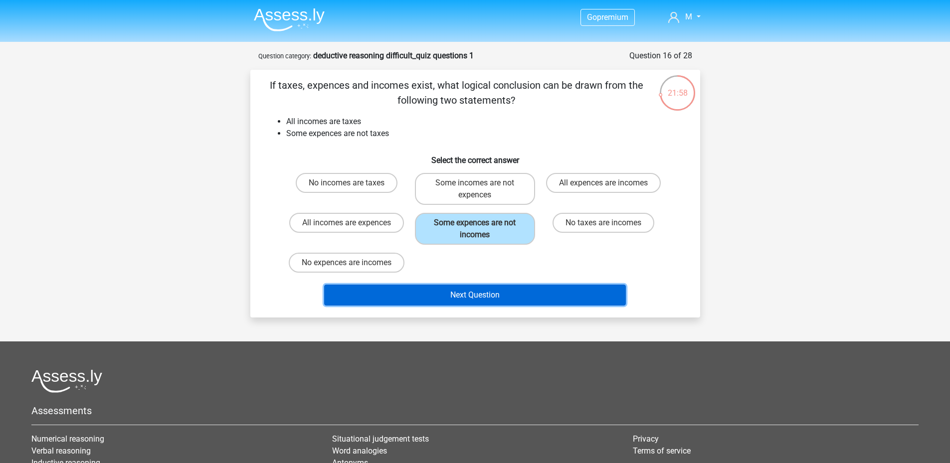
click at [505, 295] on button "Next Question" at bounding box center [475, 295] width 302 height 21
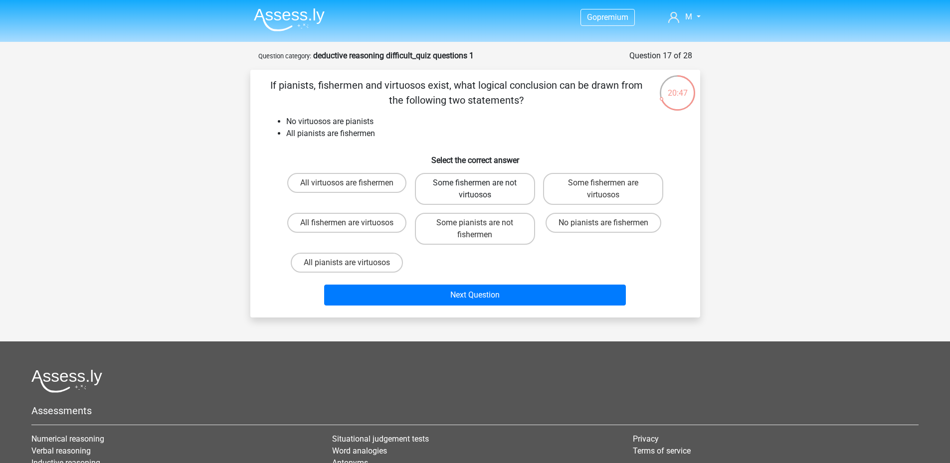
click at [491, 190] on label "Some fishermen are not virtuosos" at bounding box center [475, 189] width 120 height 32
click at [481, 190] on input "Some fishermen are not virtuosos" at bounding box center [478, 186] width 6 height 6
radio input "true"
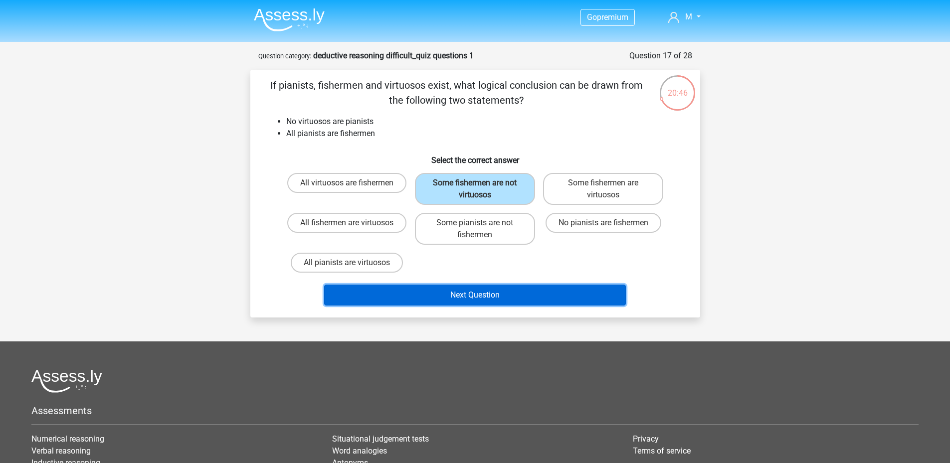
click at [507, 293] on button "Next Question" at bounding box center [475, 295] width 302 height 21
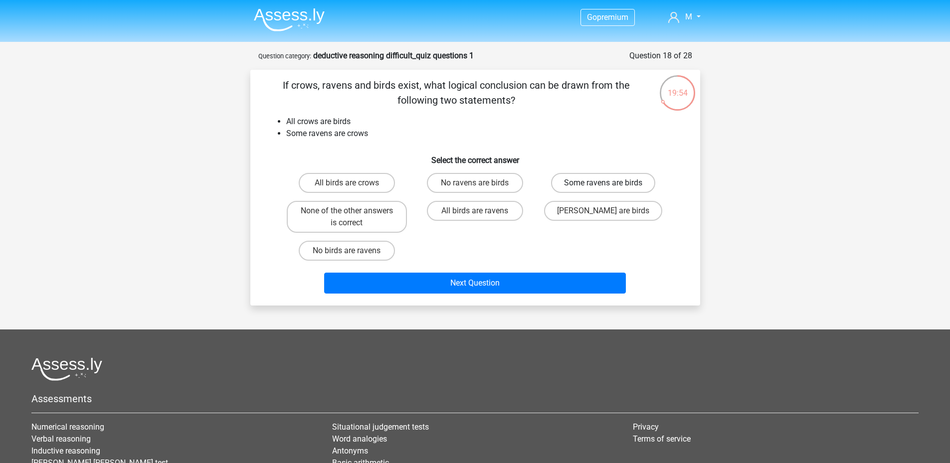
click at [589, 181] on label "Some ravens are birds" at bounding box center [603, 183] width 104 height 20
click at [604, 183] on input "Some ravens are birds" at bounding box center [607, 186] width 6 height 6
radio input "true"
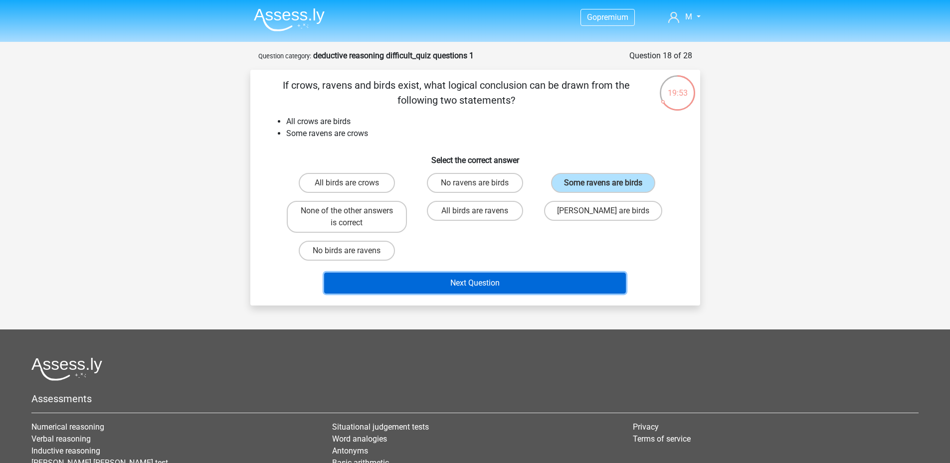
click at [538, 279] on button "Next Question" at bounding box center [475, 283] width 302 height 21
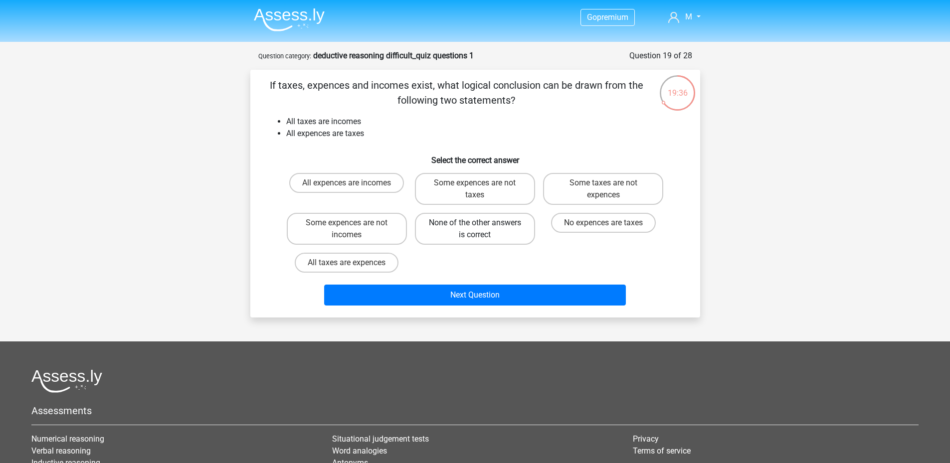
click at [454, 223] on label "None of the other answers is correct" at bounding box center [475, 229] width 120 height 32
click at [475, 223] on input "None of the other answers is correct" at bounding box center [478, 226] width 6 height 6
radio input "true"
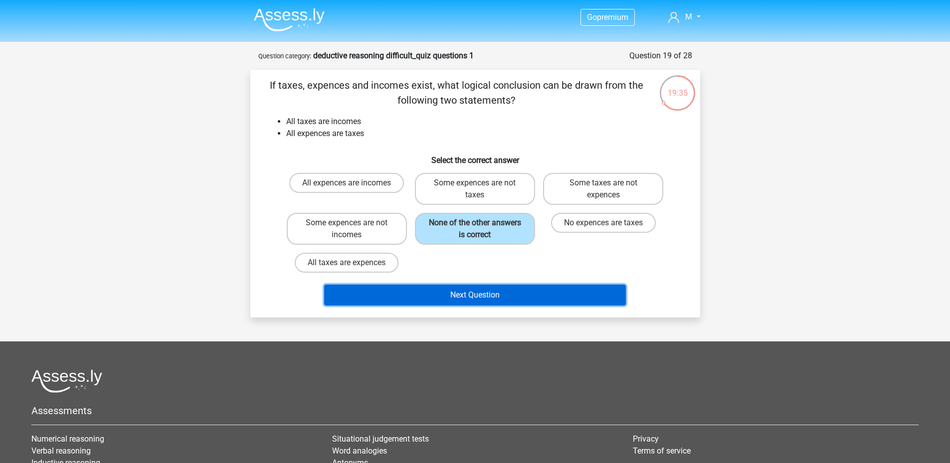
click at [468, 286] on button "Next Question" at bounding box center [475, 295] width 302 height 21
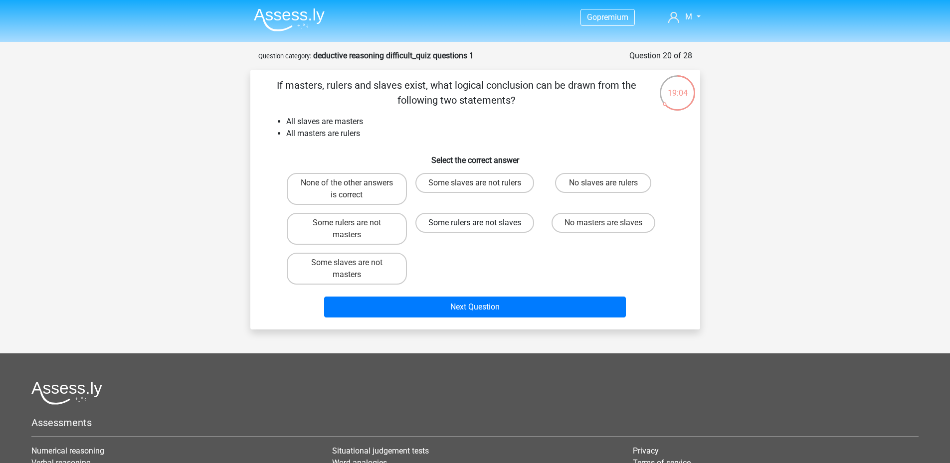
click at [495, 224] on label "Some rulers are not slaves" at bounding box center [475, 223] width 119 height 20
click at [481, 224] on input "Some rulers are not slaves" at bounding box center [478, 226] width 6 height 6
radio input "true"
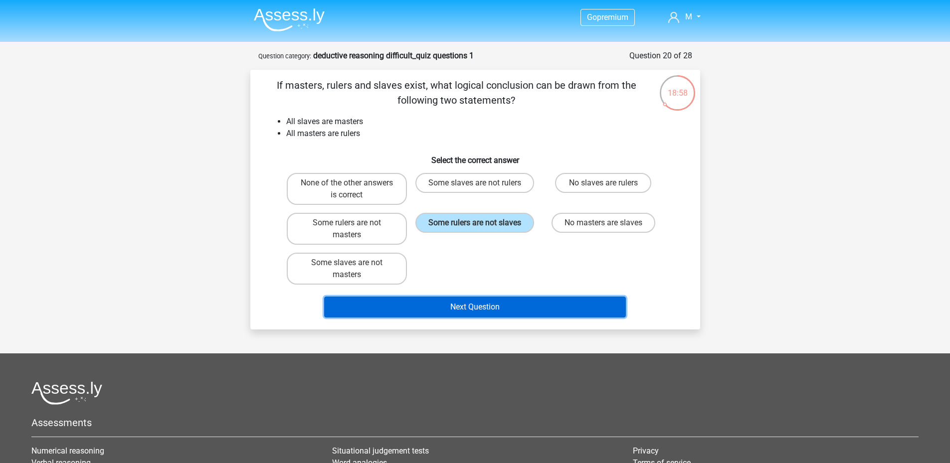
click at [482, 308] on button "Next Question" at bounding box center [475, 307] width 302 height 21
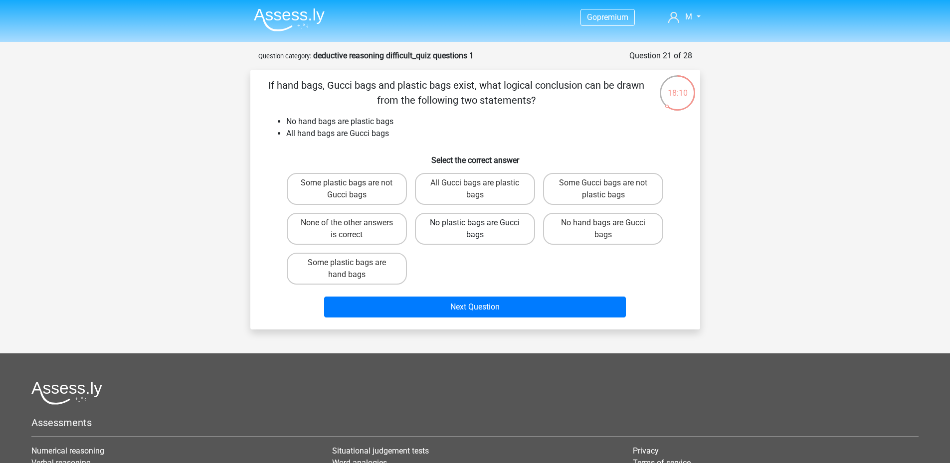
click at [483, 234] on label "No plastic bags are Gucci bags" at bounding box center [475, 229] width 120 height 32
click at [481, 229] on input "No plastic bags are Gucci bags" at bounding box center [478, 226] width 6 height 6
radio input "true"
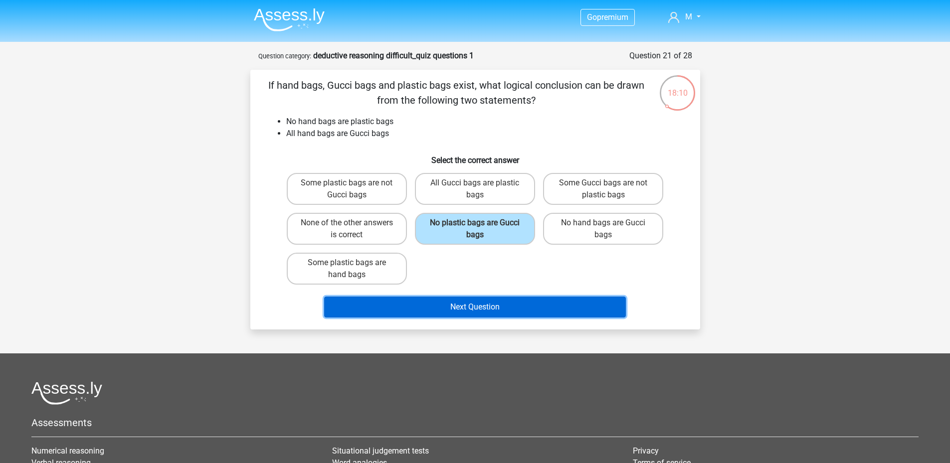
click at [466, 307] on button "Next Question" at bounding box center [475, 307] width 302 height 21
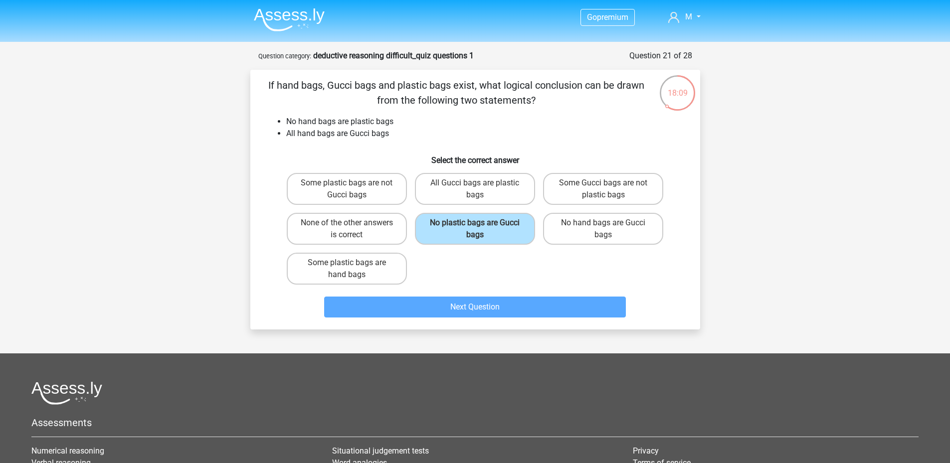
scroll to position [50, 0]
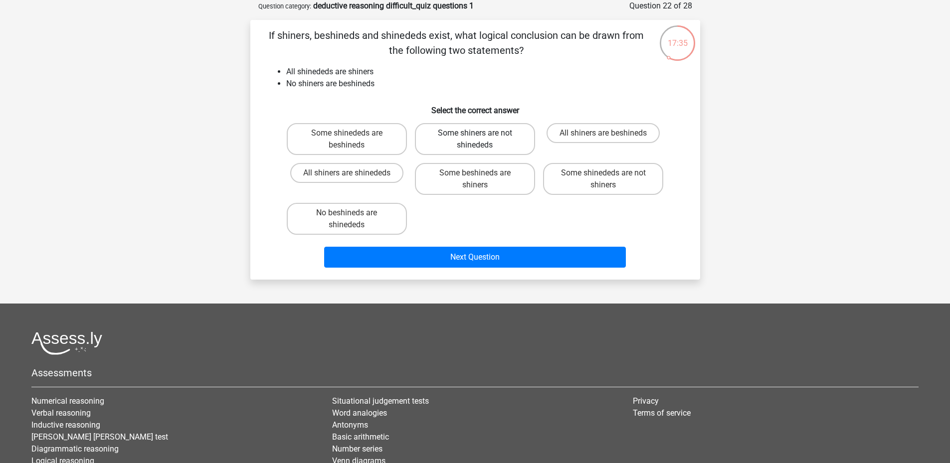
click at [489, 149] on label "Some shiners are not shinededs" at bounding box center [475, 139] width 120 height 32
click at [481, 140] on input "Some shiners are not shinededs" at bounding box center [478, 136] width 6 height 6
radio input "true"
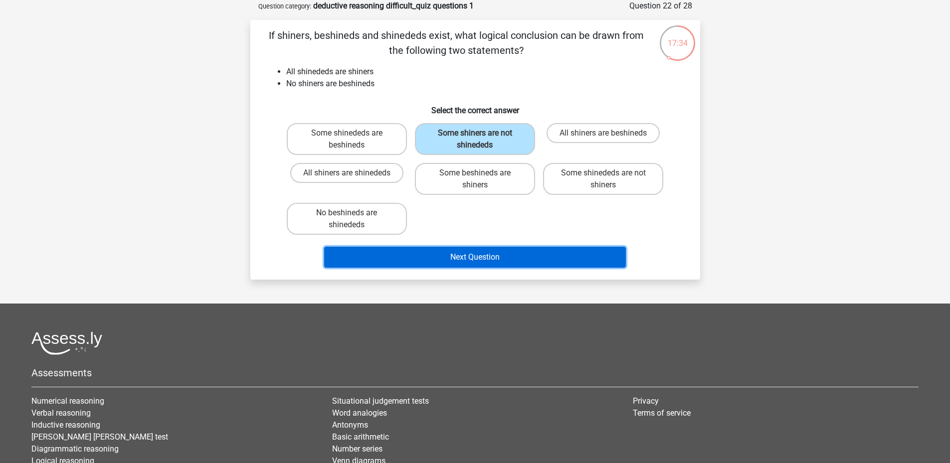
click at [481, 258] on button "Next Question" at bounding box center [475, 257] width 302 height 21
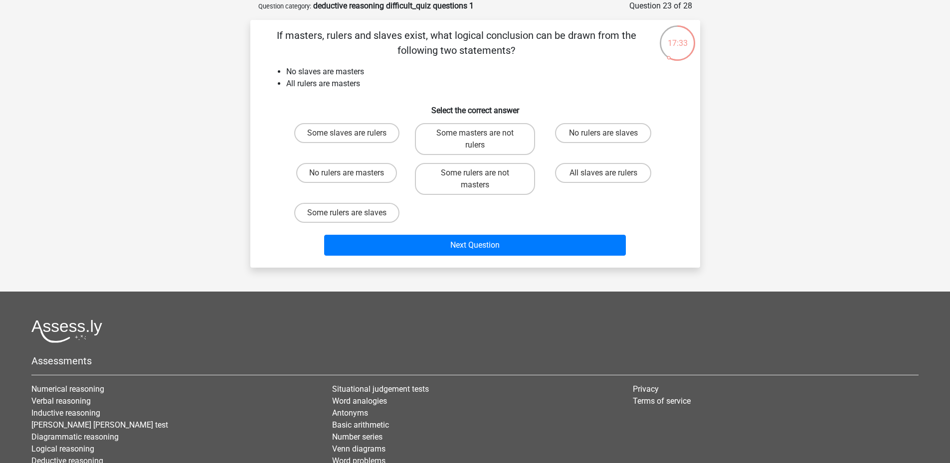
scroll to position [0, 0]
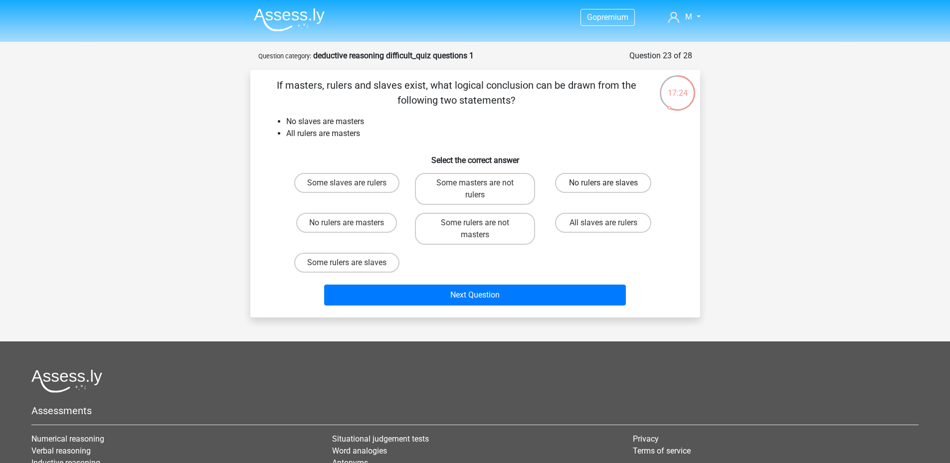
click at [626, 183] on label "No rulers are slaves" at bounding box center [603, 183] width 96 height 20
click at [610, 183] on input "No rulers are slaves" at bounding box center [607, 186] width 6 height 6
radio input "true"
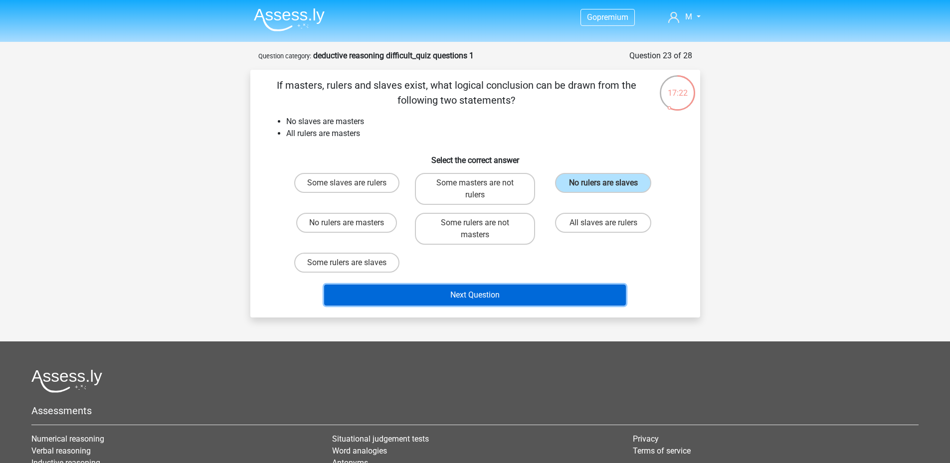
click at [470, 294] on button "Next Question" at bounding box center [475, 295] width 302 height 21
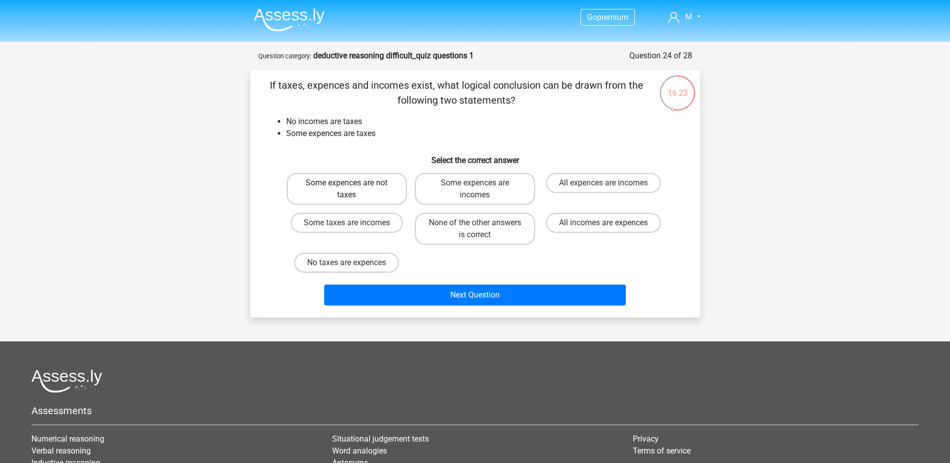
click at [365, 195] on label "Some expences are not taxes" at bounding box center [347, 189] width 120 height 32
click at [353, 190] on input "Some expences are not taxes" at bounding box center [350, 186] width 6 height 6
radio input "true"
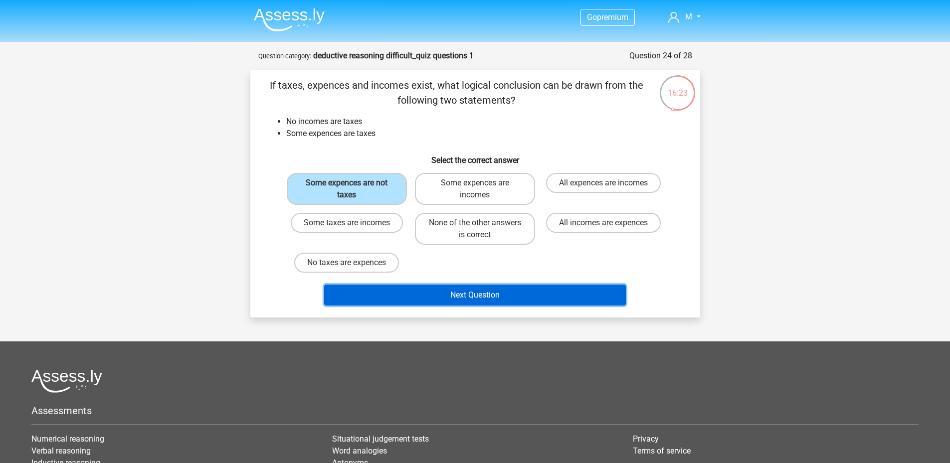
click at [434, 299] on button "Next Question" at bounding box center [475, 295] width 302 height 21
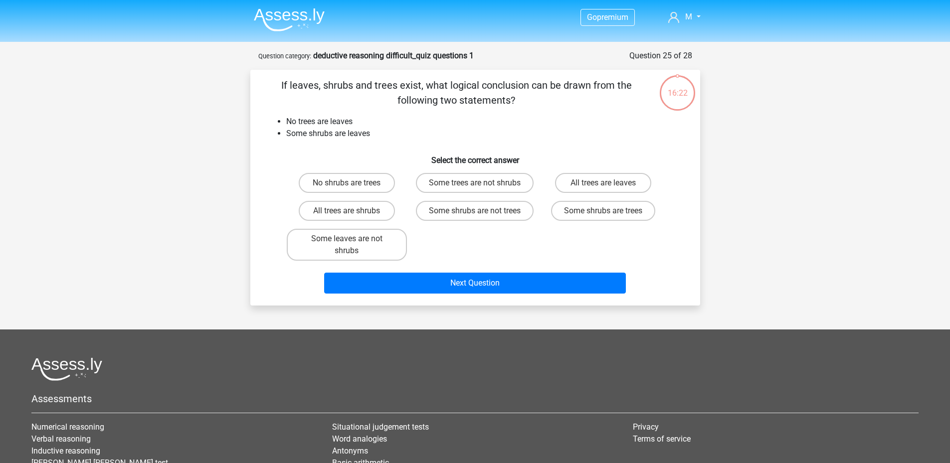
scroll to position [50, 0]
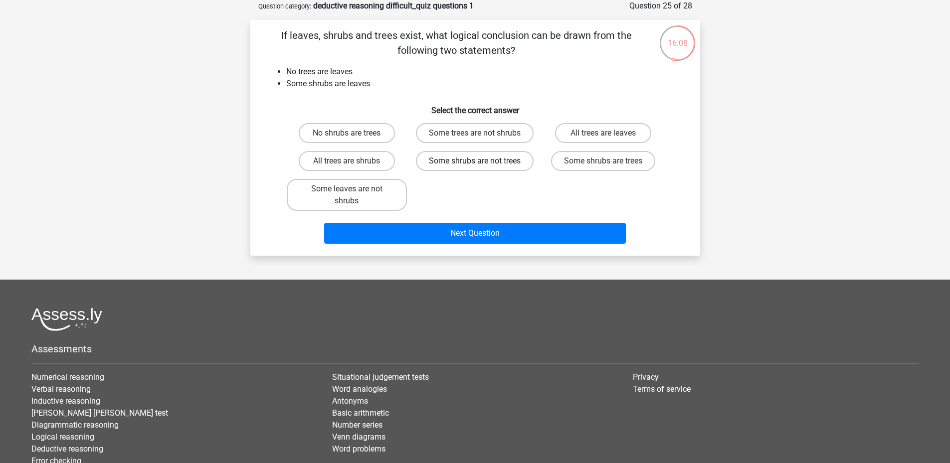
click at [494, 166] on label "Some shrubs are not trees" at bounding box center [475, 161] width 118 height 20
click at [481, 166] on input "Some shrubs are not trees" at bounding box center [478, 164] width 6 height 6
radio input "true"
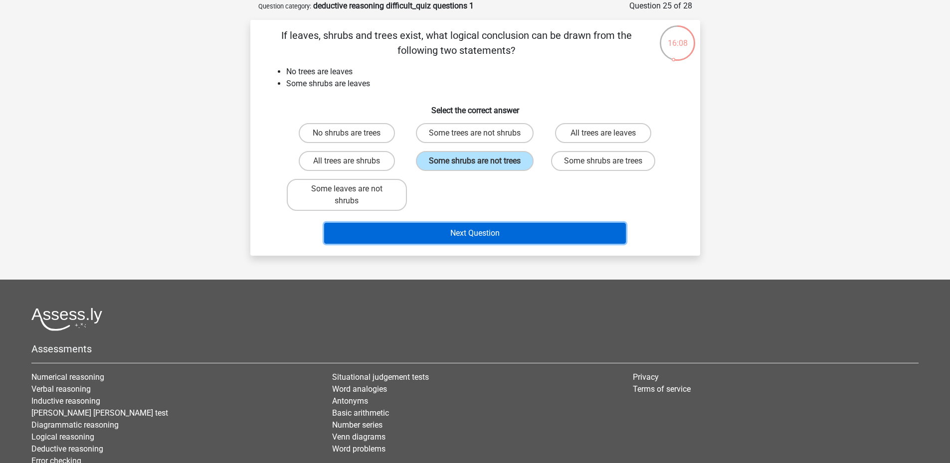
click at [501, 226] on button "Next Question" at bounding box center [475, 233] width 302 height 21
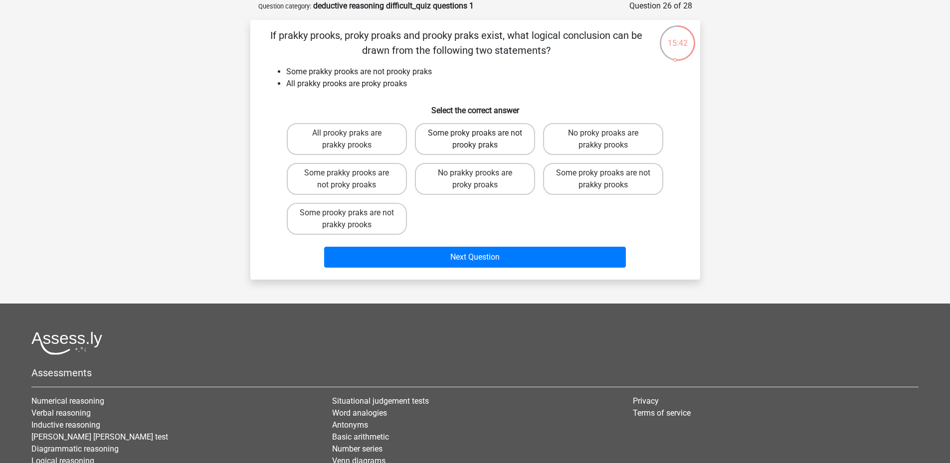
click at [512, 145] on label "Some proky proaks are not prooky praks" at bounding box center [475, 139] width 120 height 32
click at [481, 140] on input "Some proky proaks are not prooky praks" at bounding box center [478, 136] width 6 height 6
radio input "true"
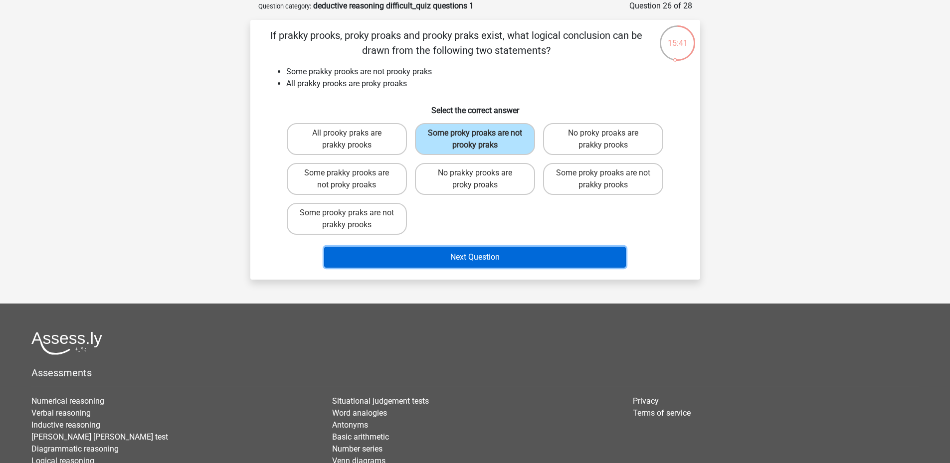
click at [521, 259] on button "Next Question" at bounding box center [475, 257] width 302 height 21
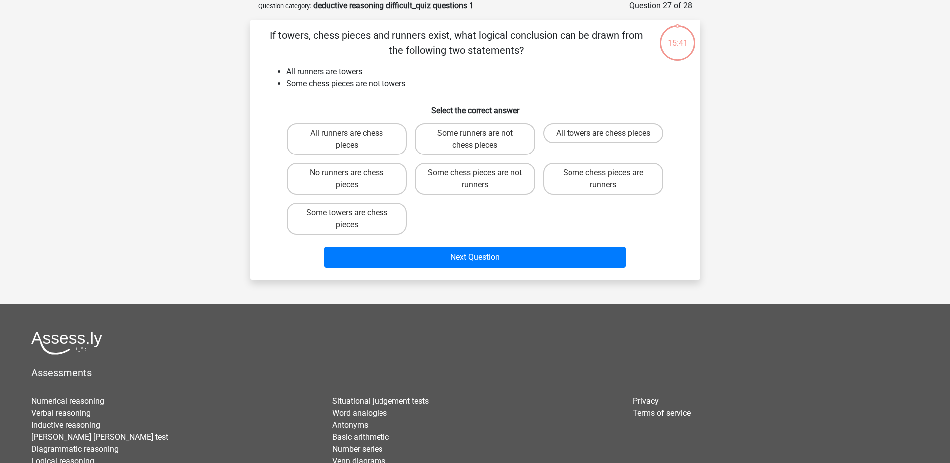
scroll to position [0, 0]
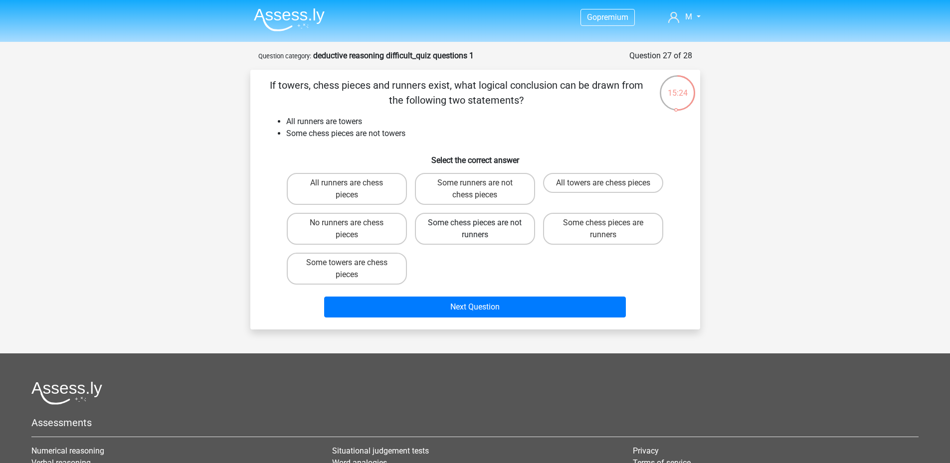
click at [507, 236] on label "Some chess pieces are not runners" at bounding box center [475, 229] width 120 height 32
click at [481, 229] on input "Some chess pieces are not runners" at bounding box center [478, 226] width 6 height 6
radio input "true"
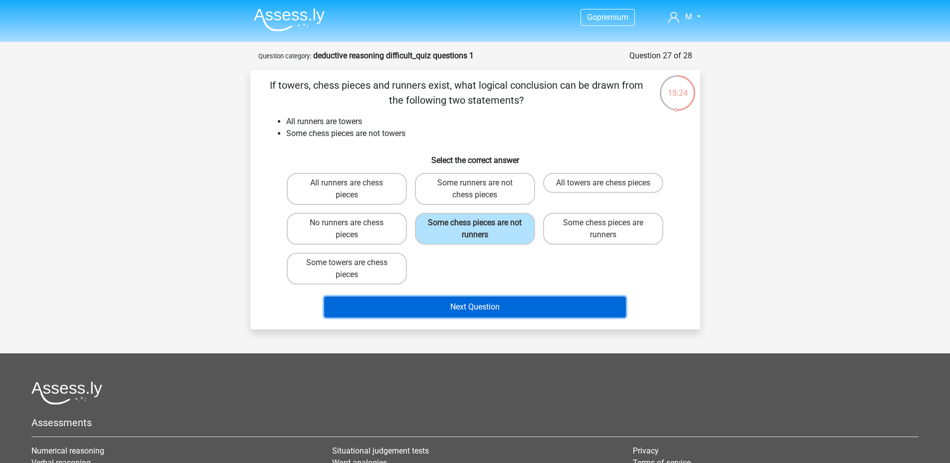
click at [506, 304] on button "Next Question" at bounding box center [475, 307] width 302 height 21
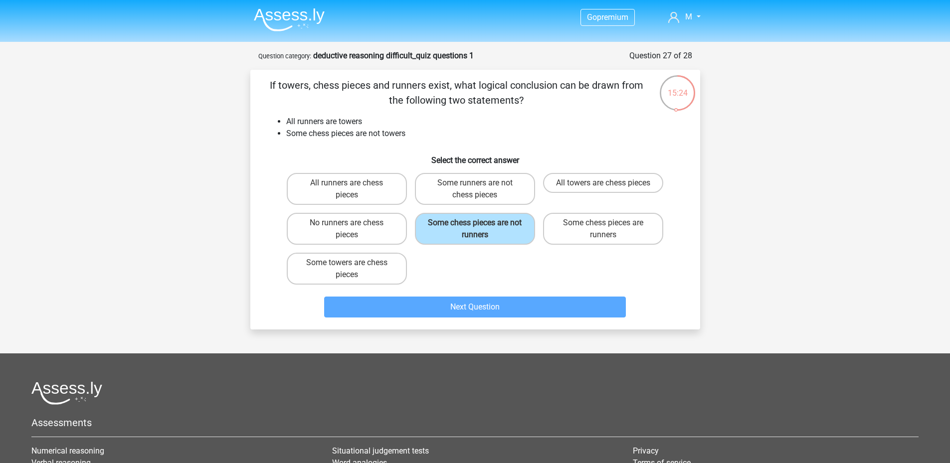
scroll to position [50, 0]
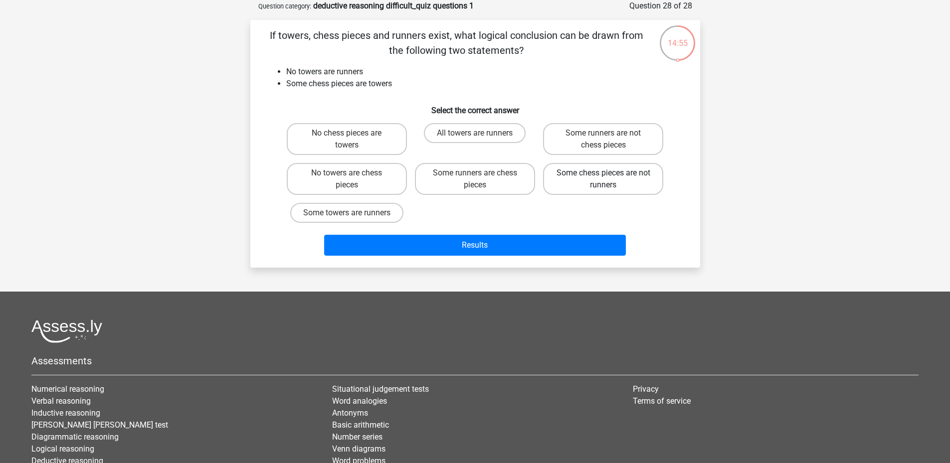
click at [646, 190] on label "Some chess pieces are not runners" at bounding box center [603, 179] width 120 height 32
click at [610, 180] on input "Some chess pieces are not runners" at bounding box center [607, 176] width 6 height 6
radio input "true"
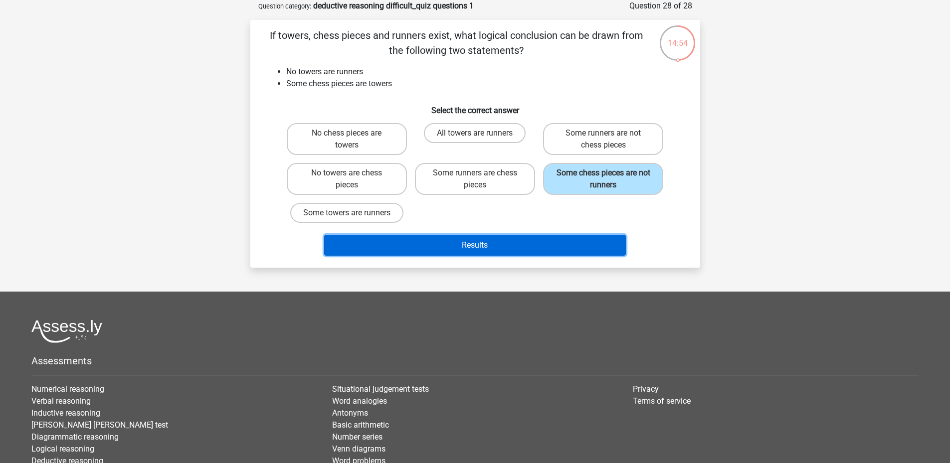
click at [582, 237] on button "Results" at bounding box center [475, 245] width 302 height 21
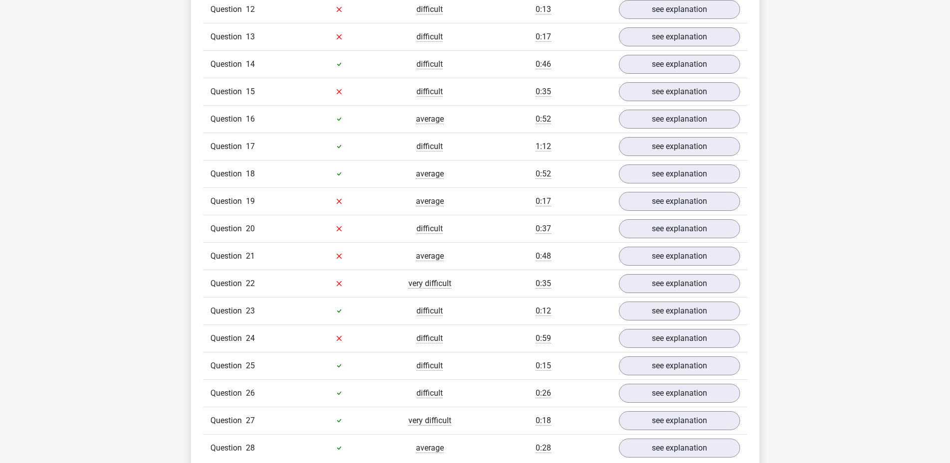
scroll to position [1197, 0]
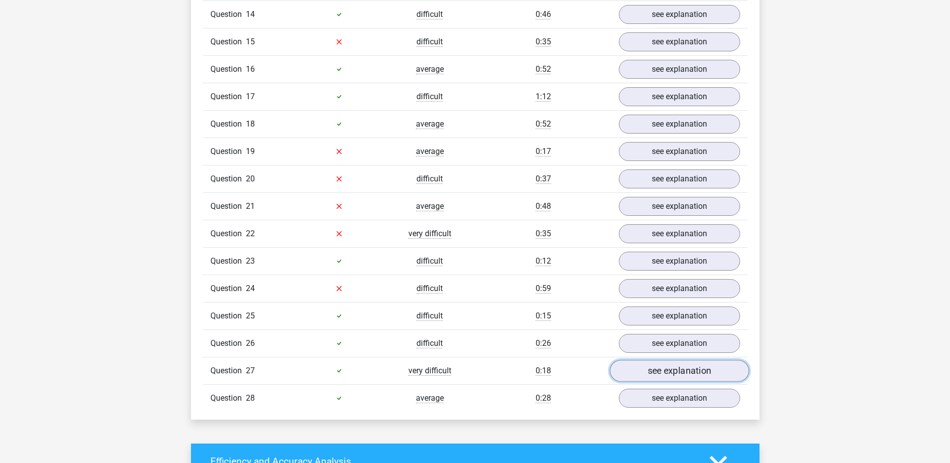
click at [650, 374] on link "see explanation" at bounding box center [679, 371] width 139 height 22
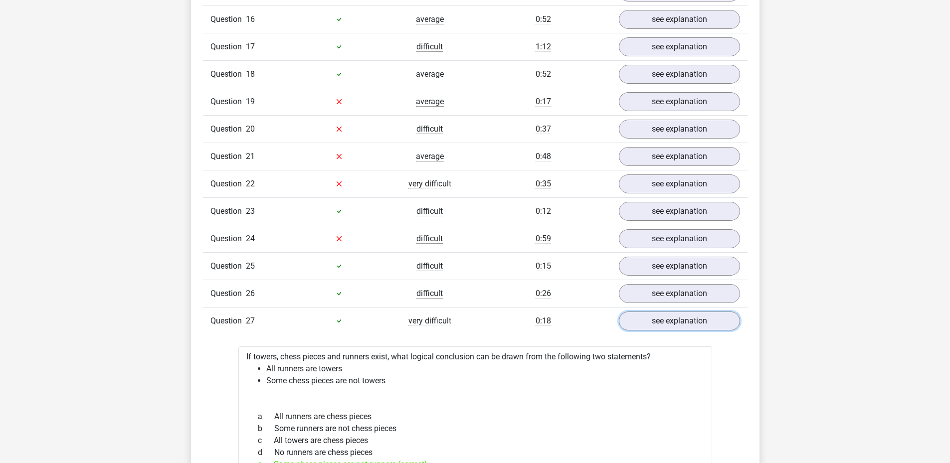
scroll to position [1297, 0]
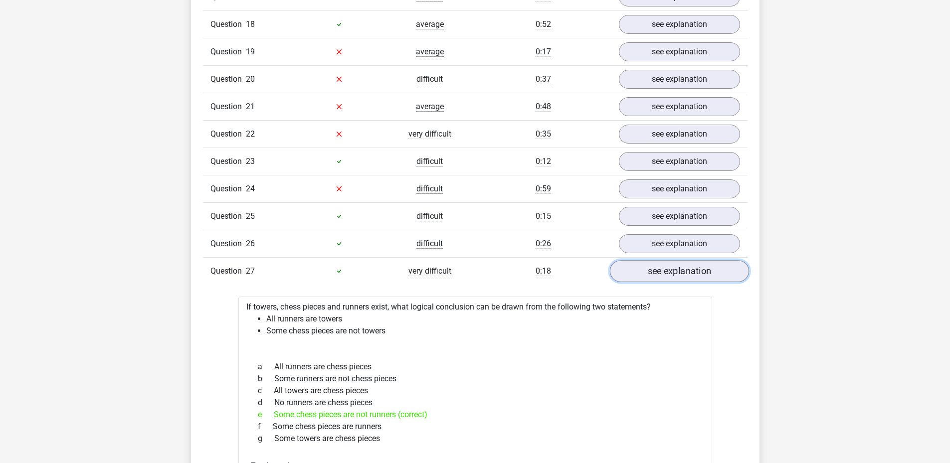
click at [642, 271] on link "see explanation" at bounding box center [679, 271] width 139 height 22
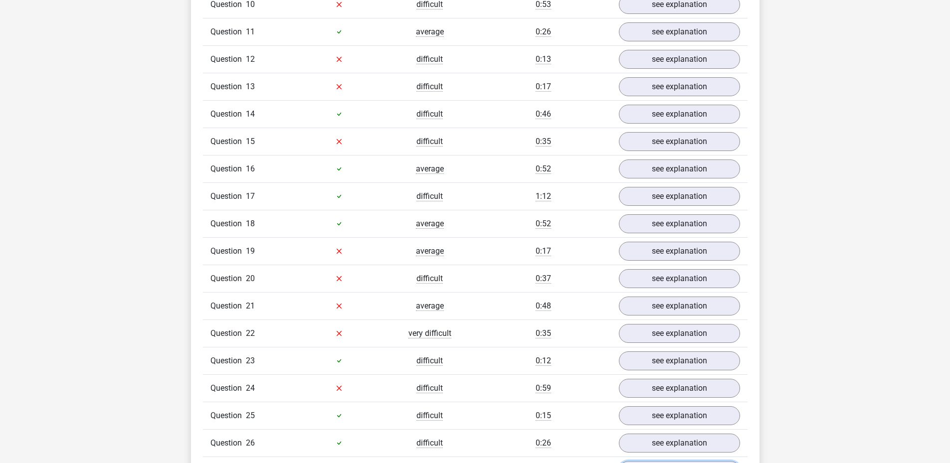
scroll to position [1048, 0]
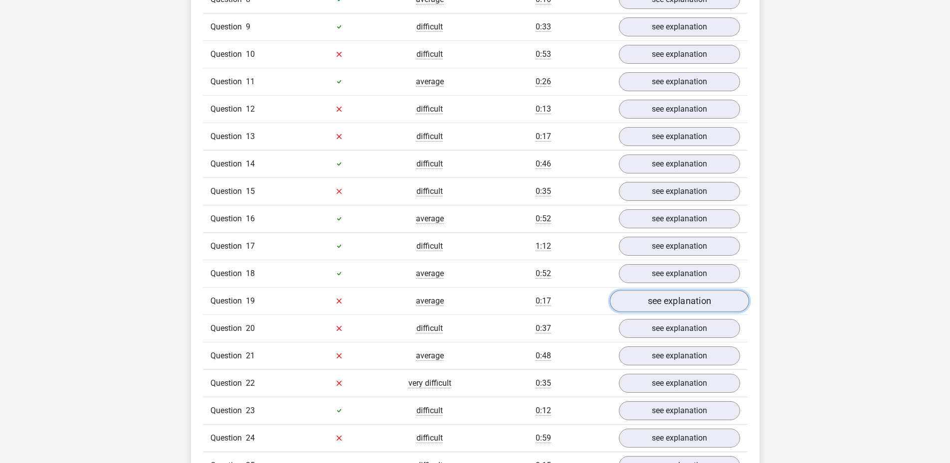
click at [646, 300] on link "see explanation" at bounding box center [679, 301] width 139 height 22
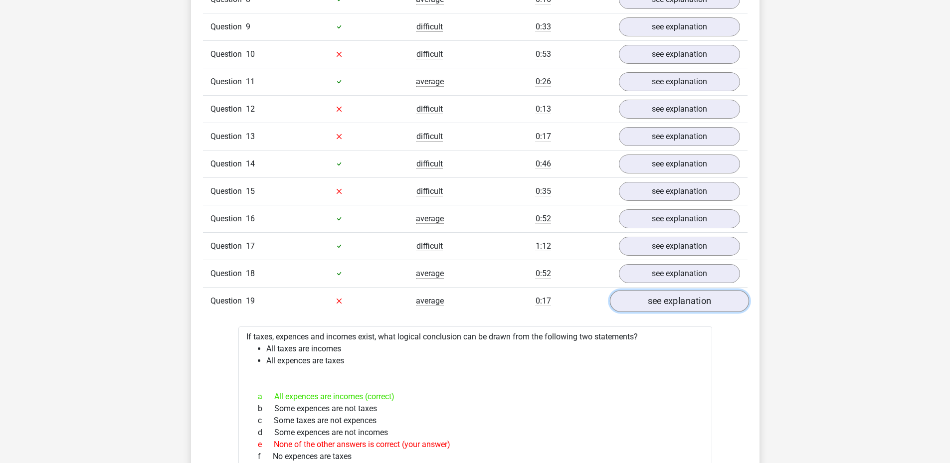
click at [646, 300] on link "see explanation" at bounding box center [679, 301] width 139 height 22
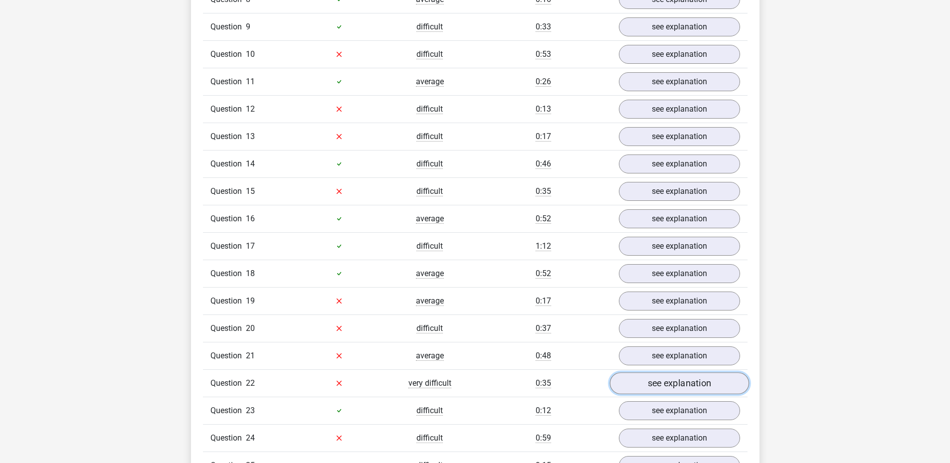
click at [657, 385] on link "see explanation" at bounding box center [679, 384] width 139 height 22
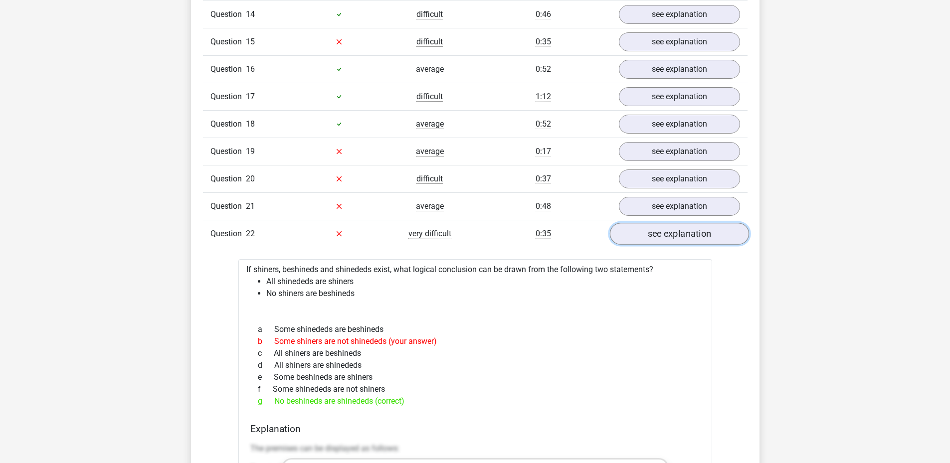
scroll to position [1147, 0]
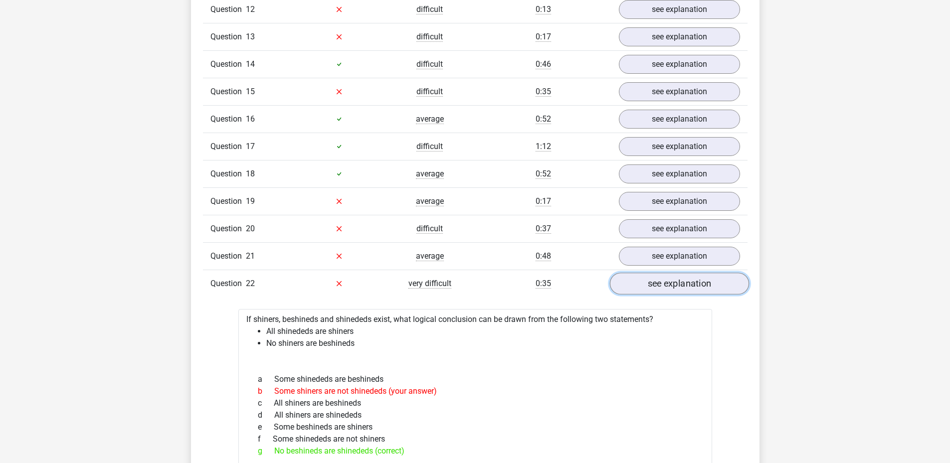
click at [648, 286] on link "see explanation" at bounding box center [679, 284] width 139 height 22
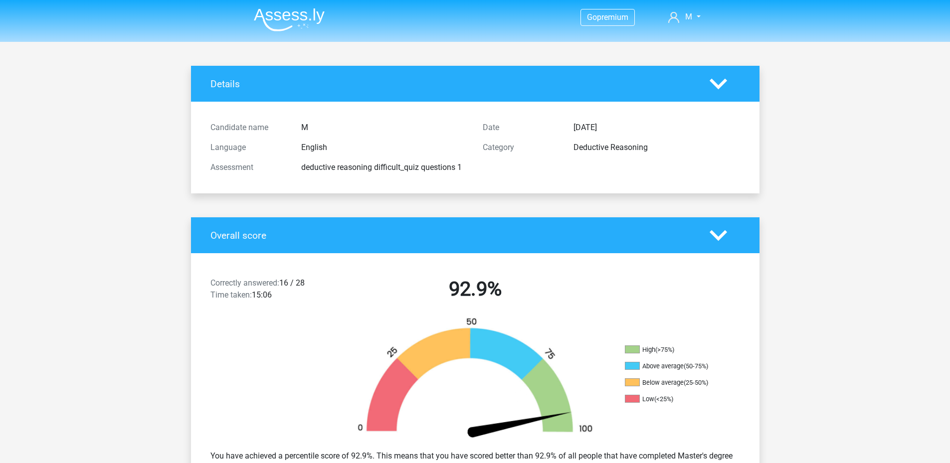
scroll to position [50, 0]
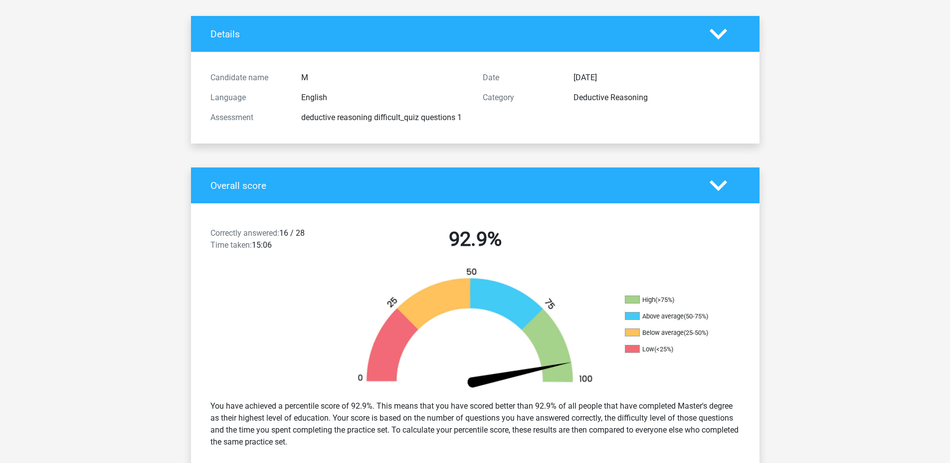
click at [624, 204] on div "Correctly answered: 16 / 28 Time taken: 15:06 92.9% High (>75%) Above average (…" at bounding box center [476, 336] width 554 height 265
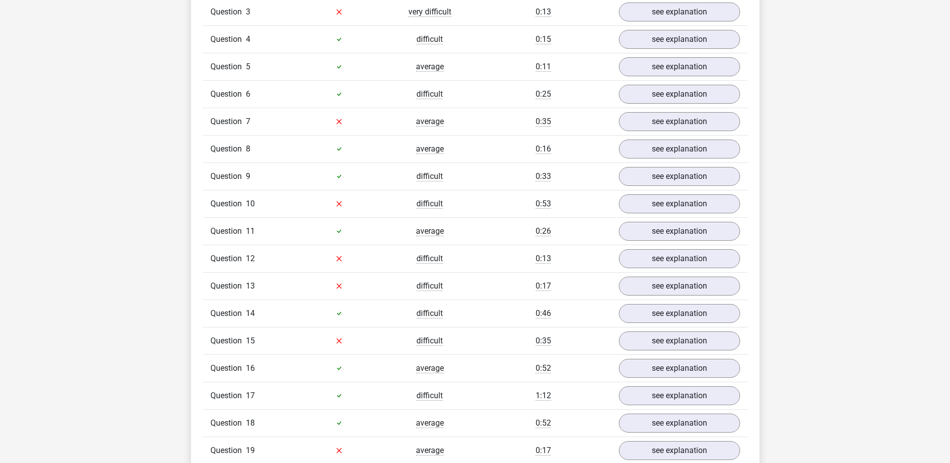
scroll to position [798, 0]
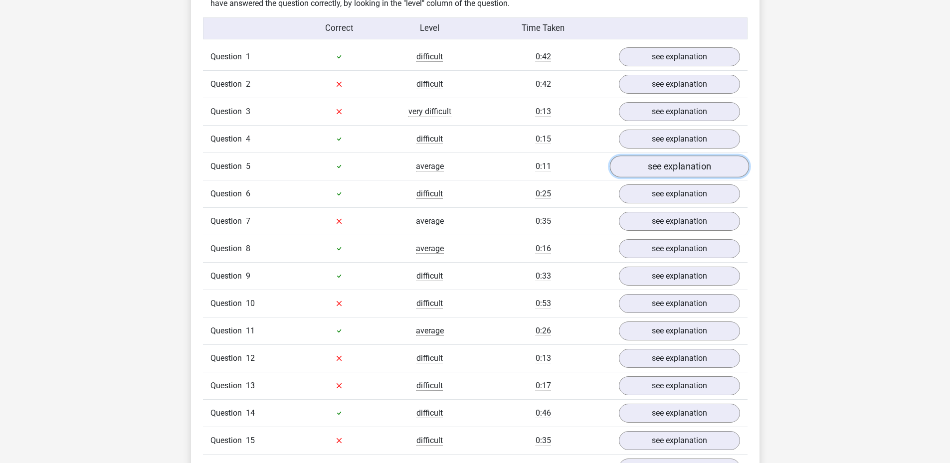
click at [637, 171] on link "see explanation" at bounding box center [679, 167] width 139 height 22
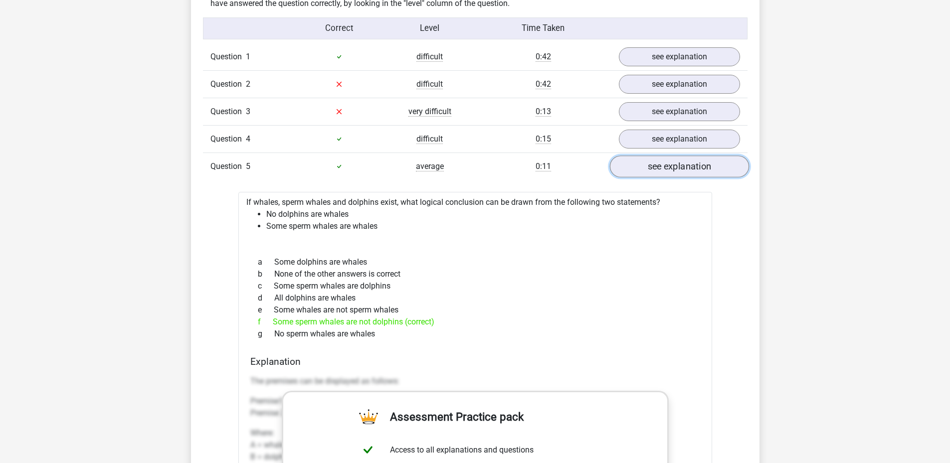
click at [637, 171] on link "see explanation" at bounding box center [679, 167] width 139 height 22
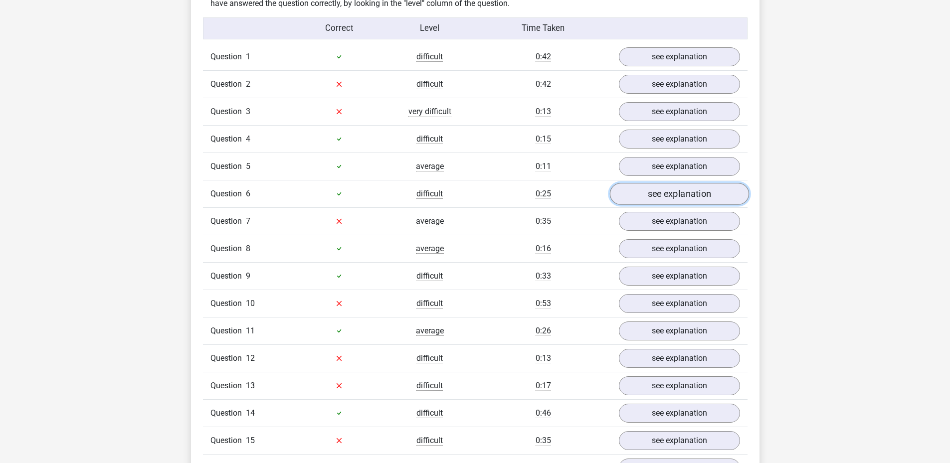
click at [645, 193] on link "see explanation" at bounding box center [679, 194] width 139 height 22
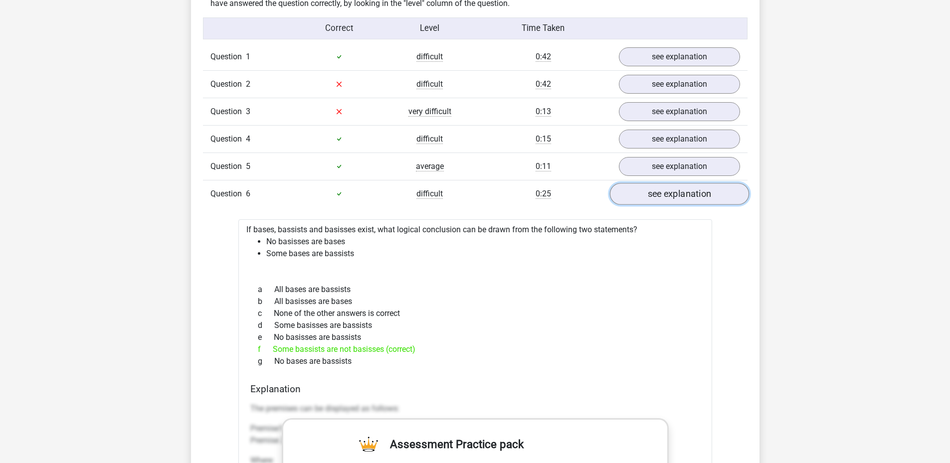
click at [645, 193] on link "see explanation" at bounding box center [679, 194] width 139 height 22
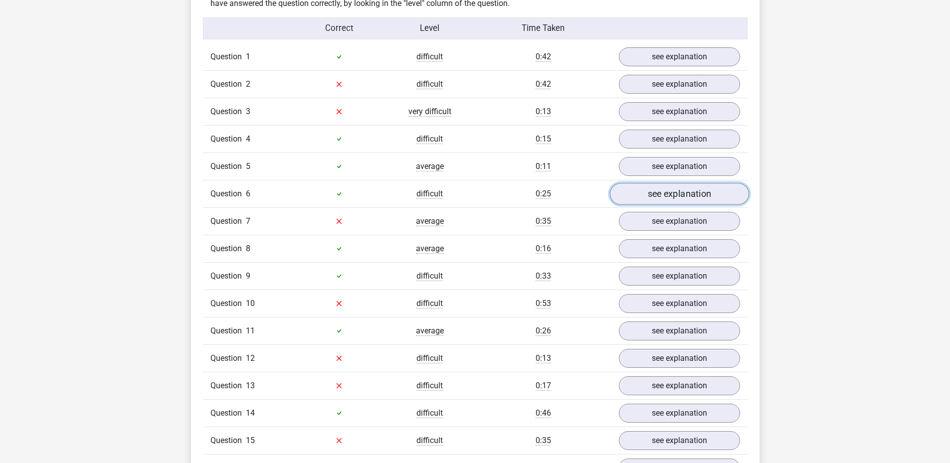
click at [645, 193] on link "see explanation" at bounding box center [679, 194] width 139 height 22
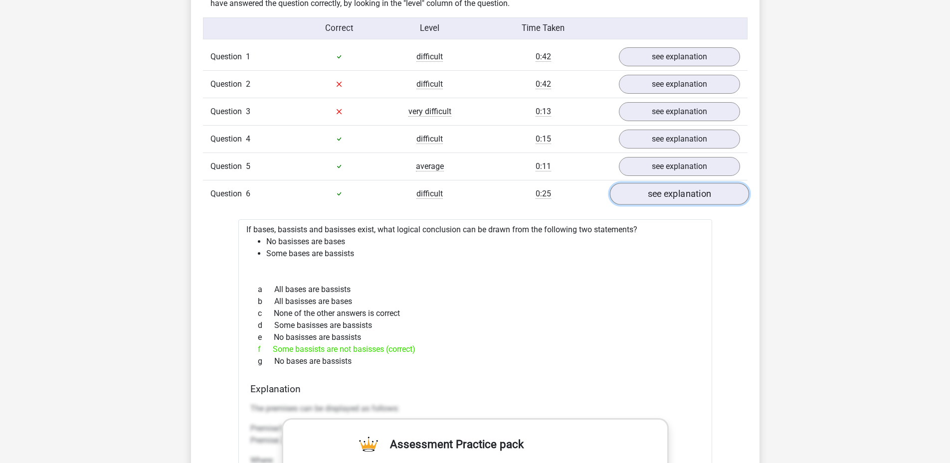
click at [645, 193] on link "see explanation" at bounding box center [679, 194] width 139 height 22
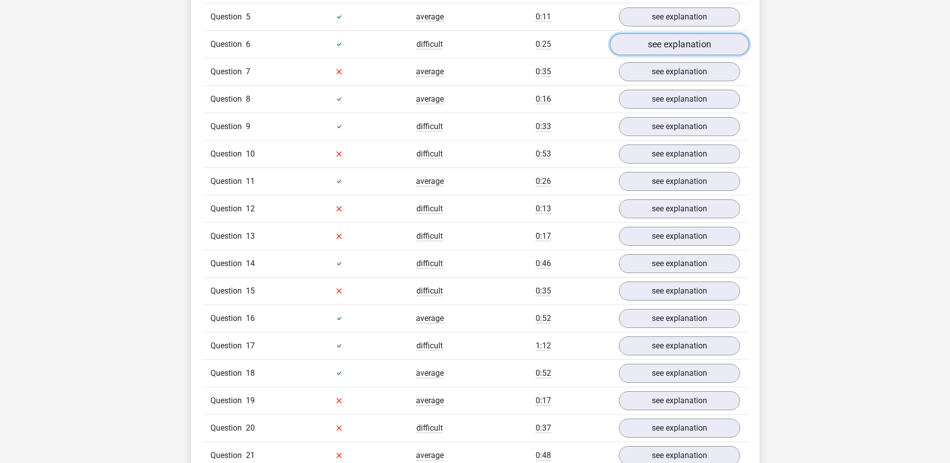
scroll to position [998, 0]
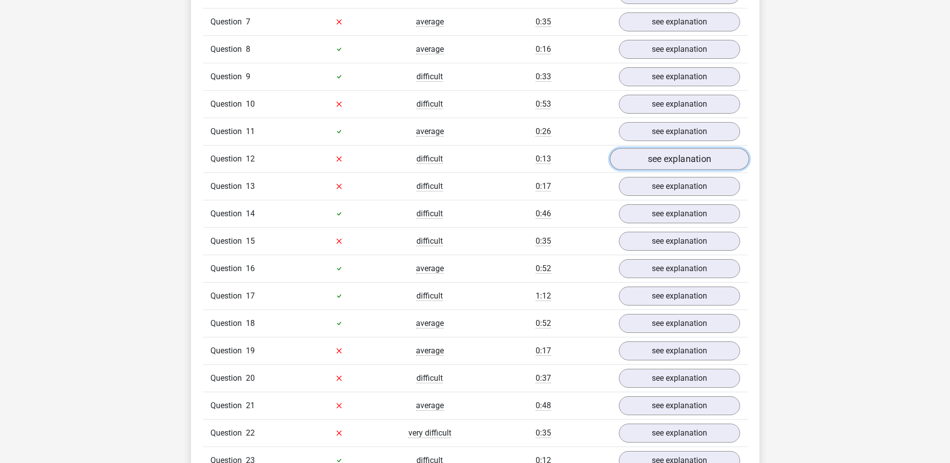
click at [645, 162] on link "see explanation" at bounding box center [679, 159] width 139 height 22
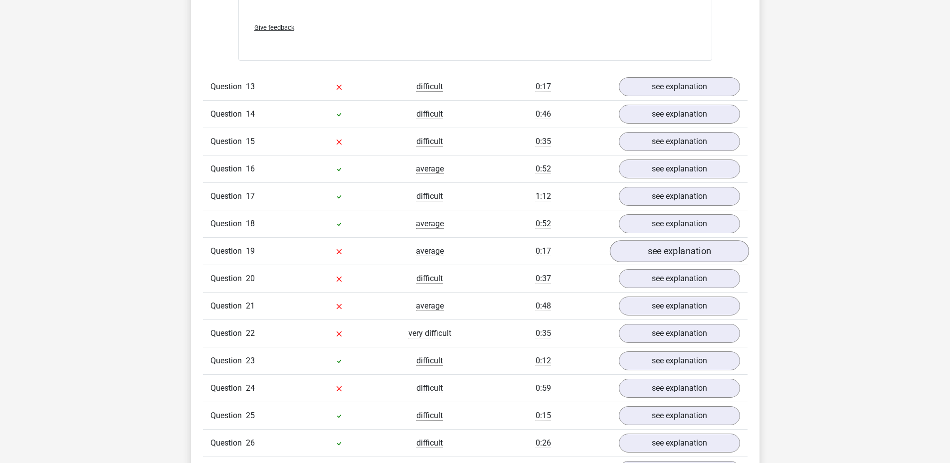
scroll to position [1796, 0]
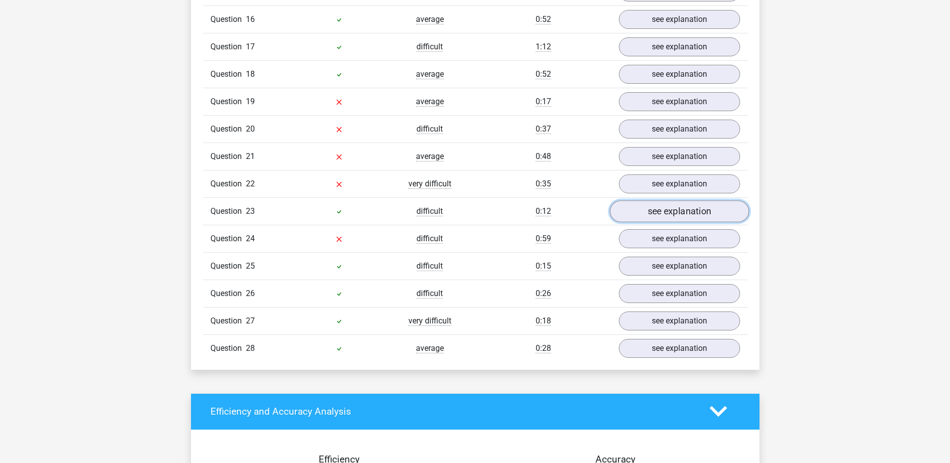
click at [641, 213] on link "see explanation" at bounding box center [679, 212] width 139 height 22
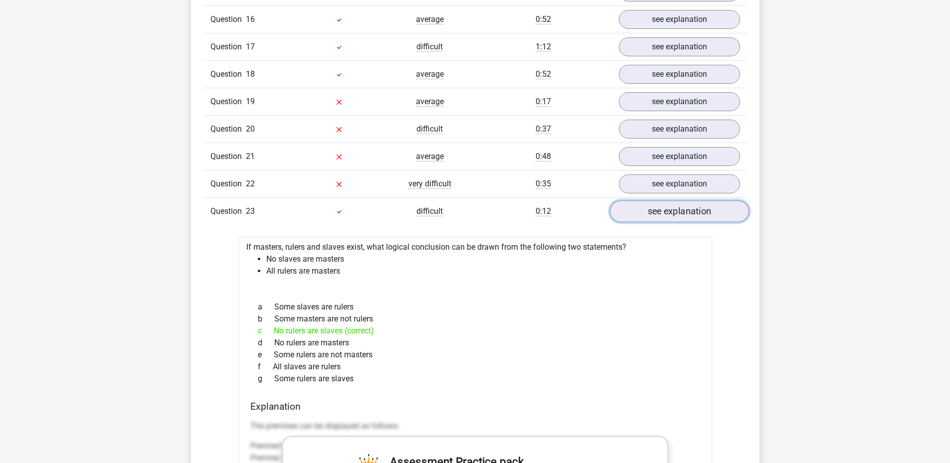
click at [641, 213] on link "see explanation" at bounding box center [679, 212] width 139 height 22
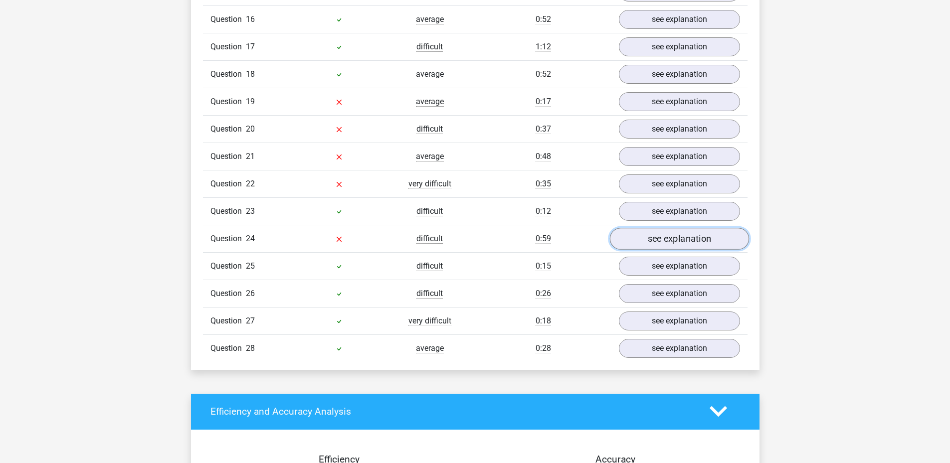
click at [635, 236] on link "see explanation" at bounding box center [679, 239] width 139 height 22
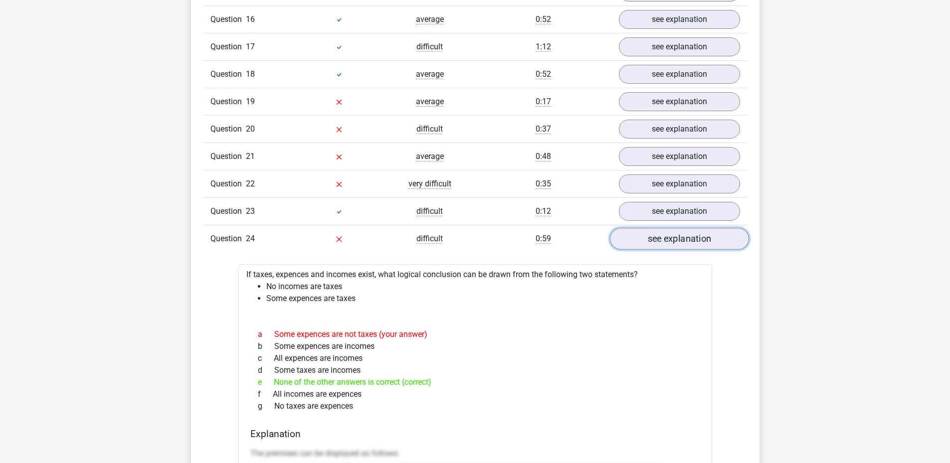
click at [635, 236] on link "see explanation" at bounding box center [679, 239] width 139 height 22
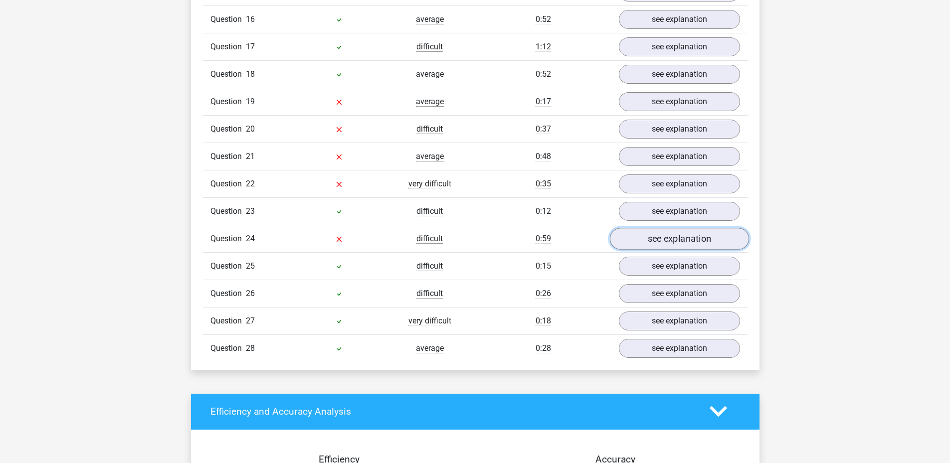
click at [635, 236] on link "see explanation" at bounding box center [679, 239] width 139 height 22
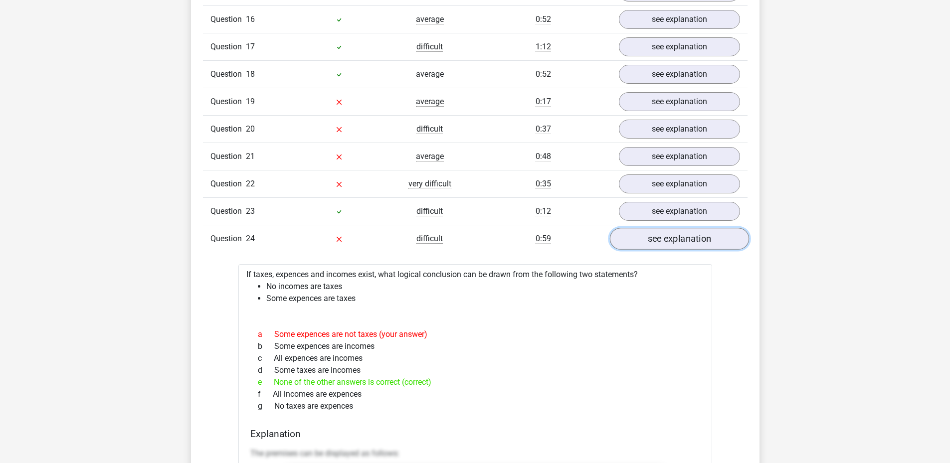
click at [635, 236] on link "see explanation" at bounding box center [679, 239] width 139 height 22
